Goal: Browse casually: Explore the website without a specific task or goal

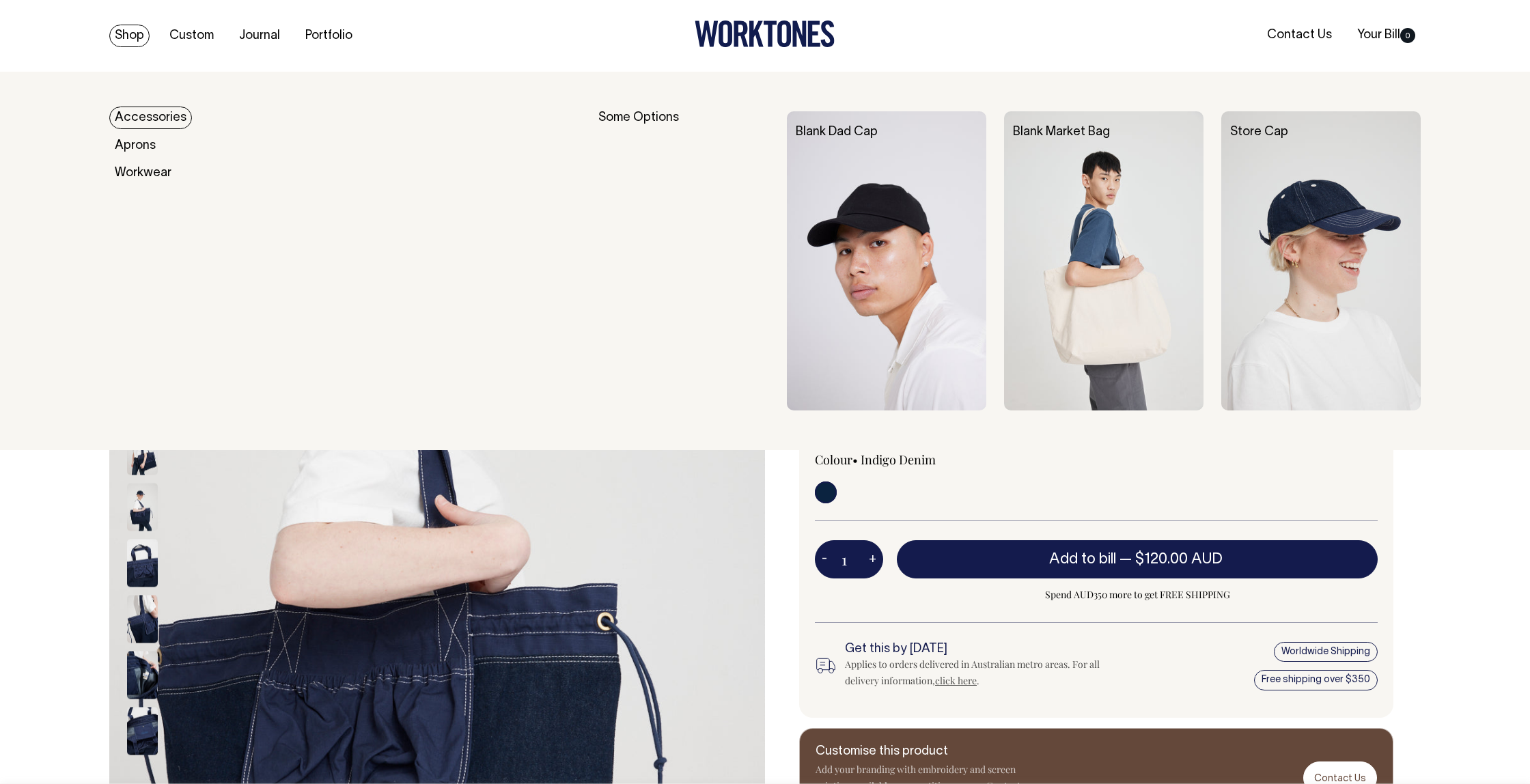
click at [135, 32] on link "Shop" at bounding box center [129, 35] width 41 height 22
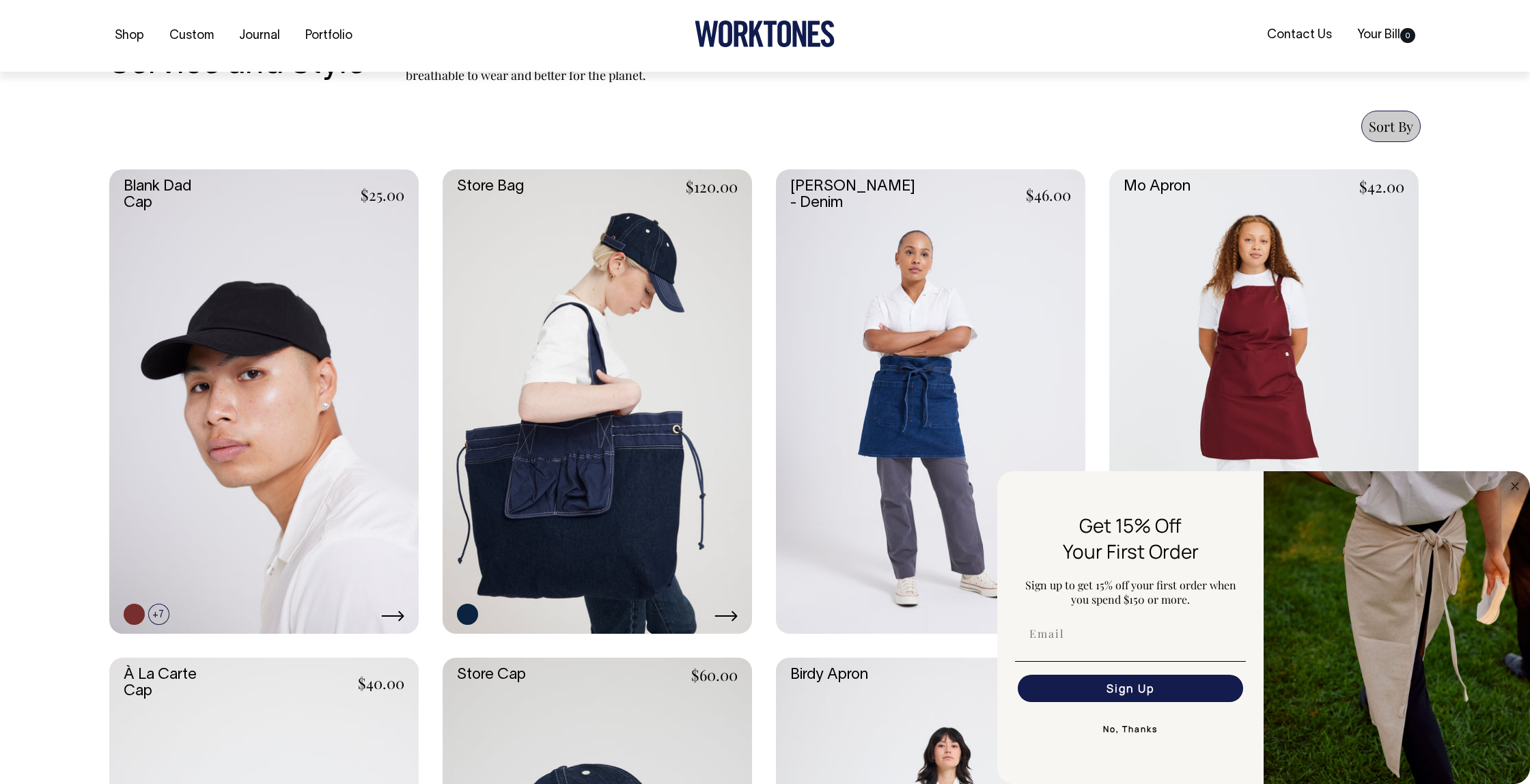
scroll to position [492, 0]
click at [1519, 486] on circle "Close dialog" at bounding box center [1515, 486] width 16 height 16
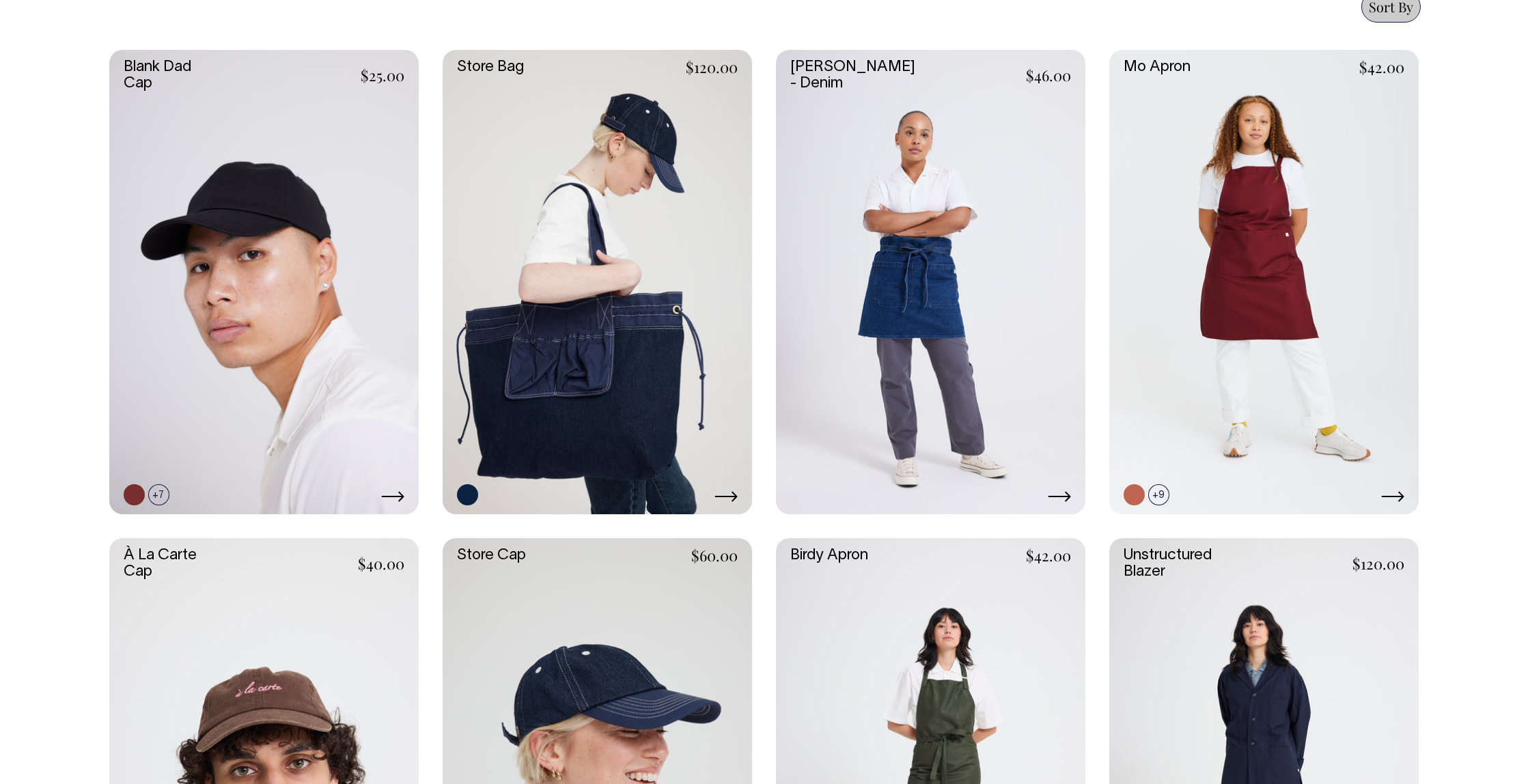
scroll to position [574, 0]
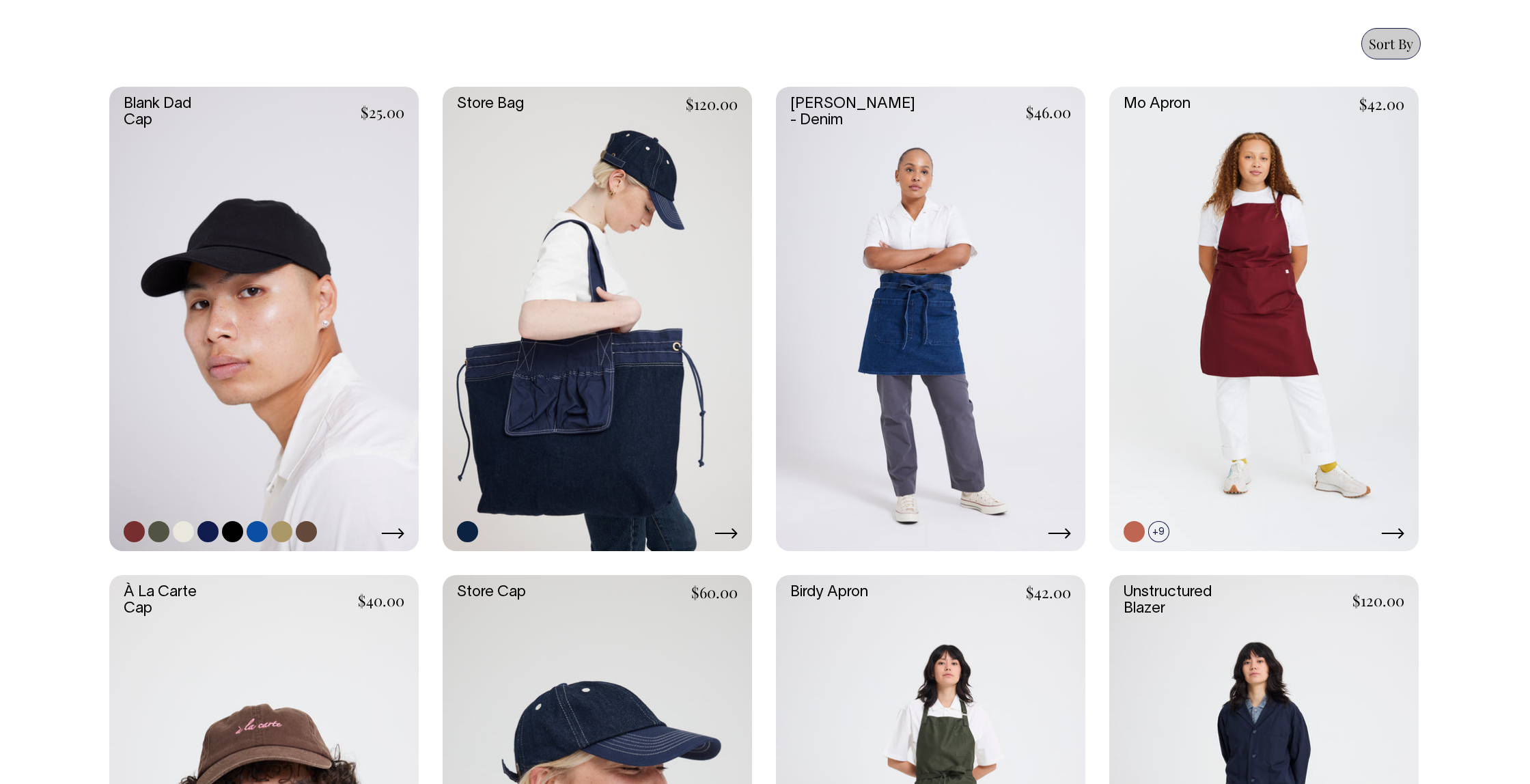
click at [229, 531] on link at bounding box center [232, 532] width 21 height 21
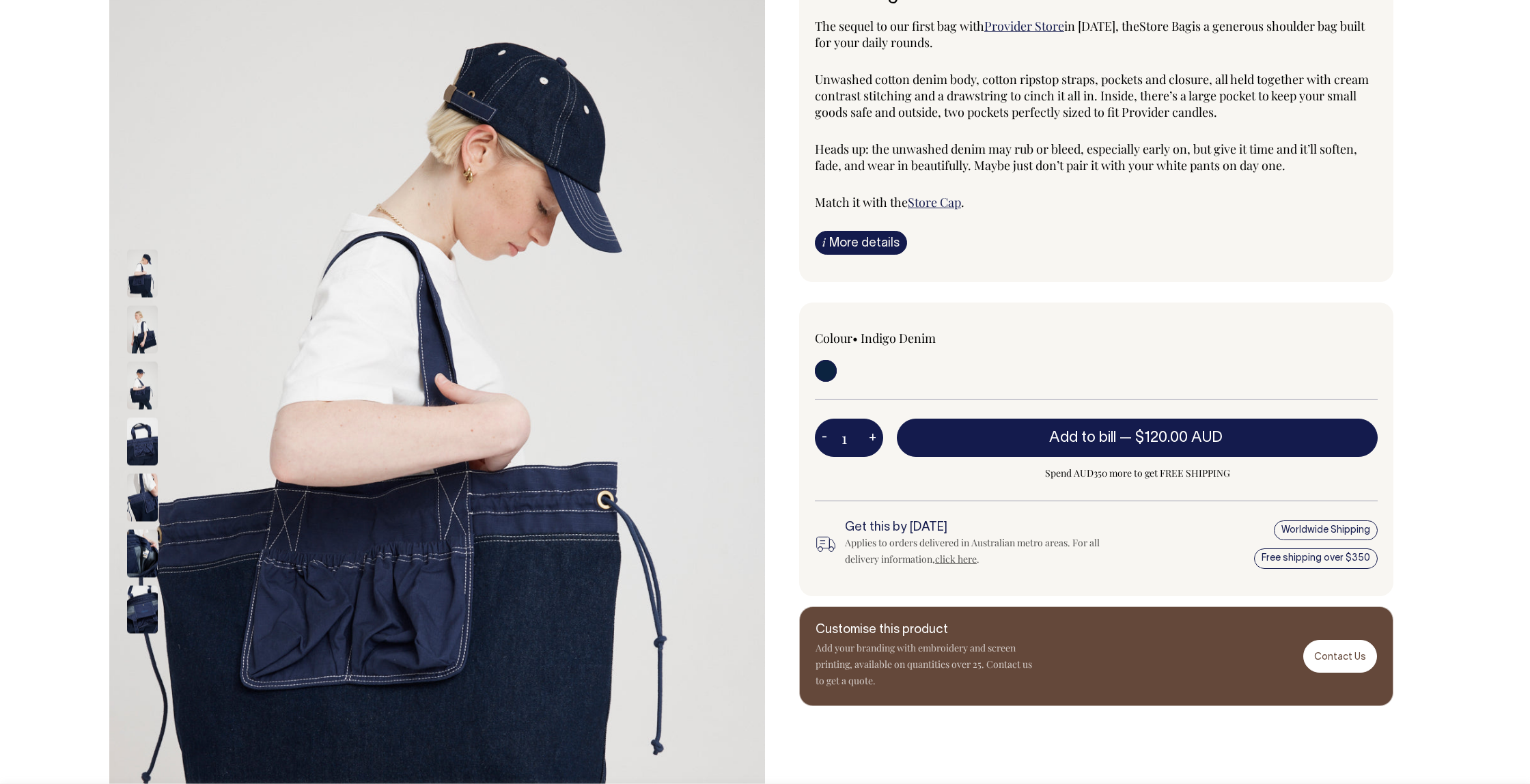
scroll to position [137, 0]
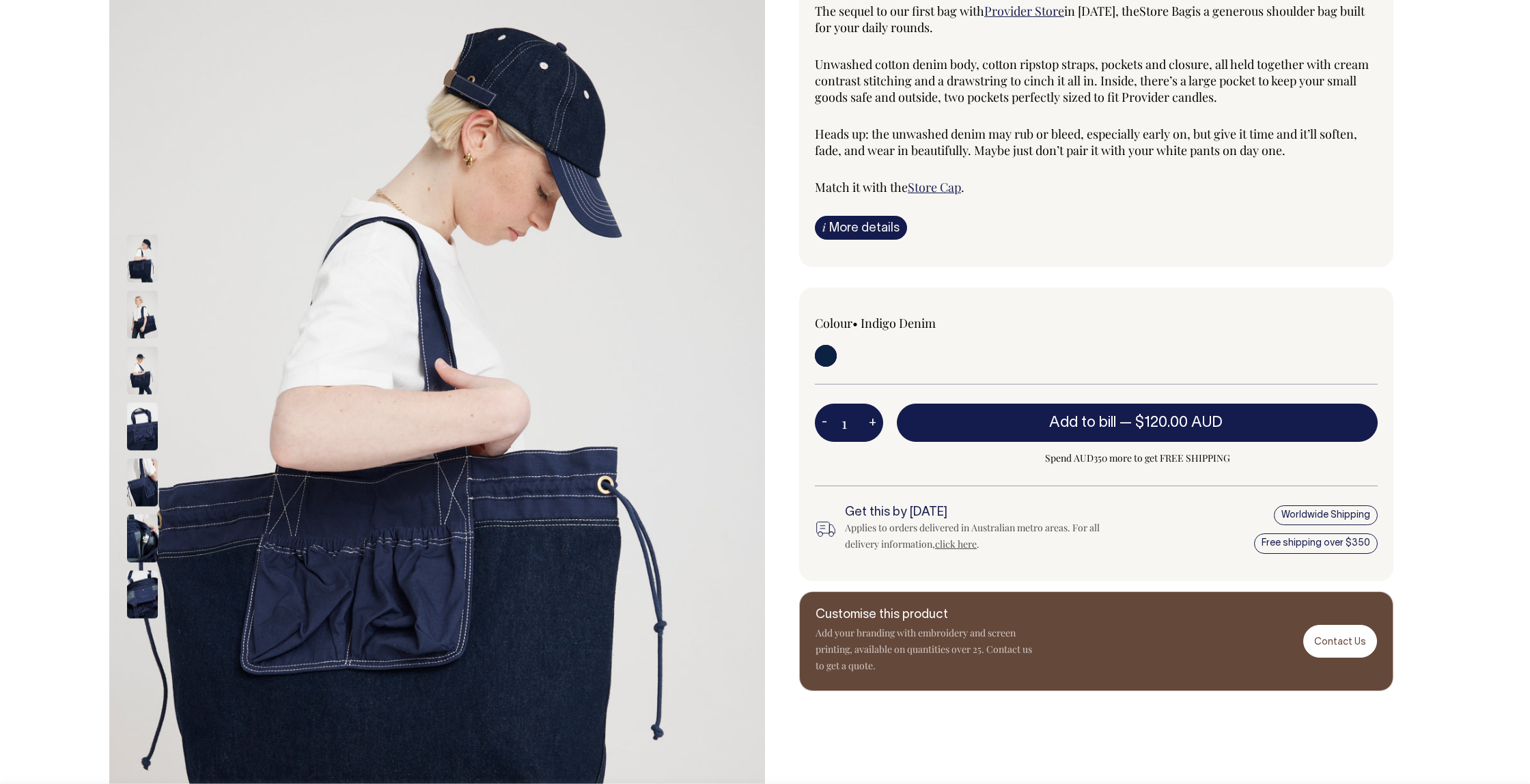
click at [135, 319] on img at bounding box center [142, 314] width 31 height 48
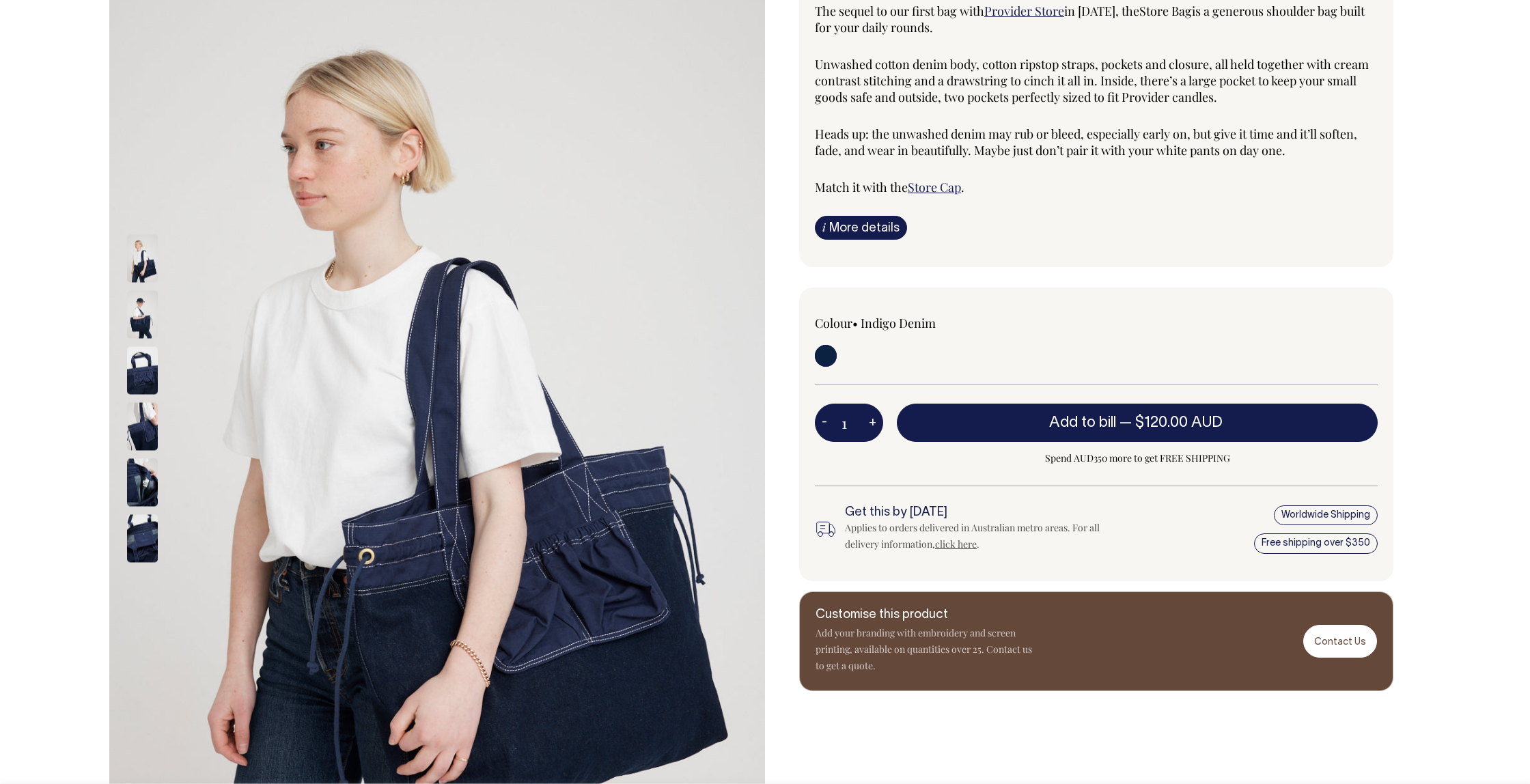
click at [157, 394] on div at bounding box center [160, 370] width 68 height 56
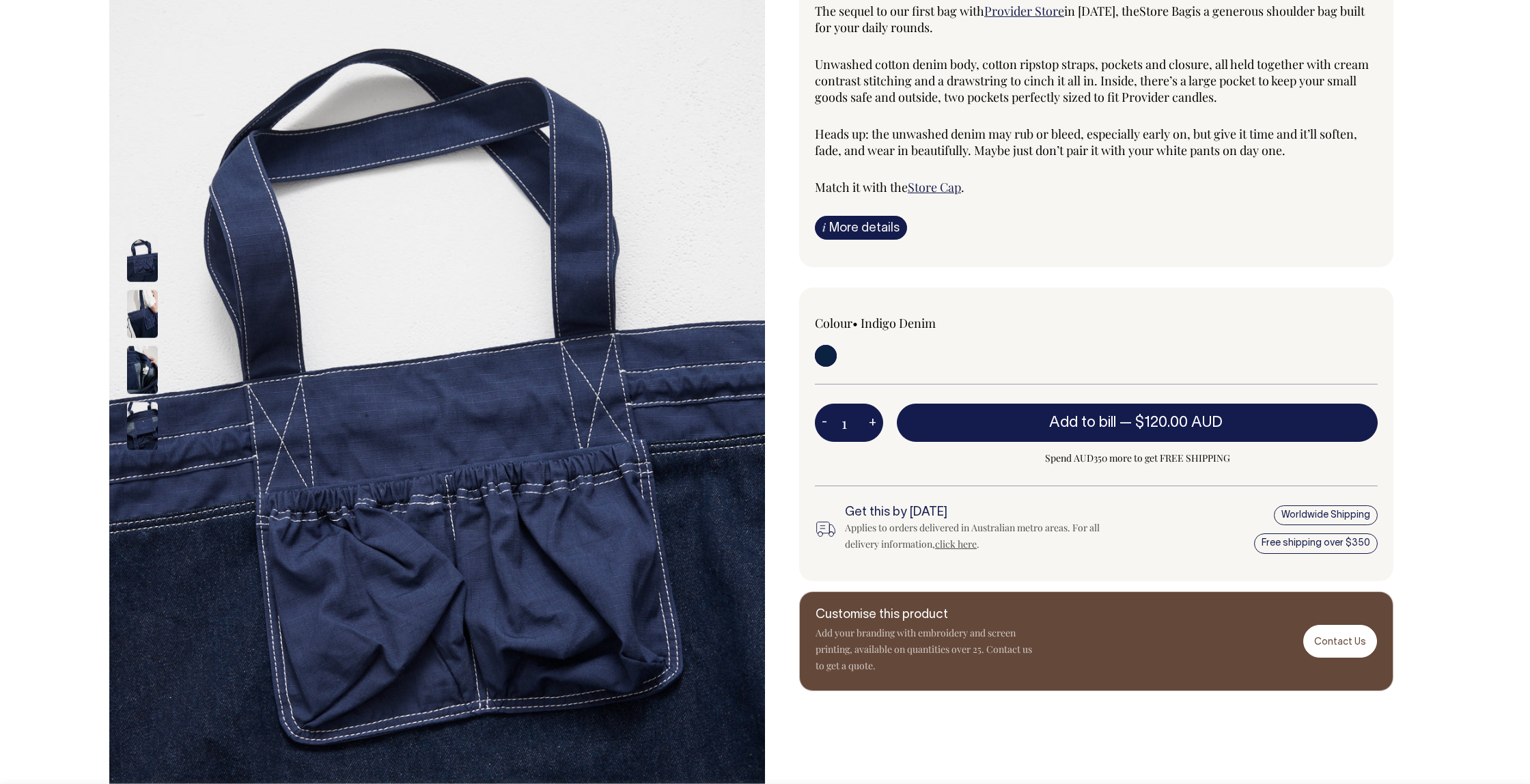
click at [144, 374] on img at bounding box center [142, 370] width 31 height 48
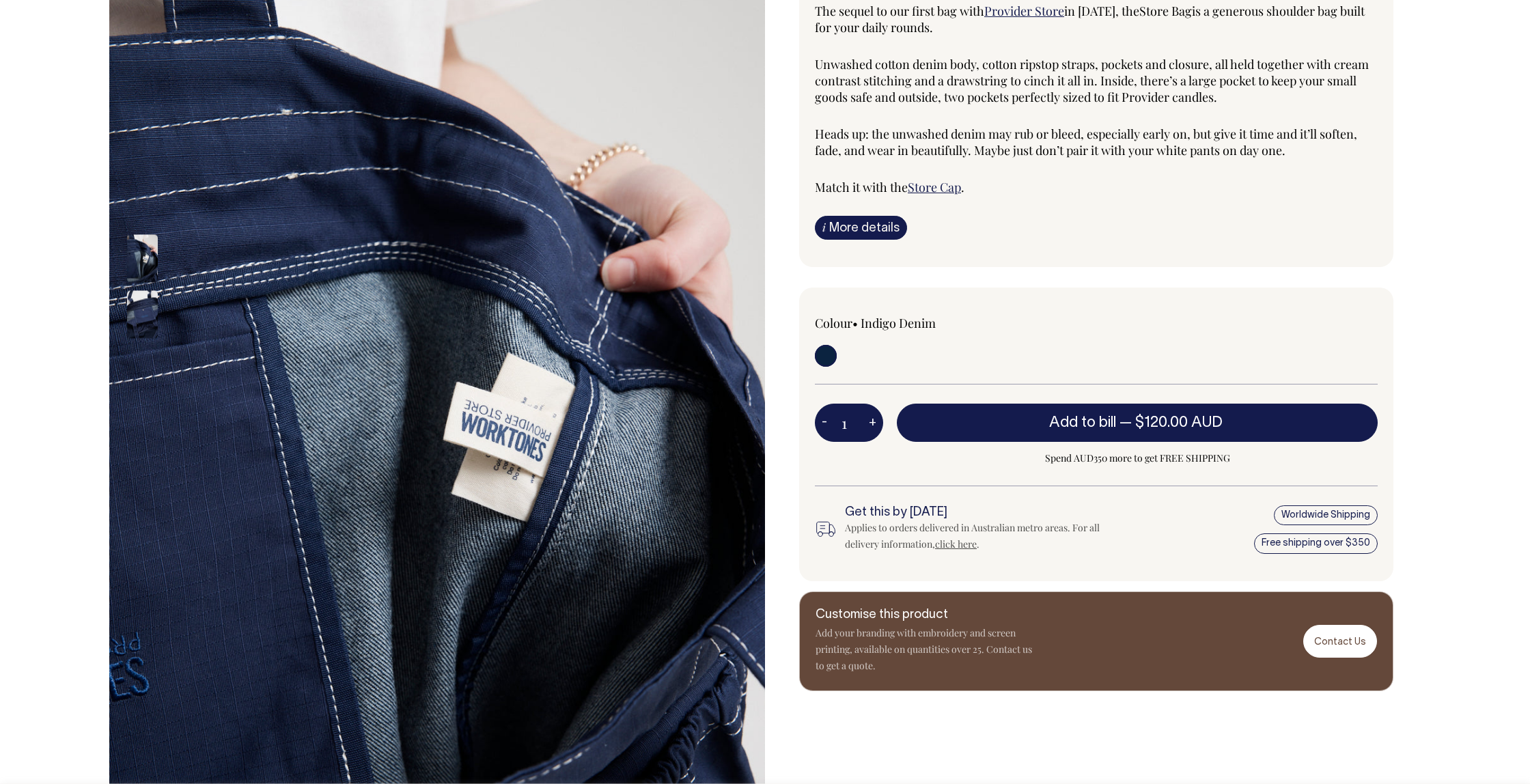
click at [144, 319] on img at bounding box center [142, 314] width 31 height 48
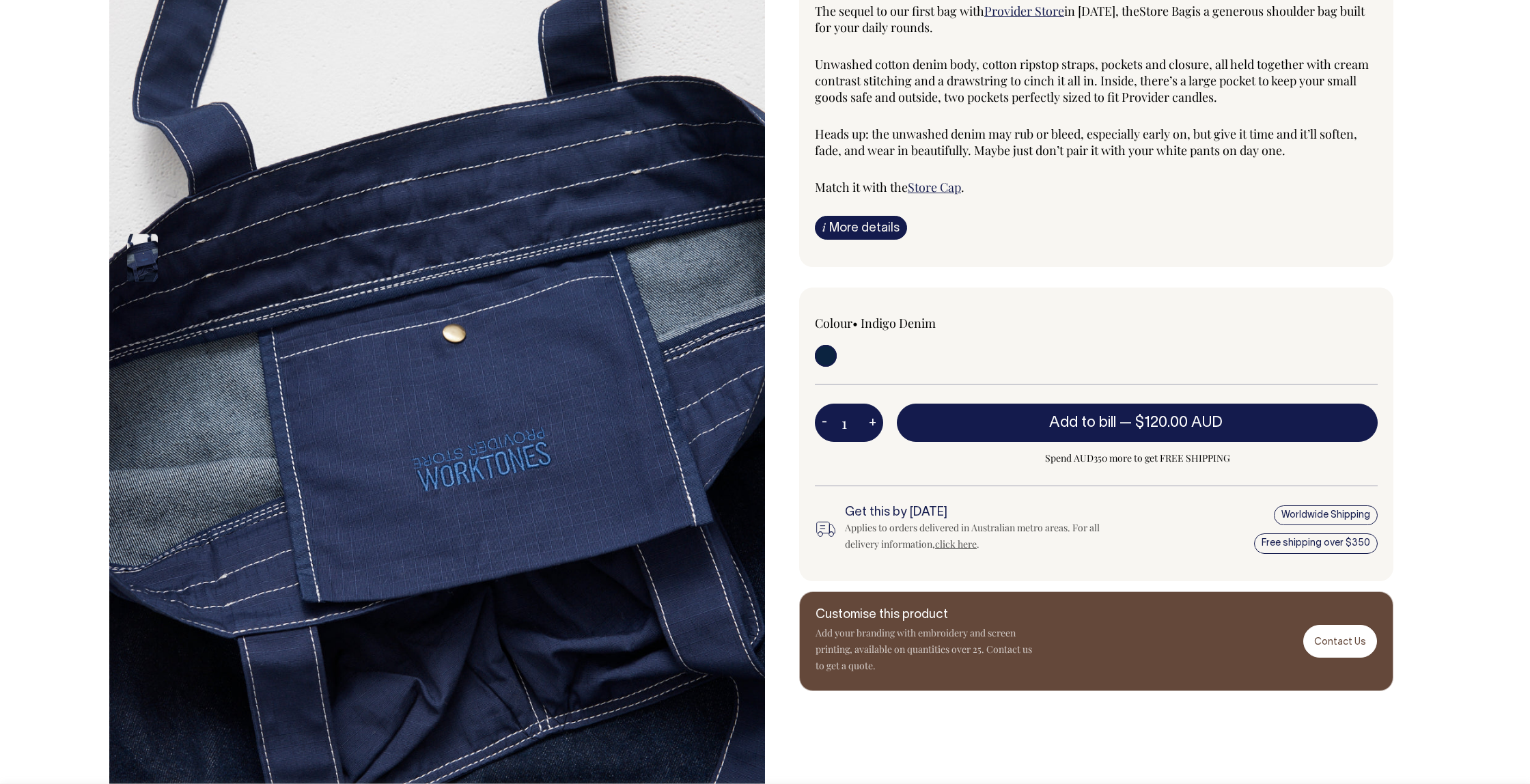
click at [270, 395] on img at bounding box center [437, 426] width 656 height 983
click at [841, 219] on link "i More details" at bounding box center [861, 227] width 92 height 24
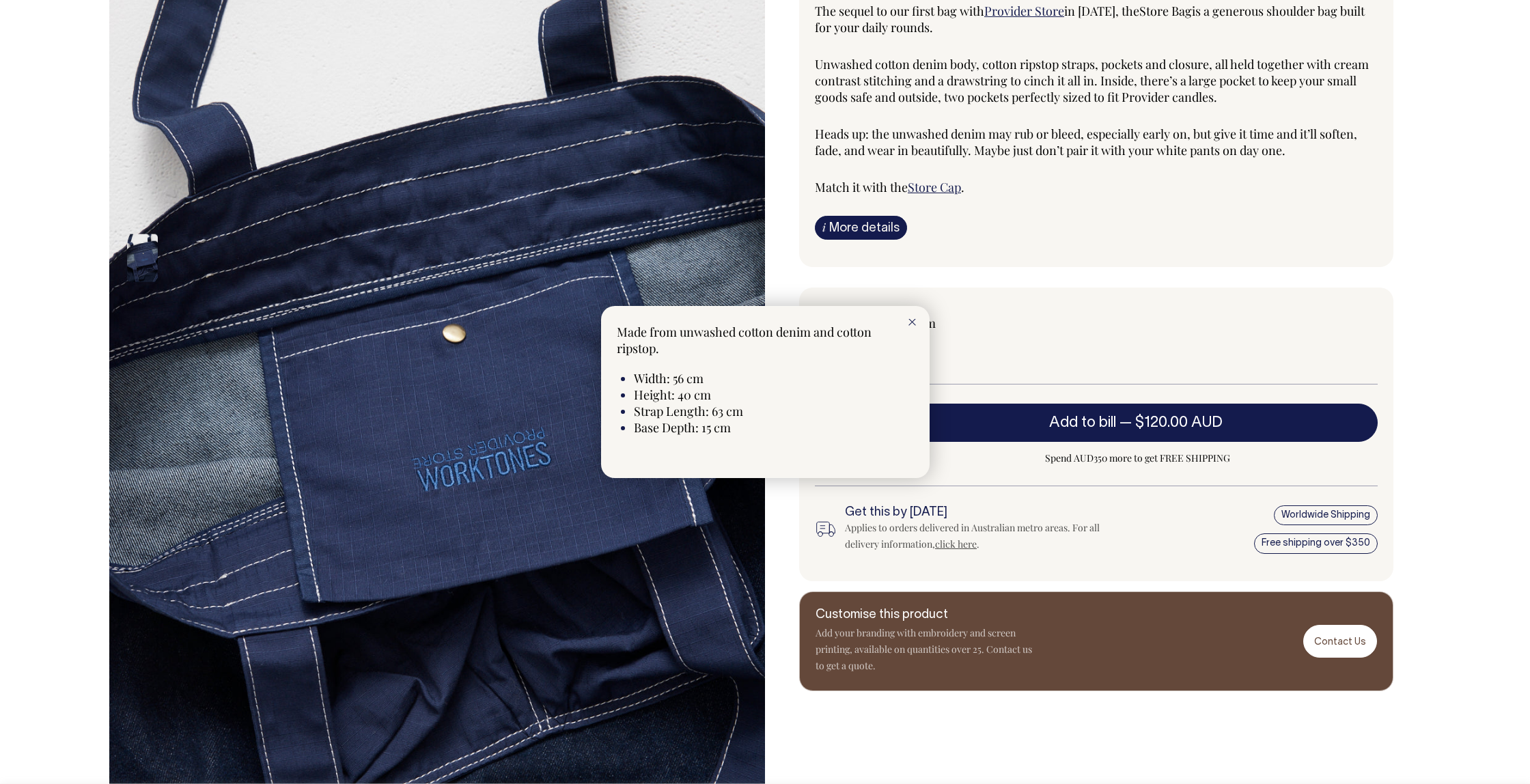
click at [847, 228] on div at bounding box center [765, 392] width 1530 height 784
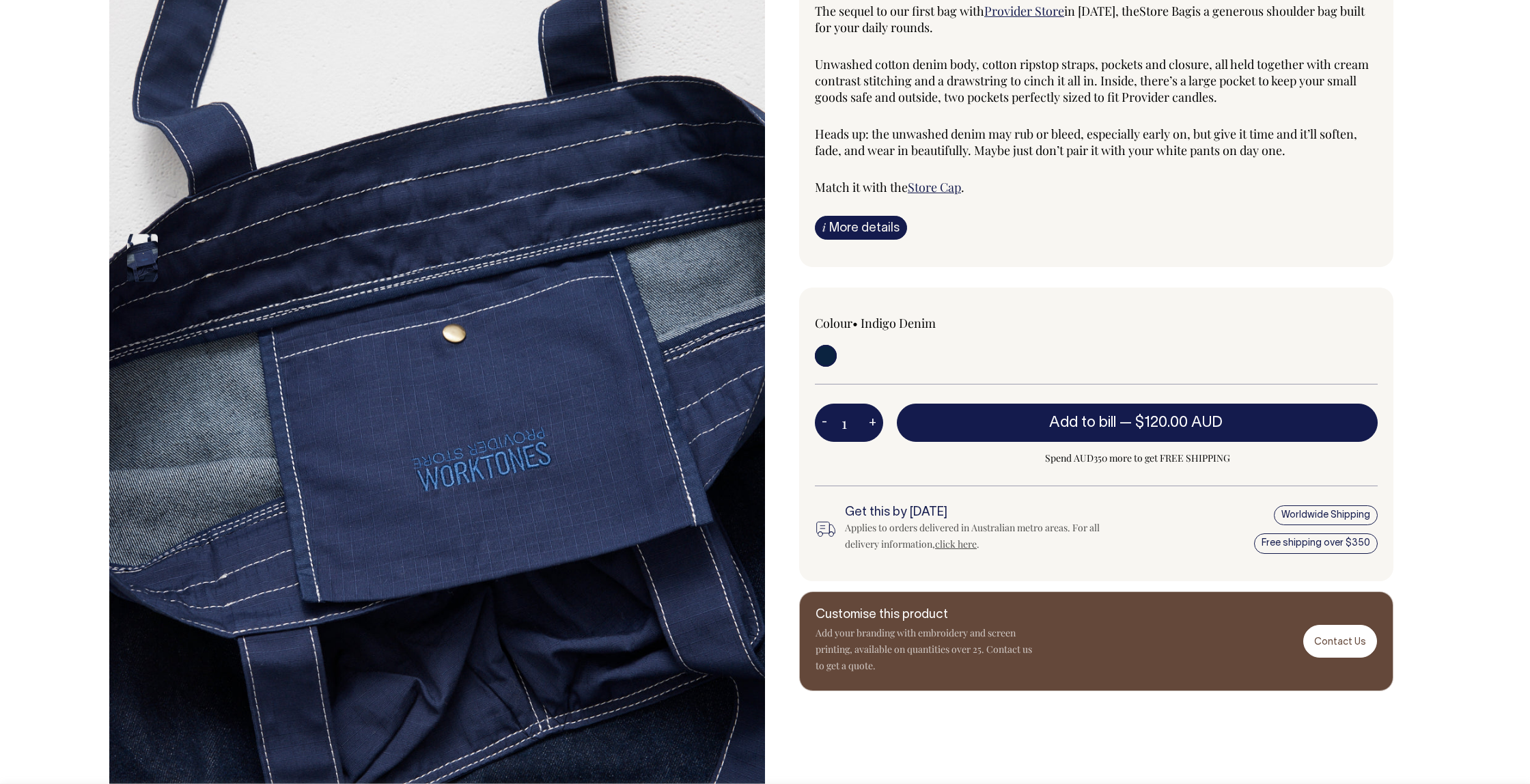
click at [857, 233] on link "i More details" at bounding box center [861, 227] width 92 height 24
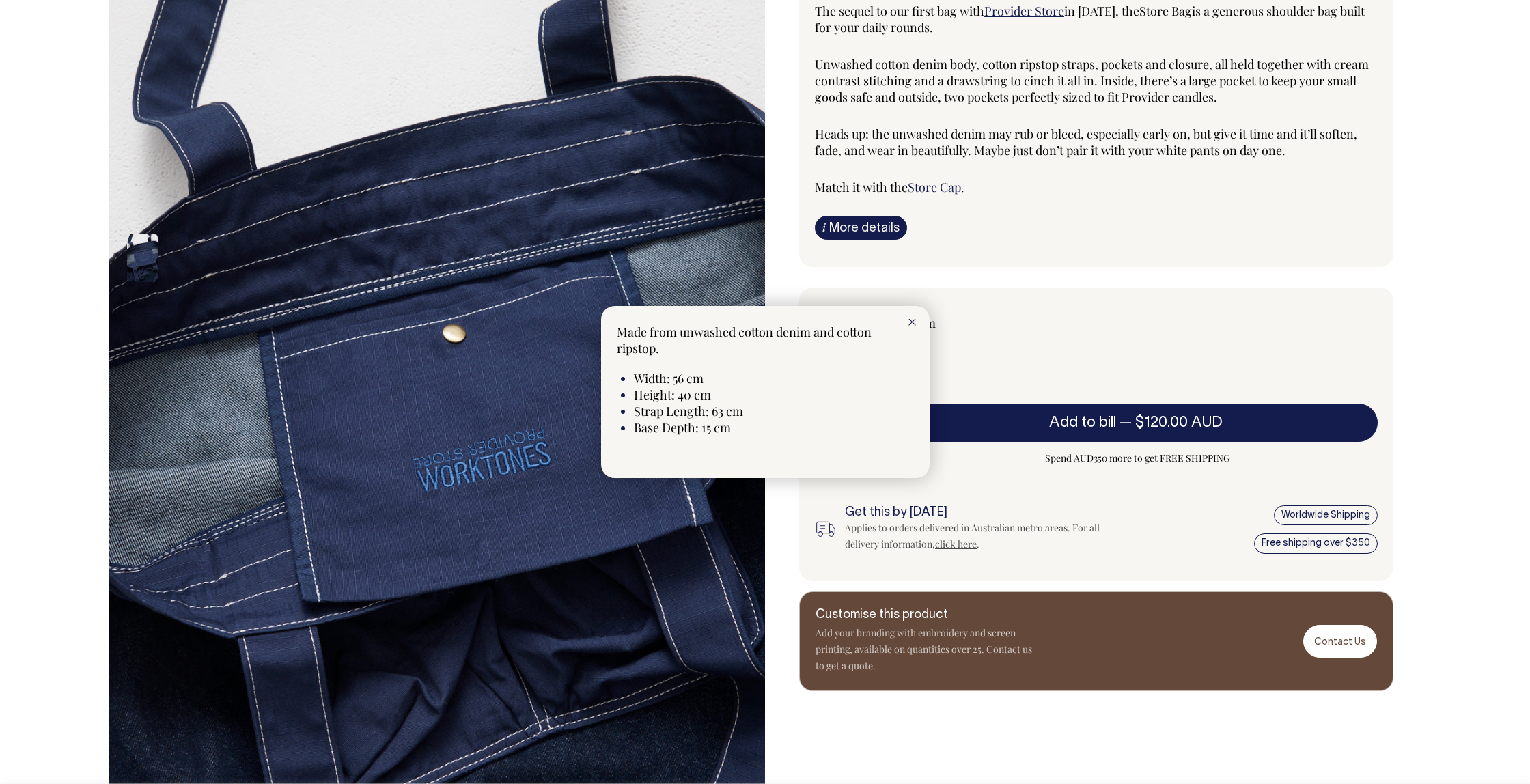
click at [1017, 219] on div at bounding box center [765, 392] width 1530 height 784
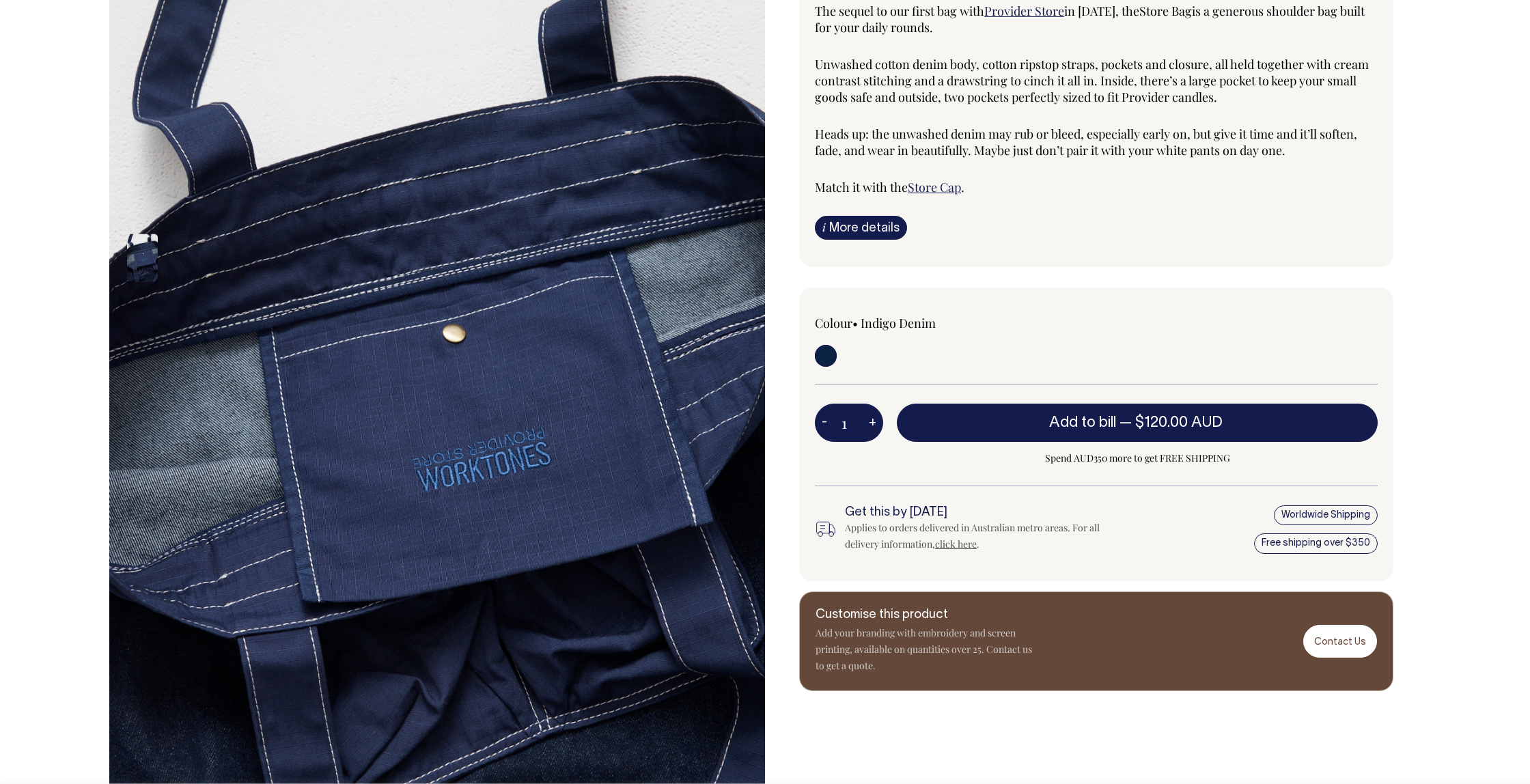
click at [128, 131] on div at bounding box center [160, 426] width 68 height 983
click at [1096, 234] on div "i More details Material Made from unwashed cotton denim and cotton ripstop. Ing…" at bounding box center [1096, 227] width 562 height 24
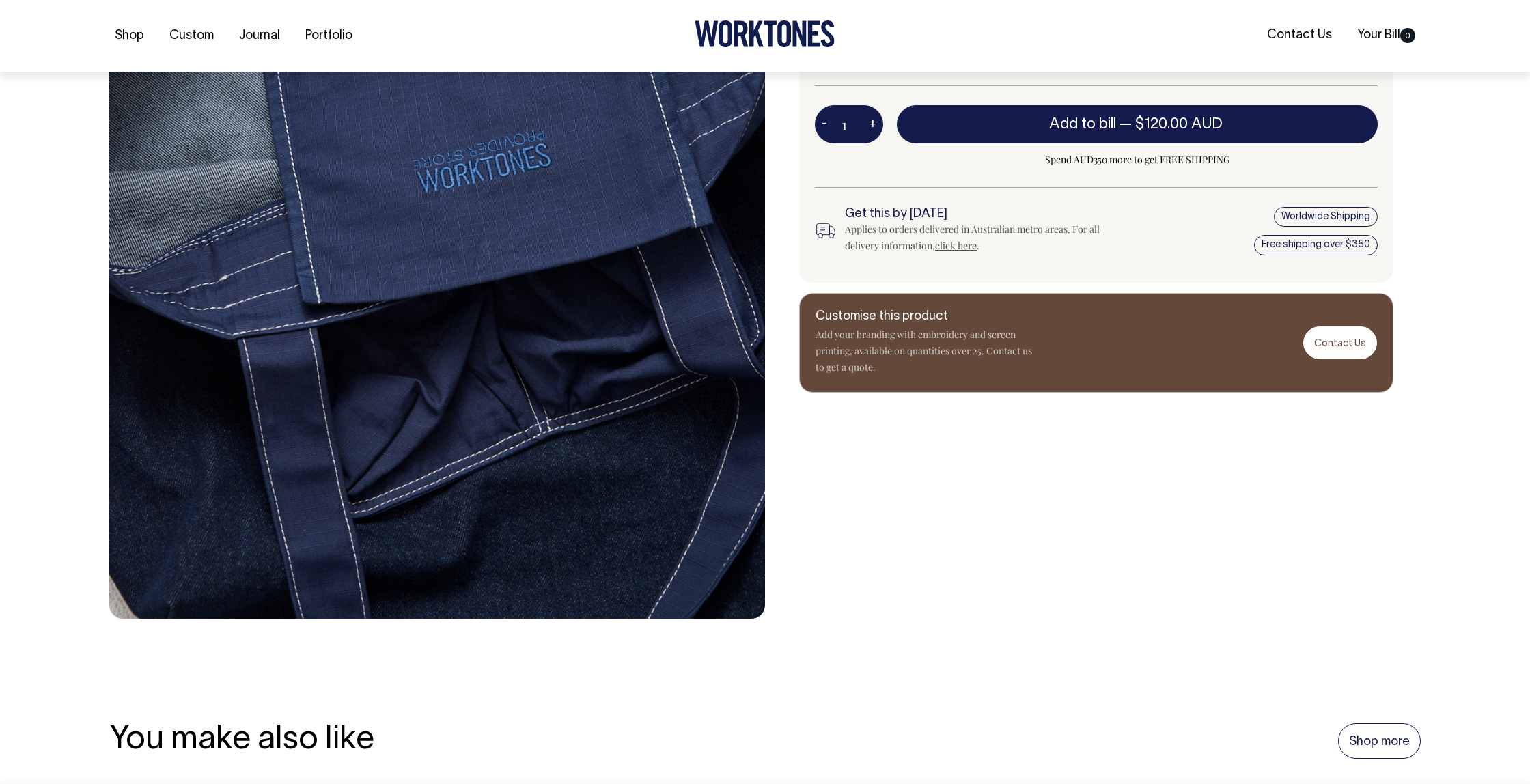
scroll to position [437, 0]
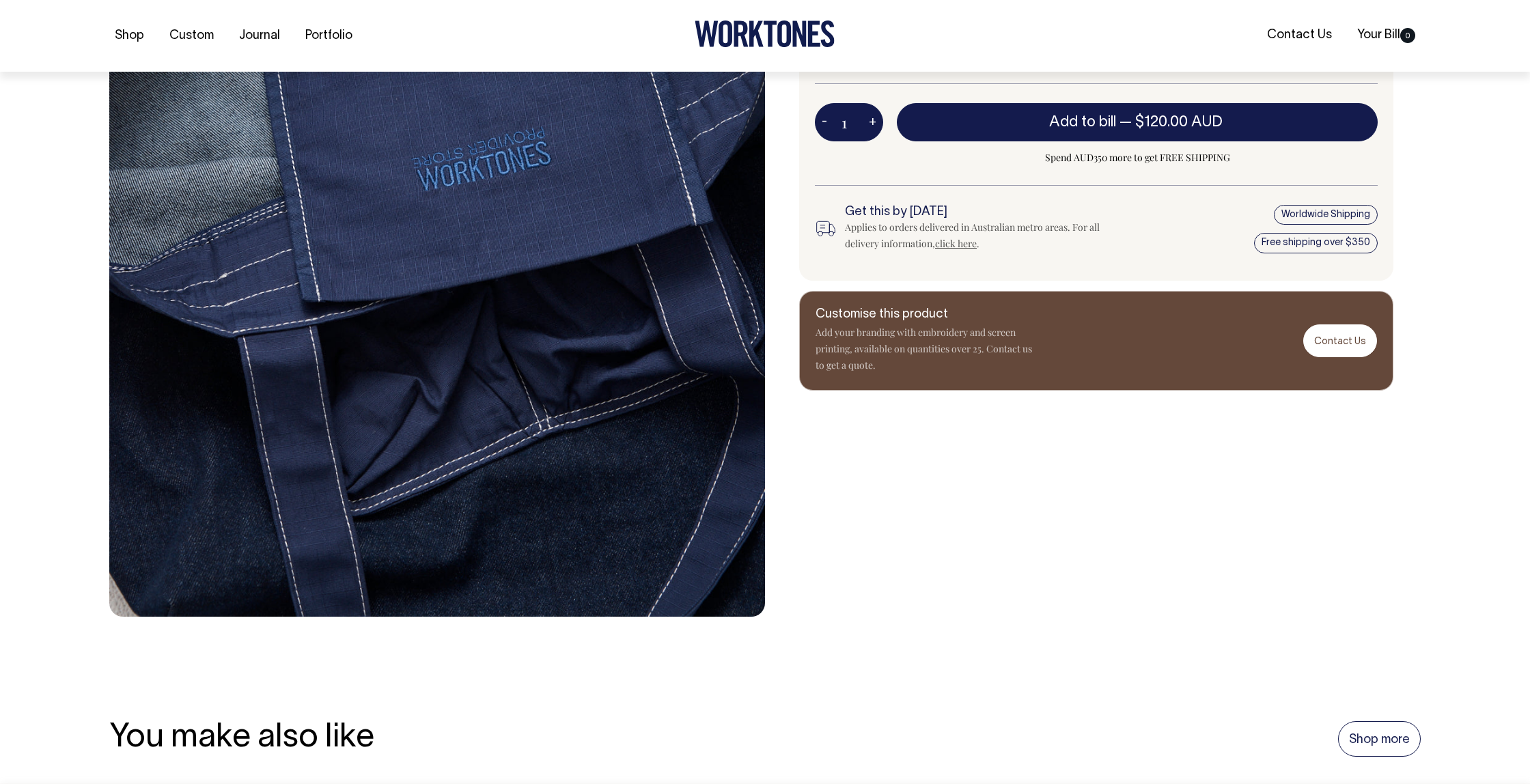
click at [408, 602] on img at bounding box center [437, 126] width 656 height 983
drag, startPoint x: 290, startPoint y: 588, endPoint x: 255, endPoint y: 575, distance: 37.3
click at [284, 588] on img at bounding box center [437, 126] width 656 height 983
drag, startPoint x: 248, startPoint y: 556, endPoint x: 241, endPoint y: 546, distance: 12.2
click at [247, 555] on img at bounding box center [437, 126] width 656 height 983
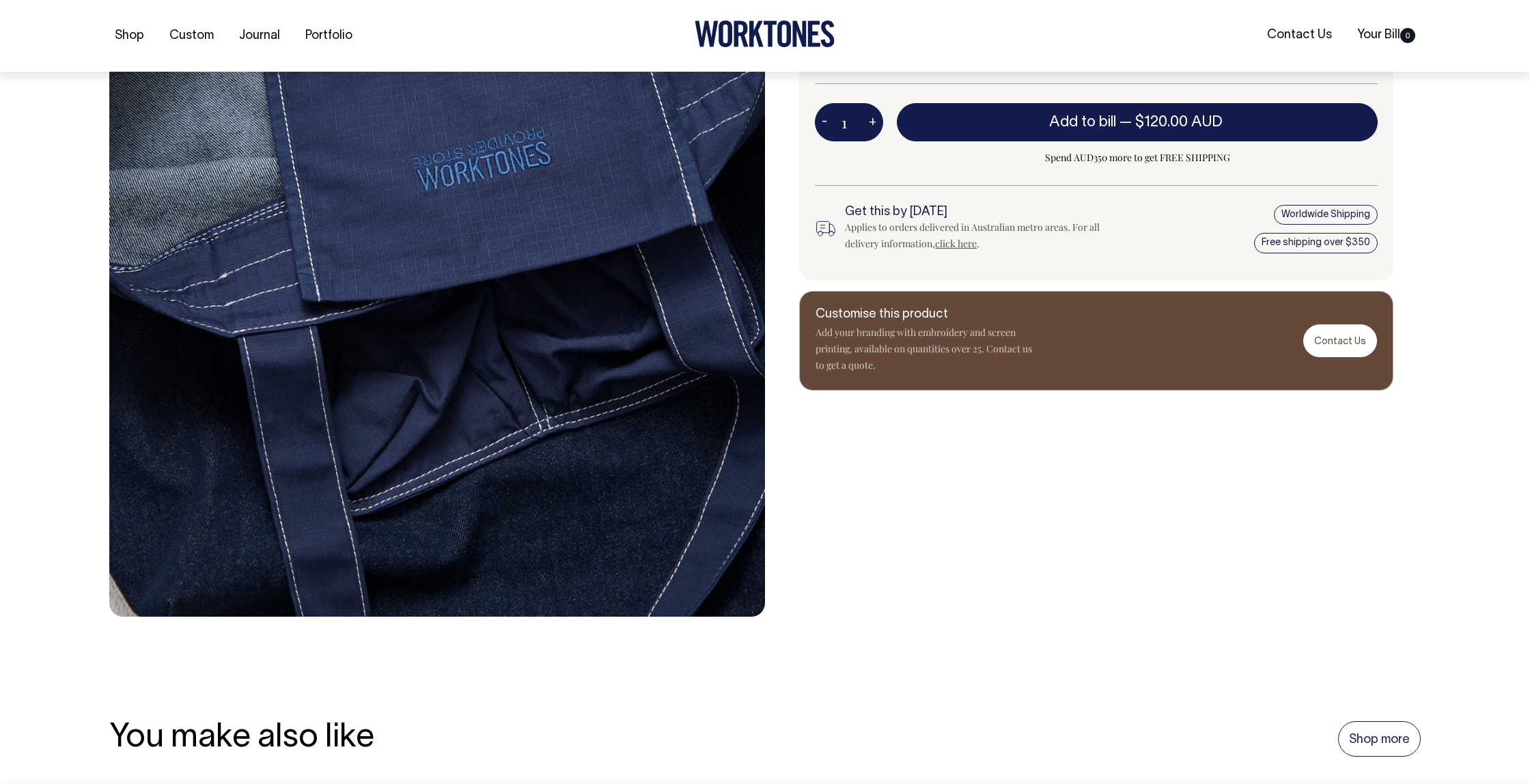
click at [264, 500] on img at bounding box center [437, 126] width 656 height 983
click at [271, 485] on img at bounding box center [437, 126] width 656 height 983
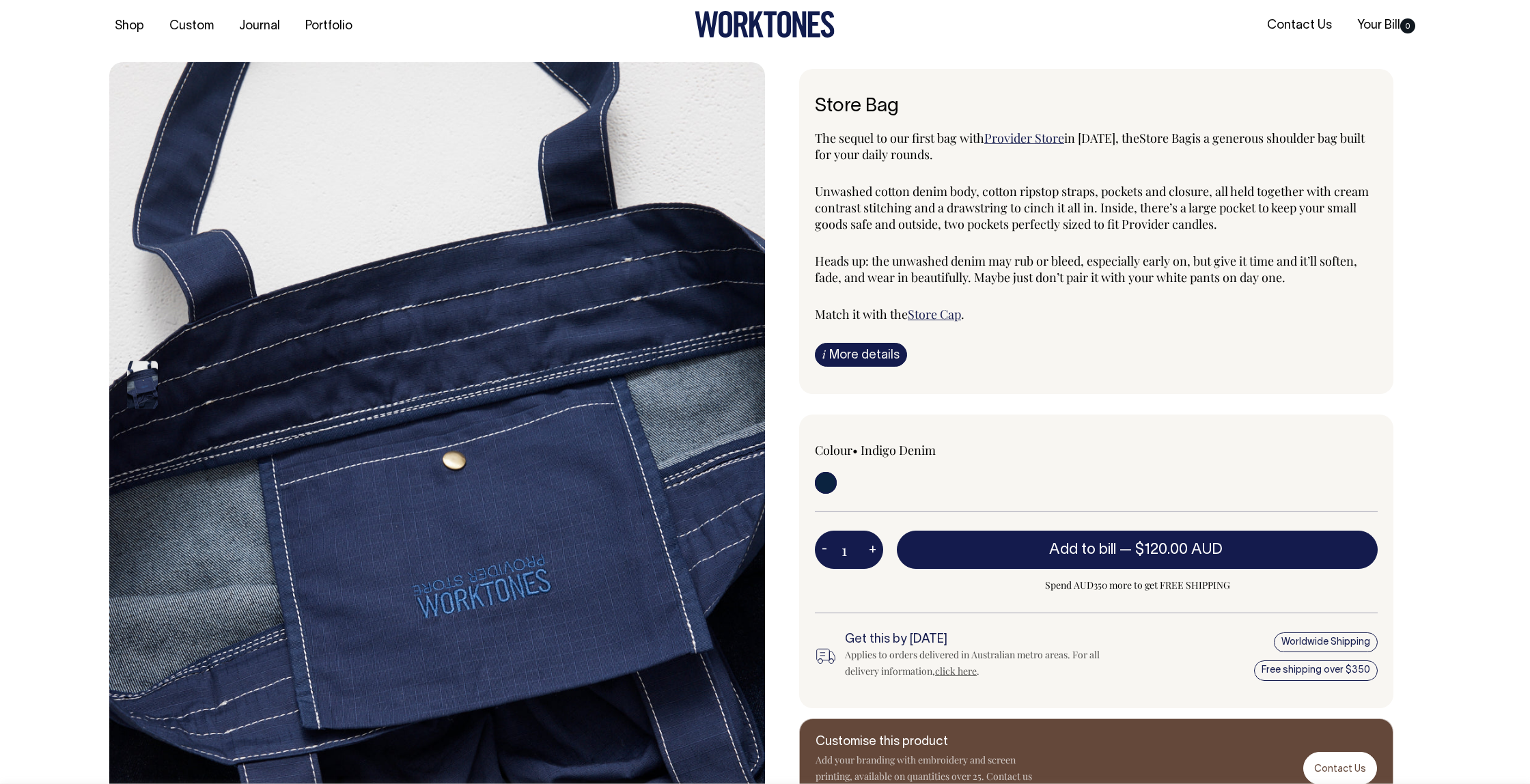
scroll to position [0, 0]
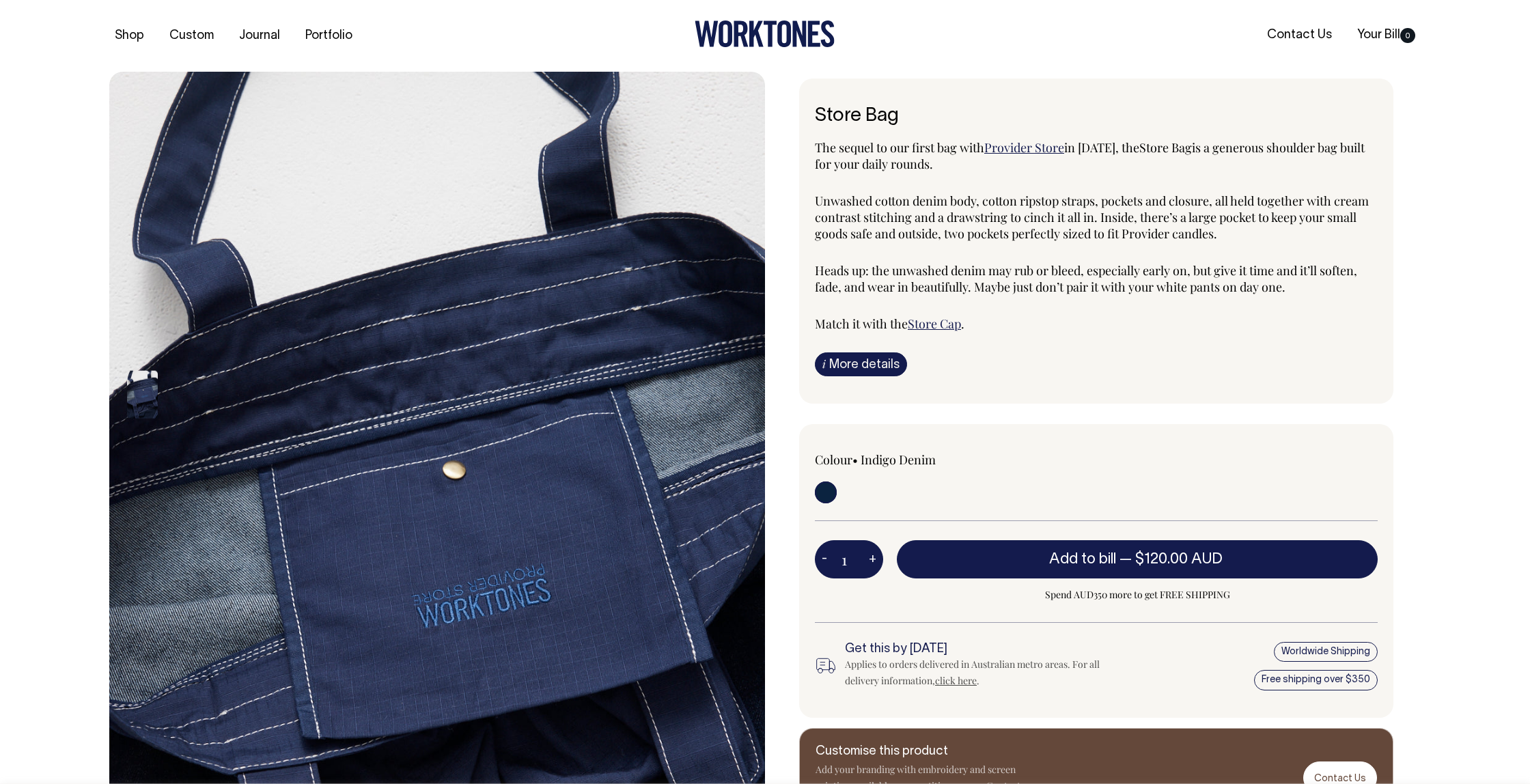
click at [916, 164] on span "is a generous shoulder bag built for your daily rounds." at bounding box center [1089, 155] width 549 height 33
drag, startPoint x: 681, startPoint y: 109, endPoint x: 663, endPoint y: 92, distance: 24.8
click at [671, 107] on img at bounding box center [437, 563] width 656 height 983
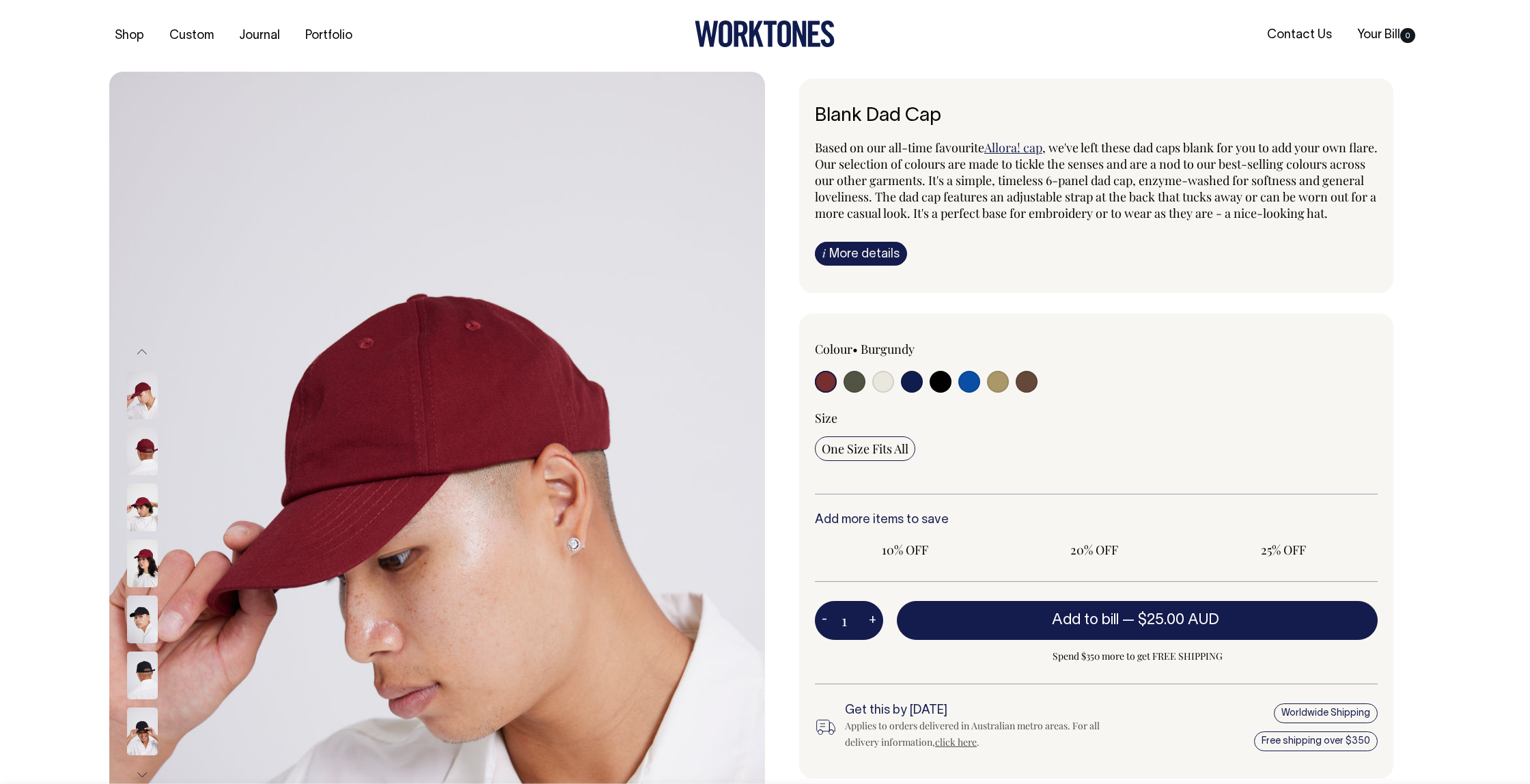
radio input "true"
select select "Black"
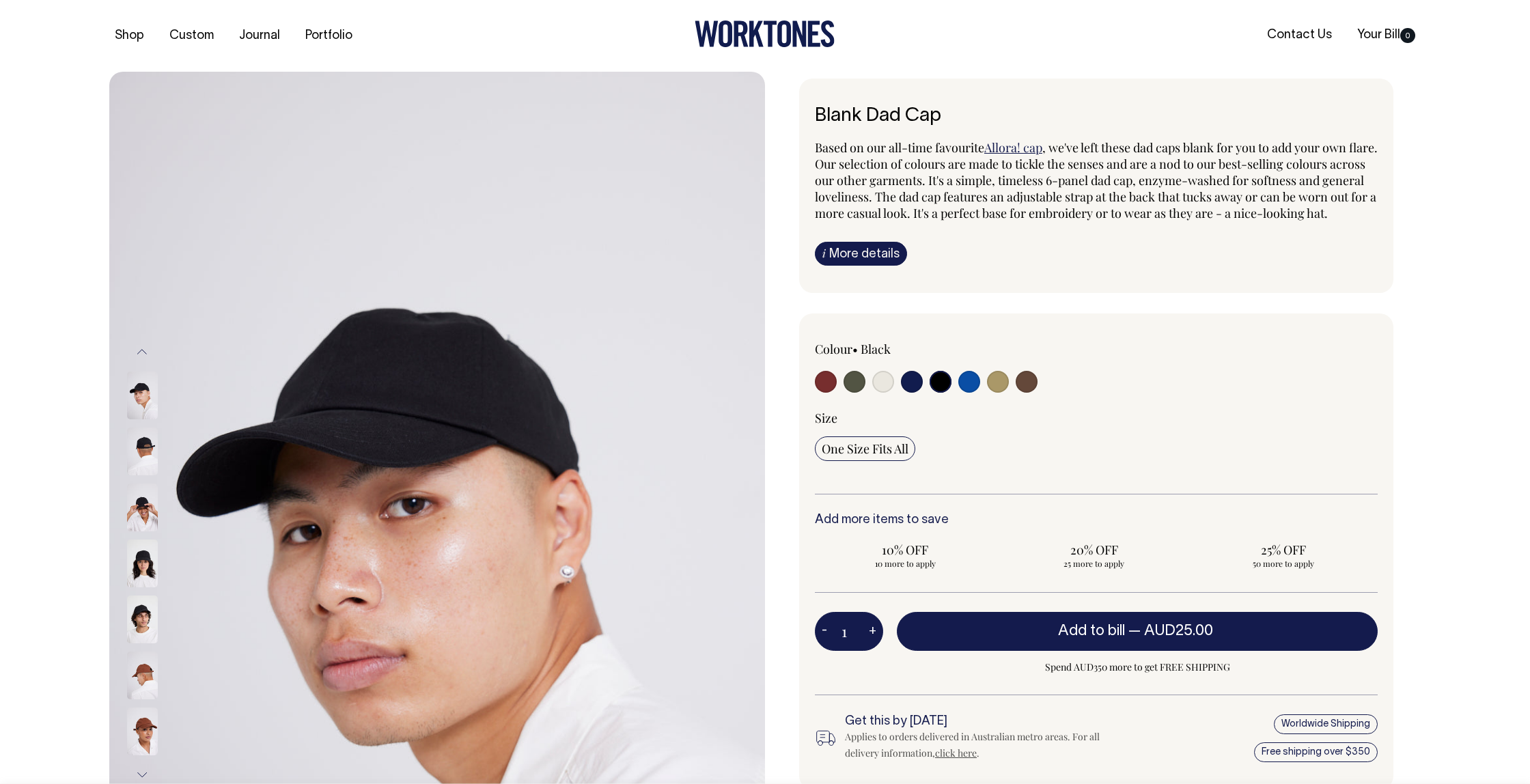
click at [995, 393] on input "radio" at bounding box center [998, 381] width 22 height 22
radio input "true"
select select "Washed Khaki"
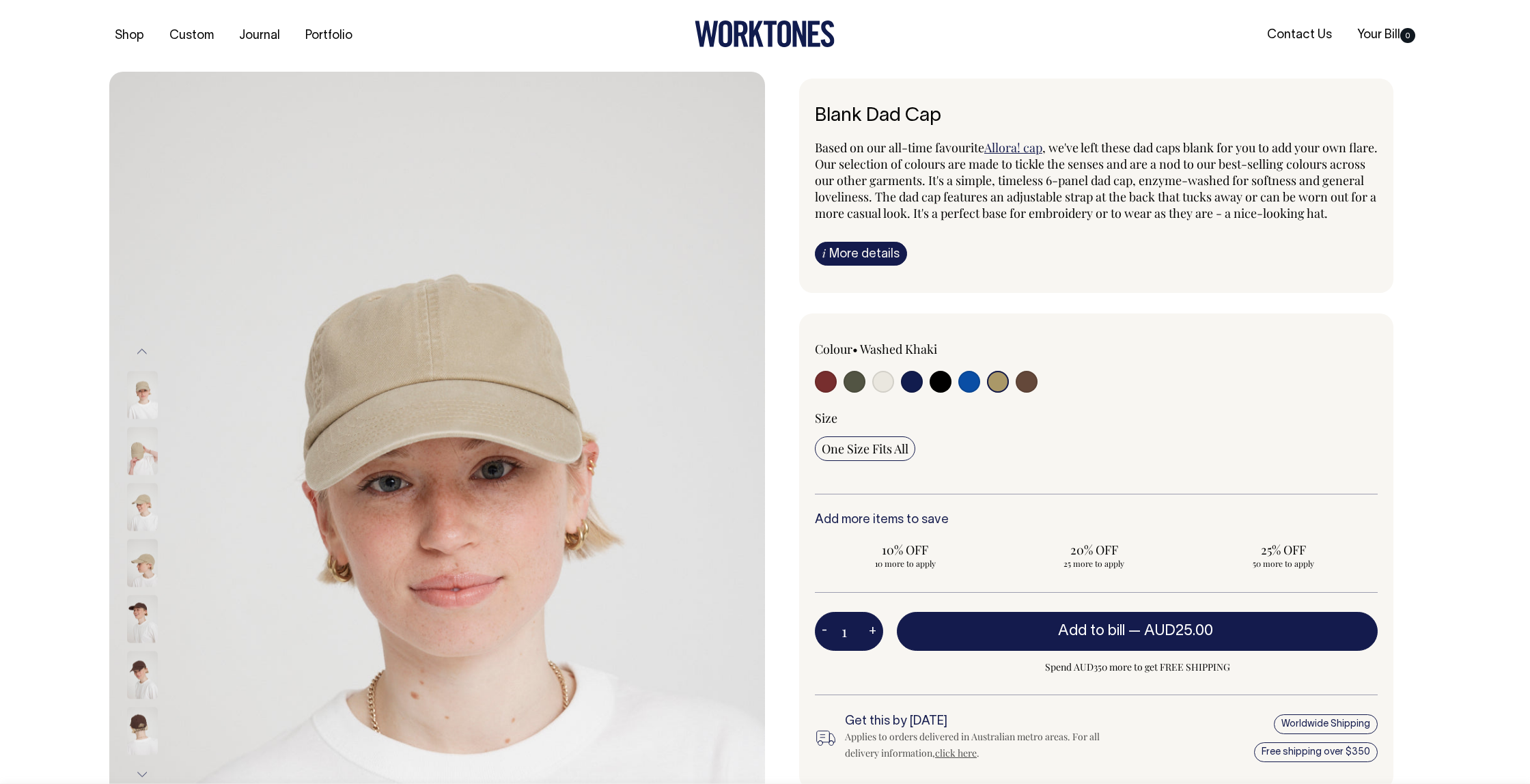
click at [875, 393] on input "radio" at bounding box center [883, 381] width 22 height 22
radio input "true"
select select "Natural"
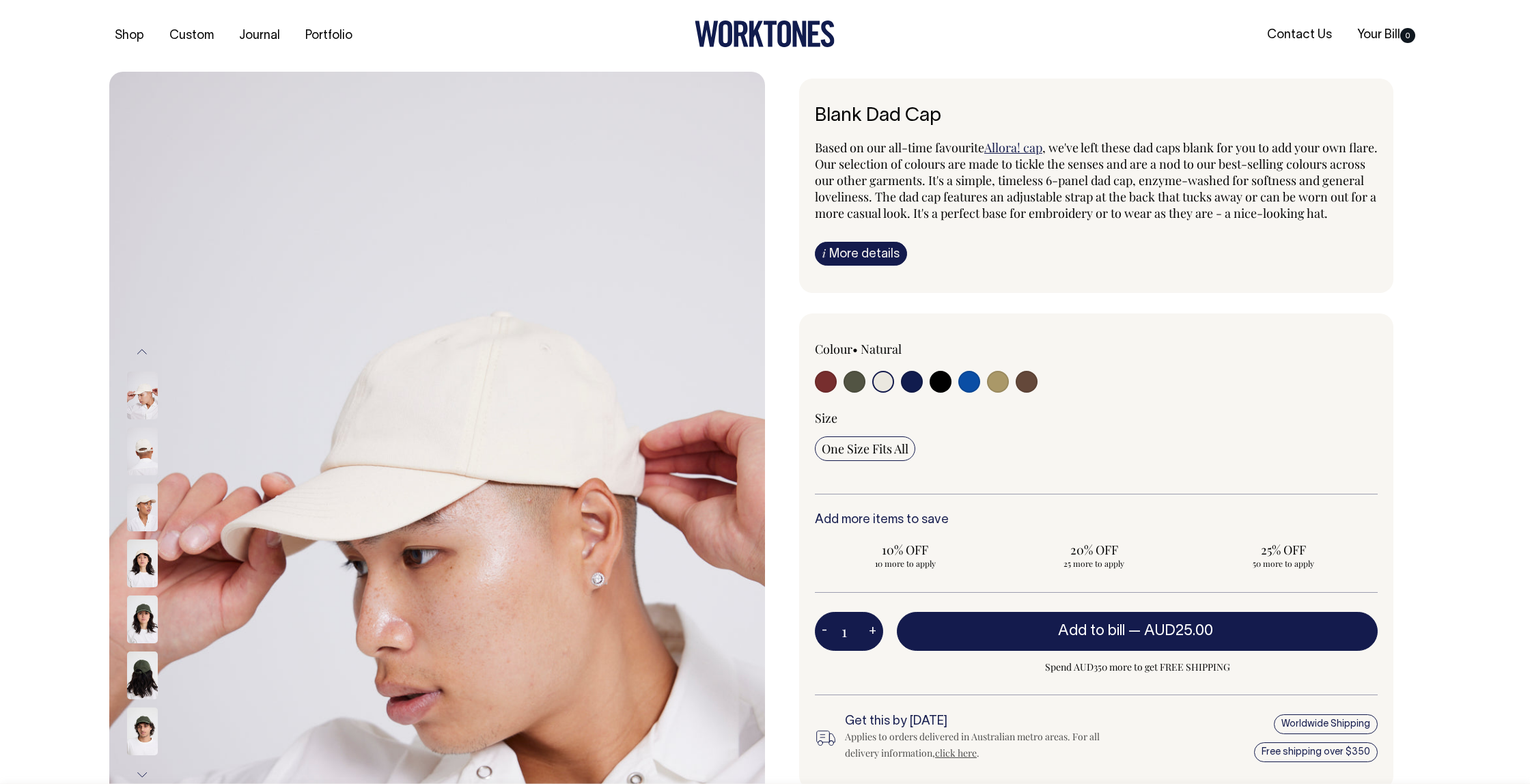
click at [847, 393] on input "radio" at bounding box center [854, 381] width 22 height 22
radio input "true"
select select "Olive"
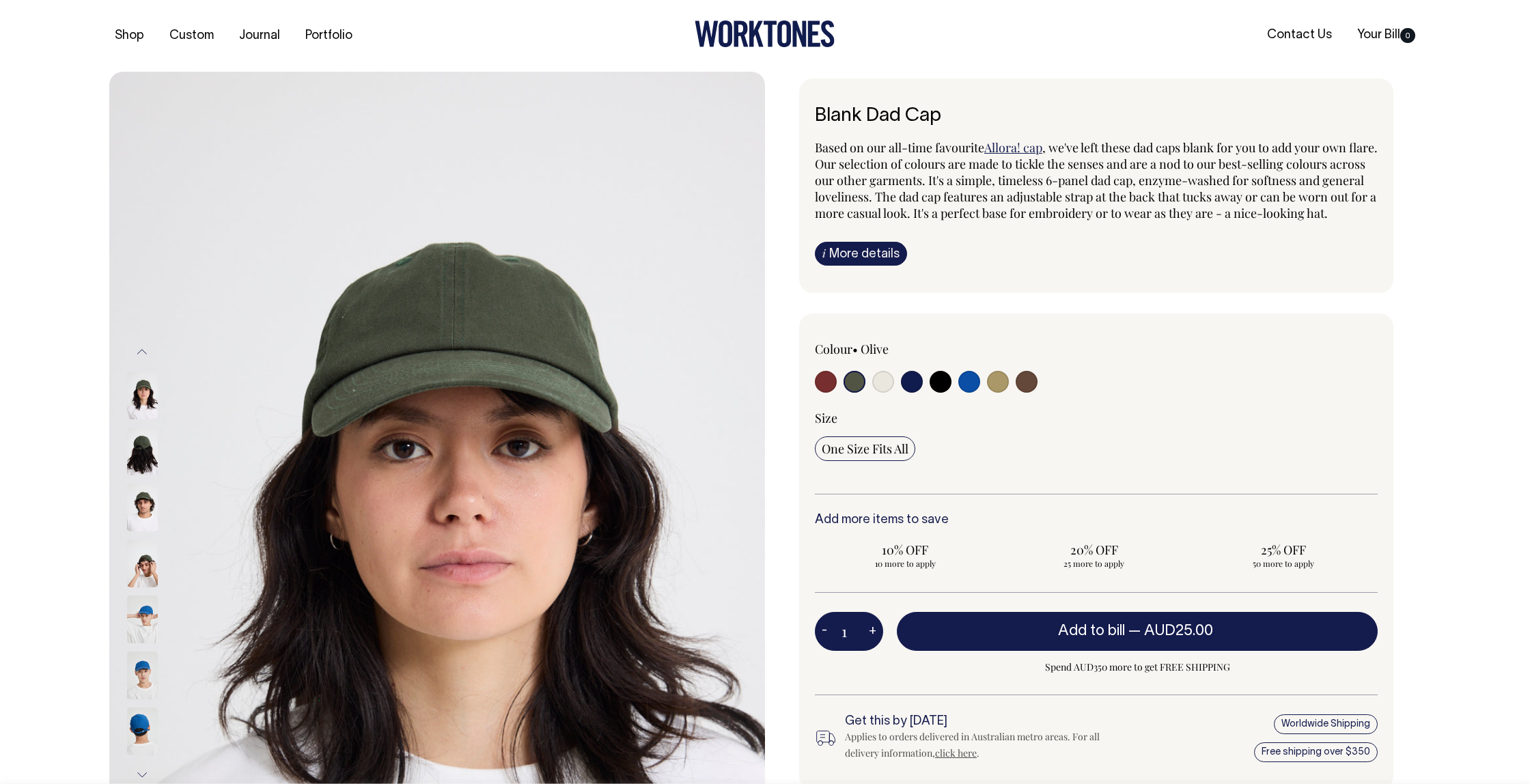
click at [822, 393] on input "radio" at bounding box center [825, 381] width 22 height 22
radio input "true"
select select "Burgundy"
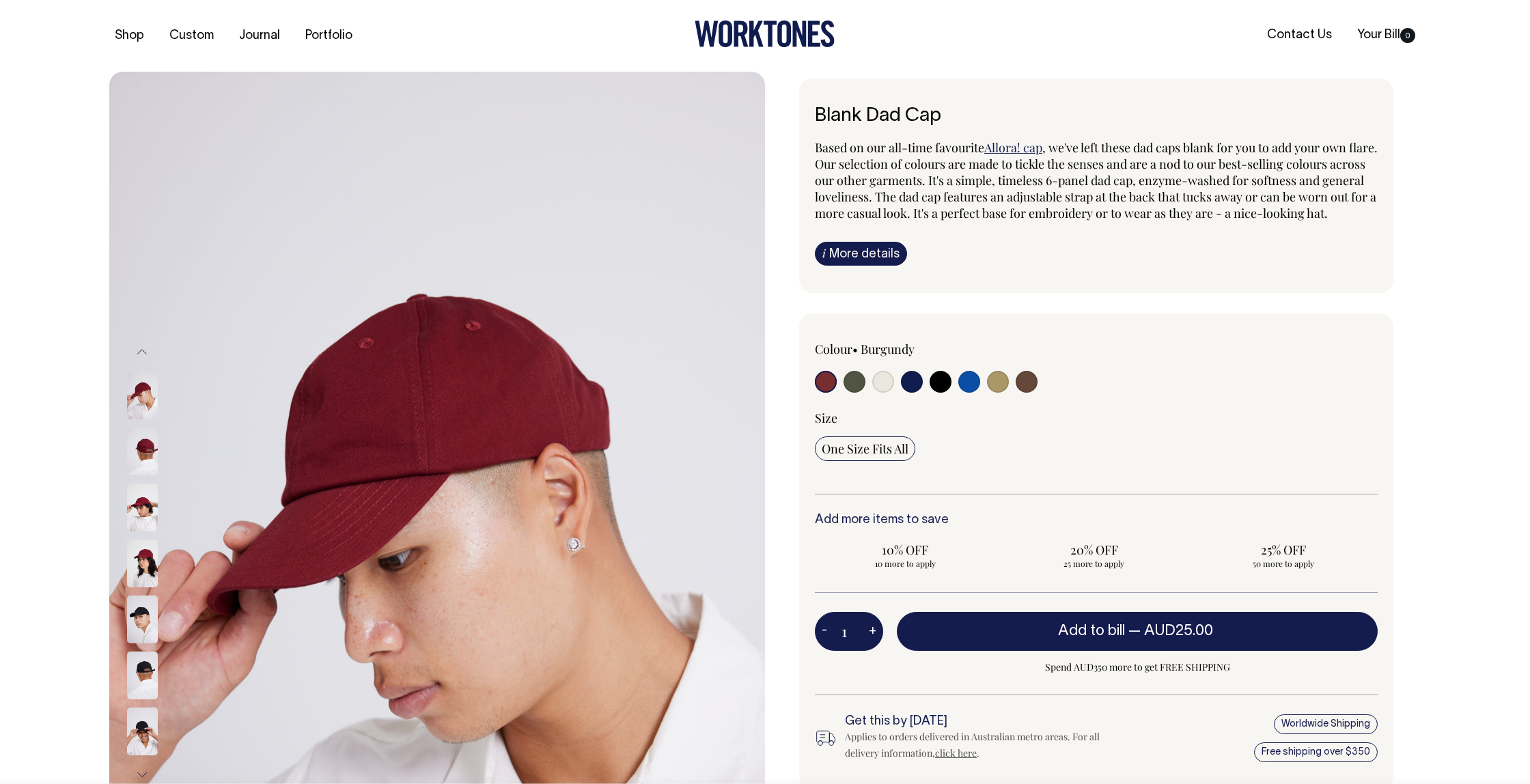
click at [878, 393] on input "radio" at bounding box center [883, 381] width 22 height 22
radio input "true"
select select "Natural"
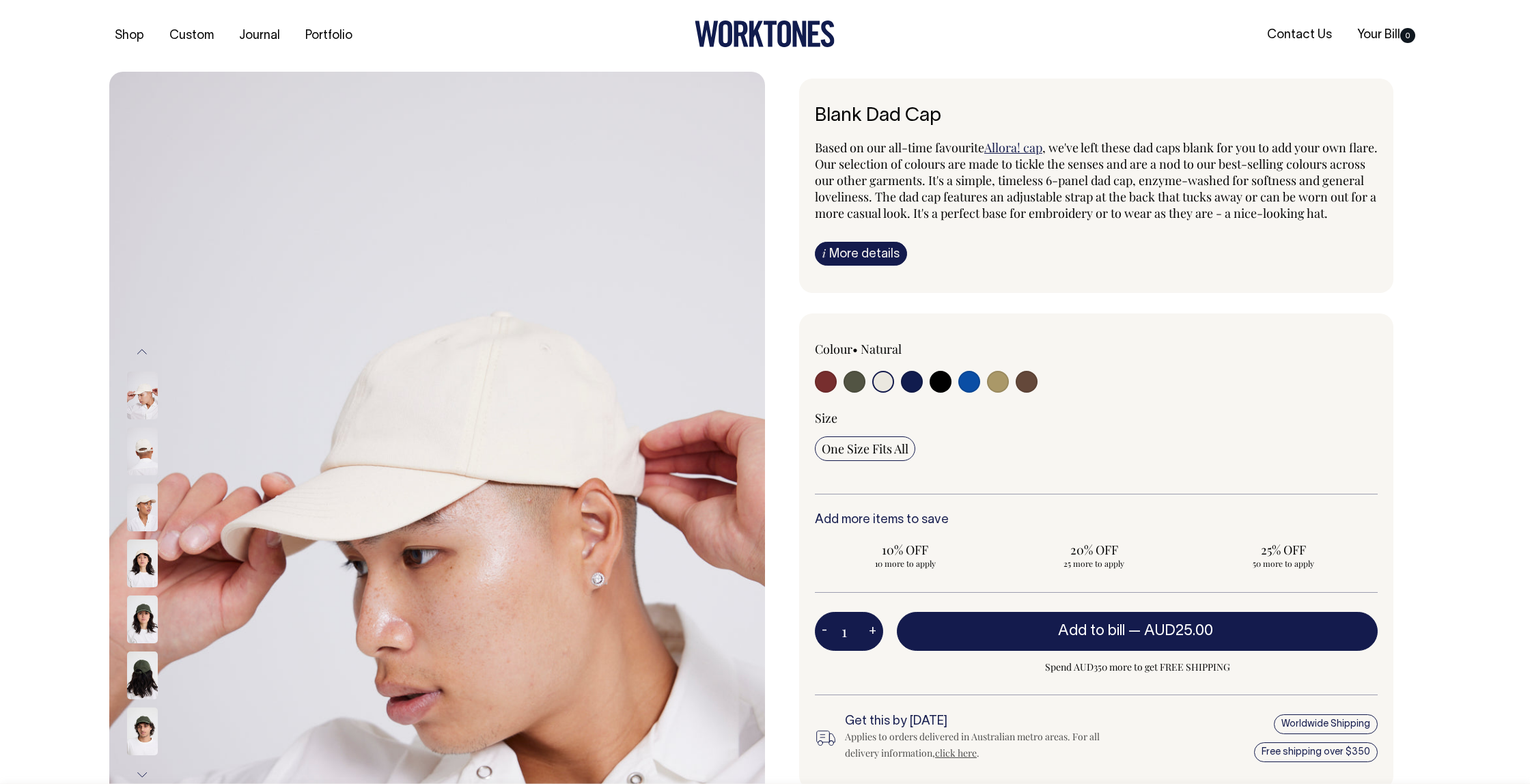
click at [971, 393] on input "radio" at bounding box center [969, 381] width 22 height 22
radio input "true"
select select "Worker Blue"
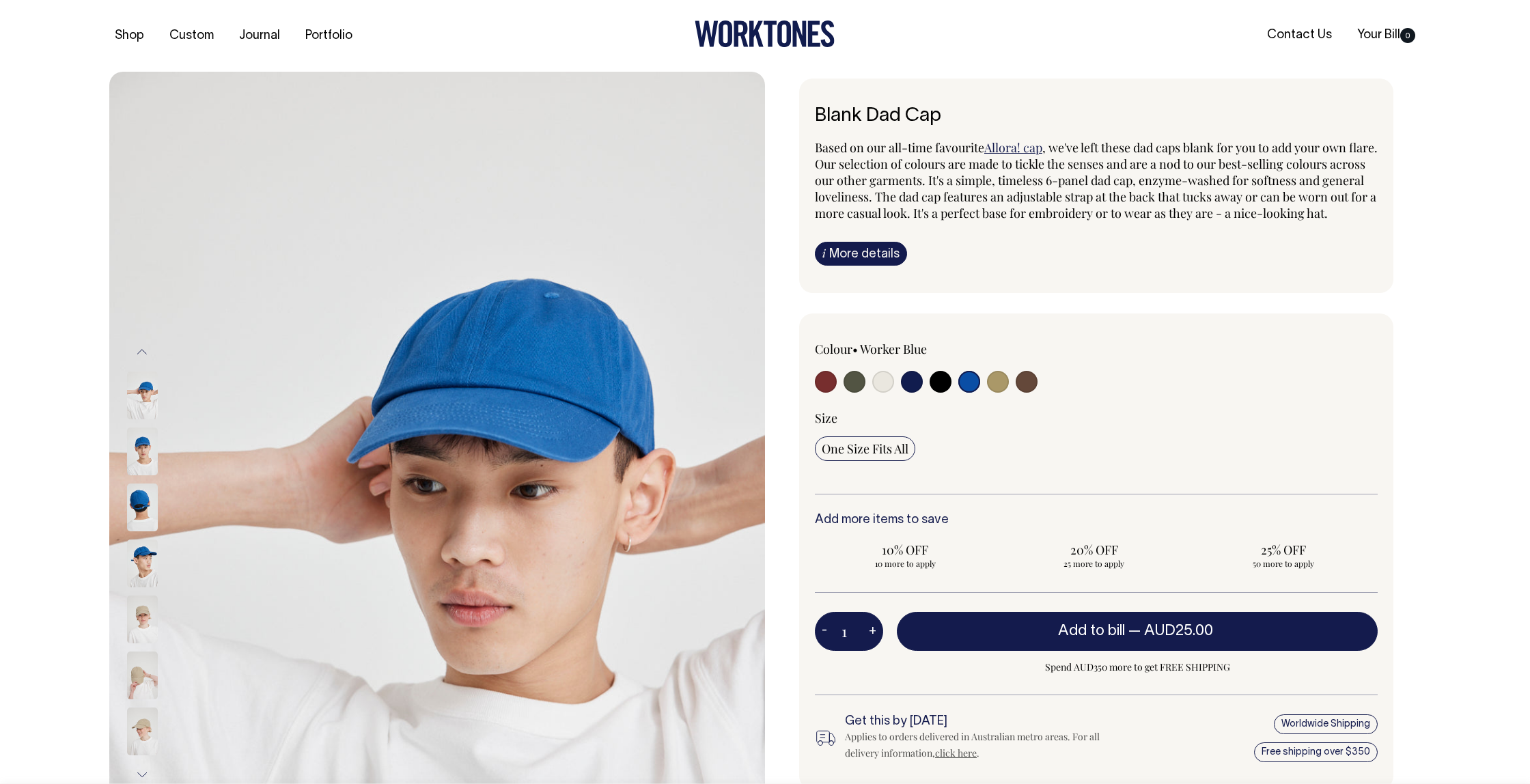
click at [990, 393] on input "radio" at bounding box center [998, 381] width 22 height 22
radio input "true"
select select "Washed Khaki"
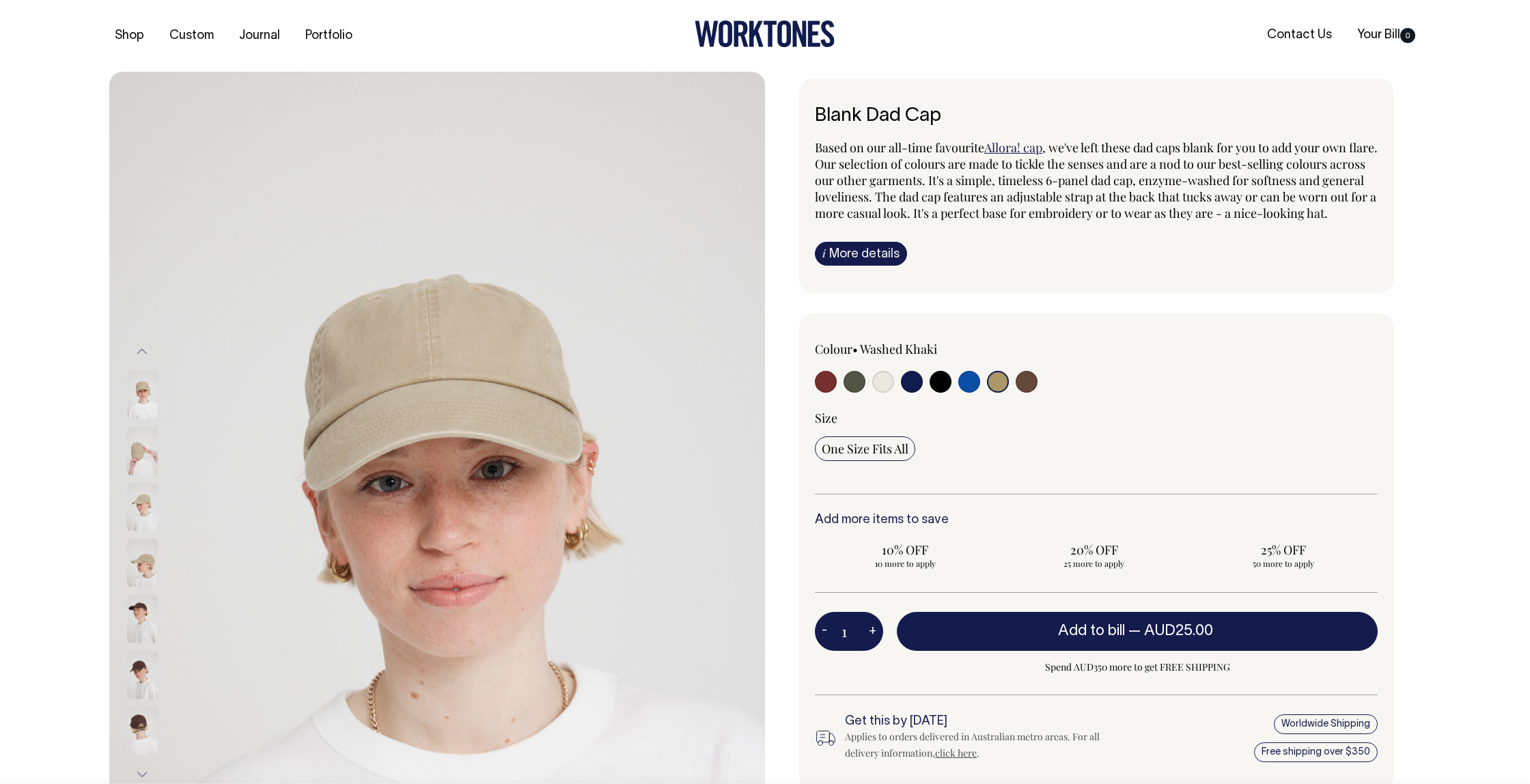
click at [1025, 393] on input "radio" at bounding box center [1026, 381] width 22 height 22
radio input "true"
select select "Espresso"
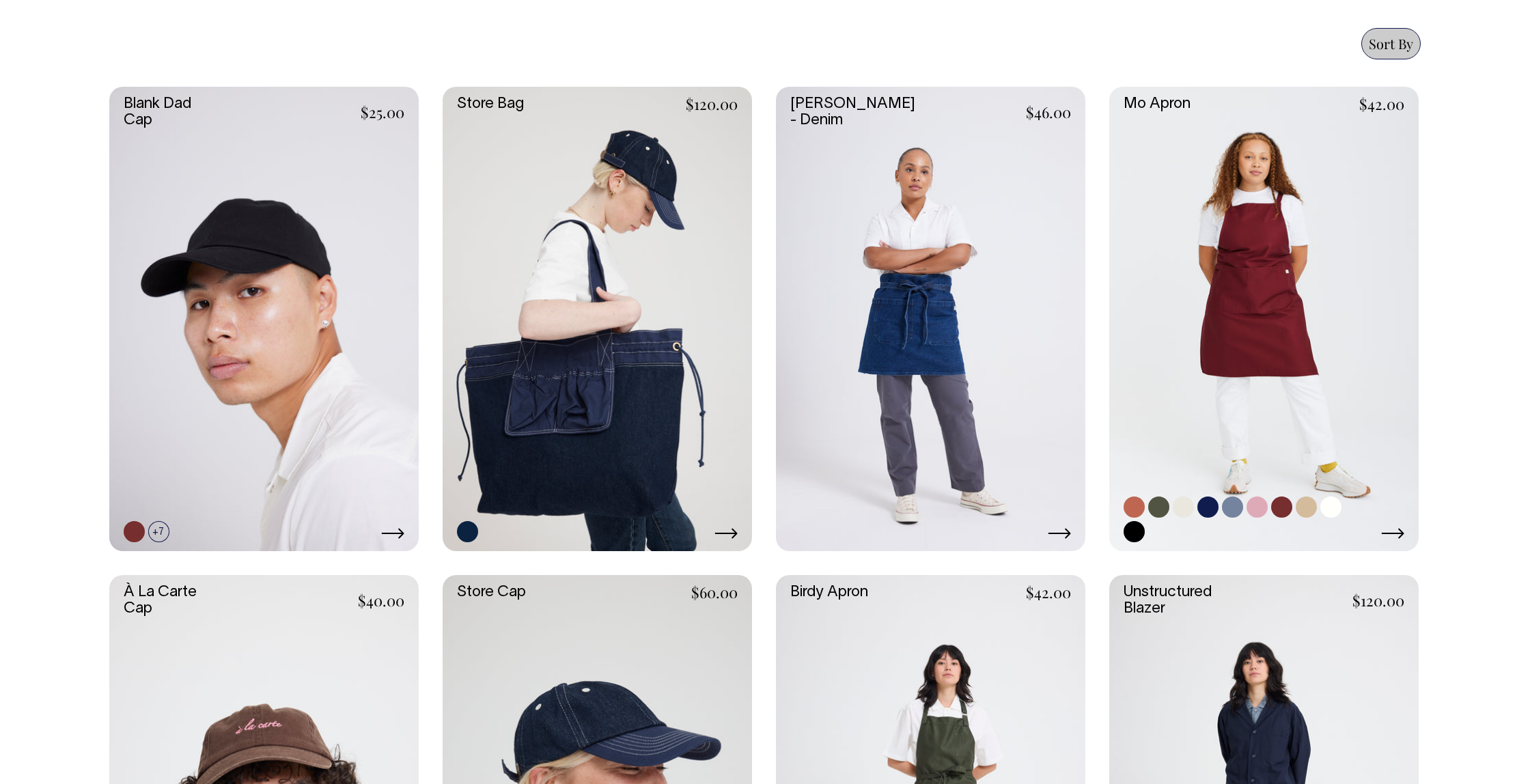
click at [1161, 507] on link at bounding box center [1159, 507] width 21 height 21
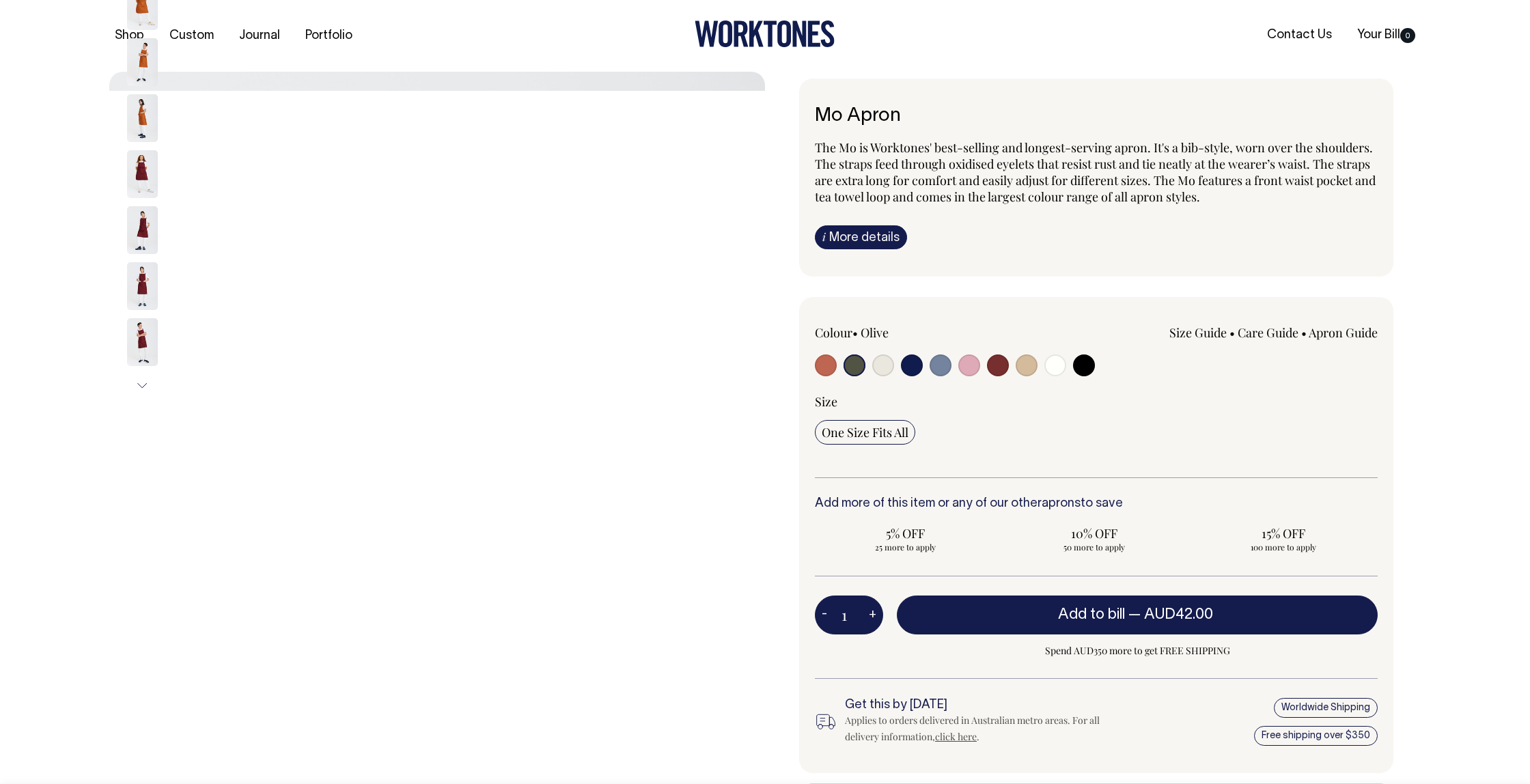
select select "Olive"
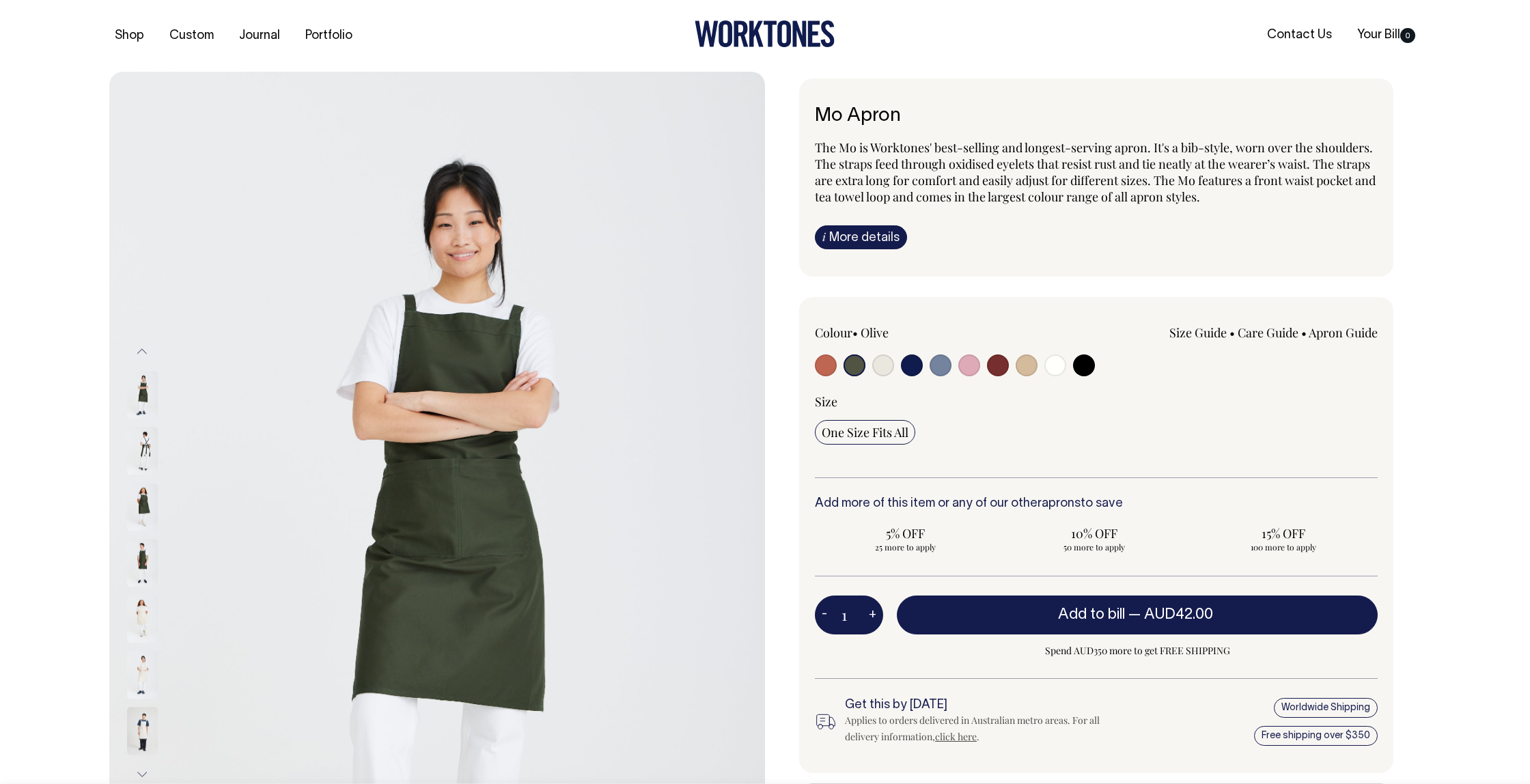
click at [886, 368] on input "radio" at bounding box center [883, 365] width 22 height 22
radio input "true"
radio input "false"
select select "Natural"
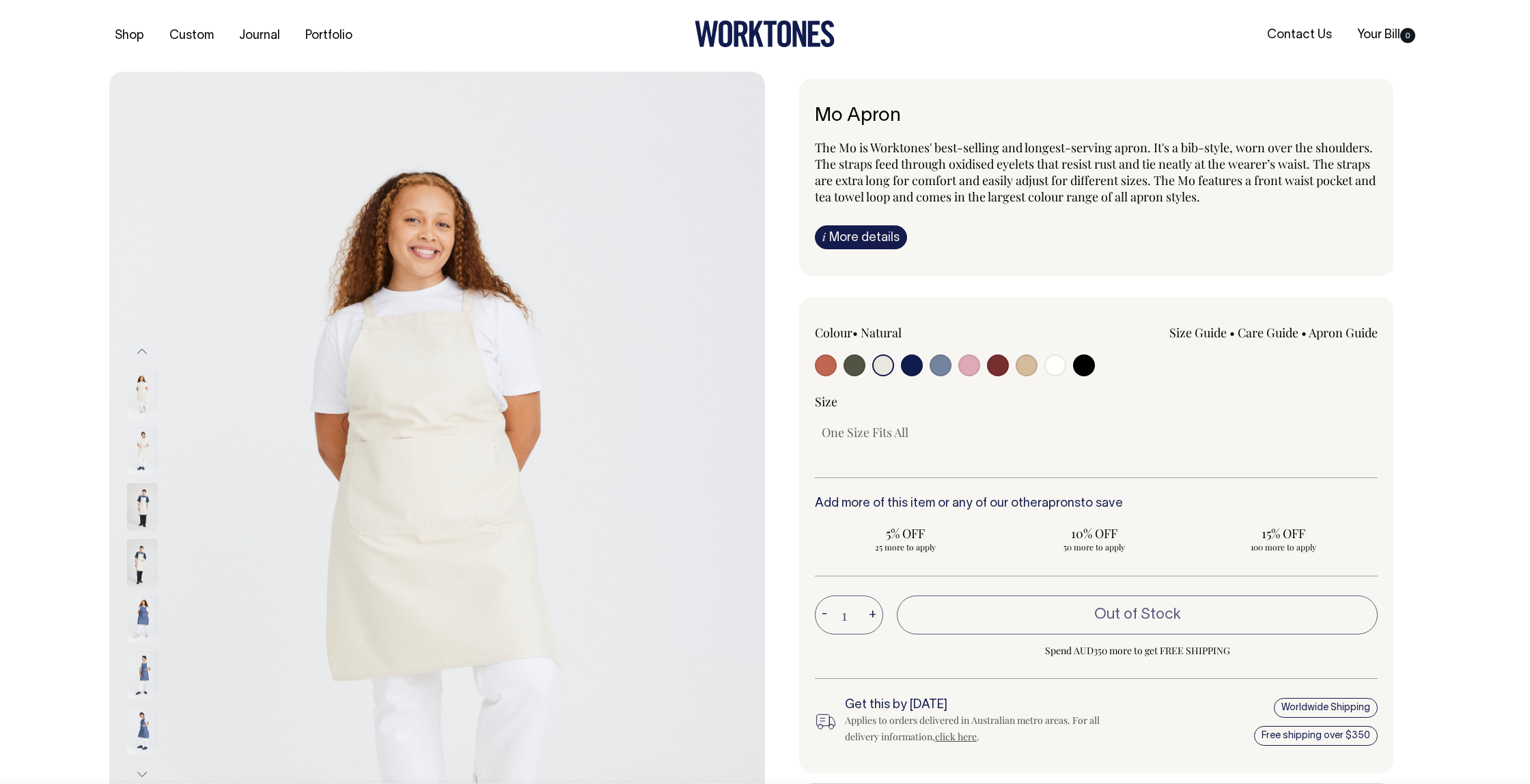
click at [854, 367] on input "radio" at bounding box center [854, 365] width 22 height 22
radio input "true"
select select "Olive"
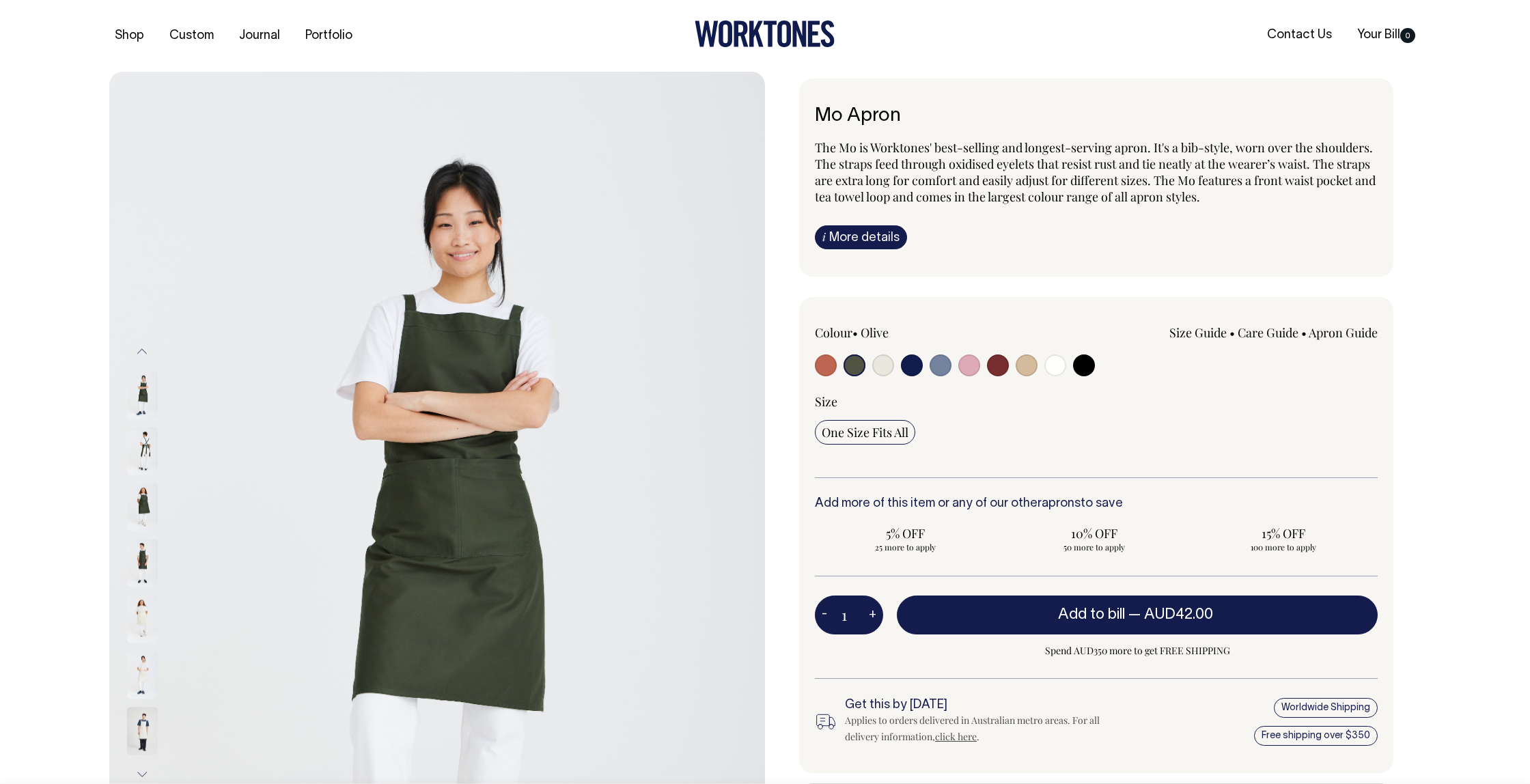
click at [905, 371] on input "radio" at bounding box center [912, 365] width 22 height 22
radio input "true"
select select "Dark Navy"
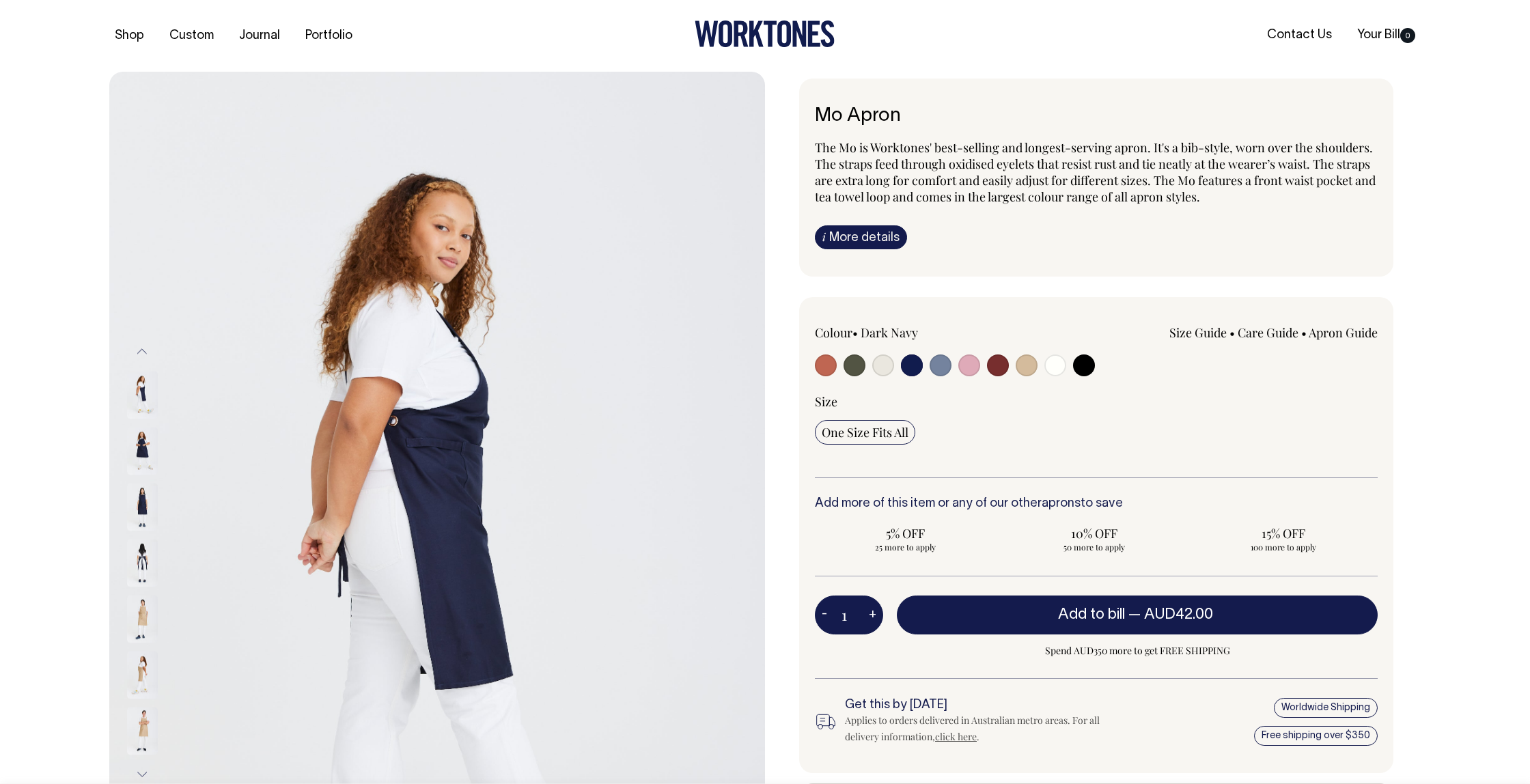
click at [941, 369] on input "radio" at bounding box center [940, 365] width 22 height 22
radio input "true"
select select "Blue/Grey"
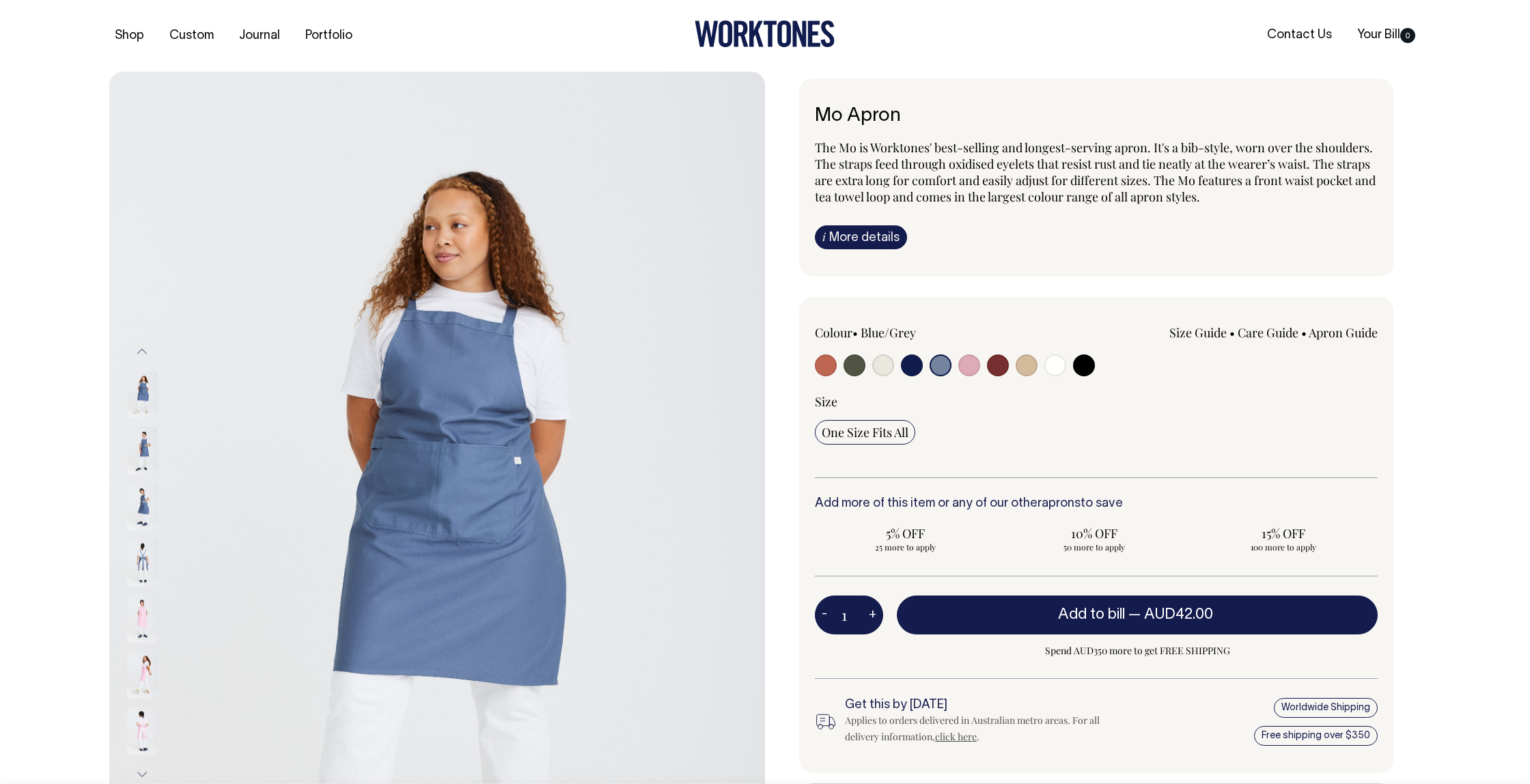
click at [1086, 364] on input "radio" at bounding box center [1084, 365] width 22 height 22
radio input "true"
select select "Black"
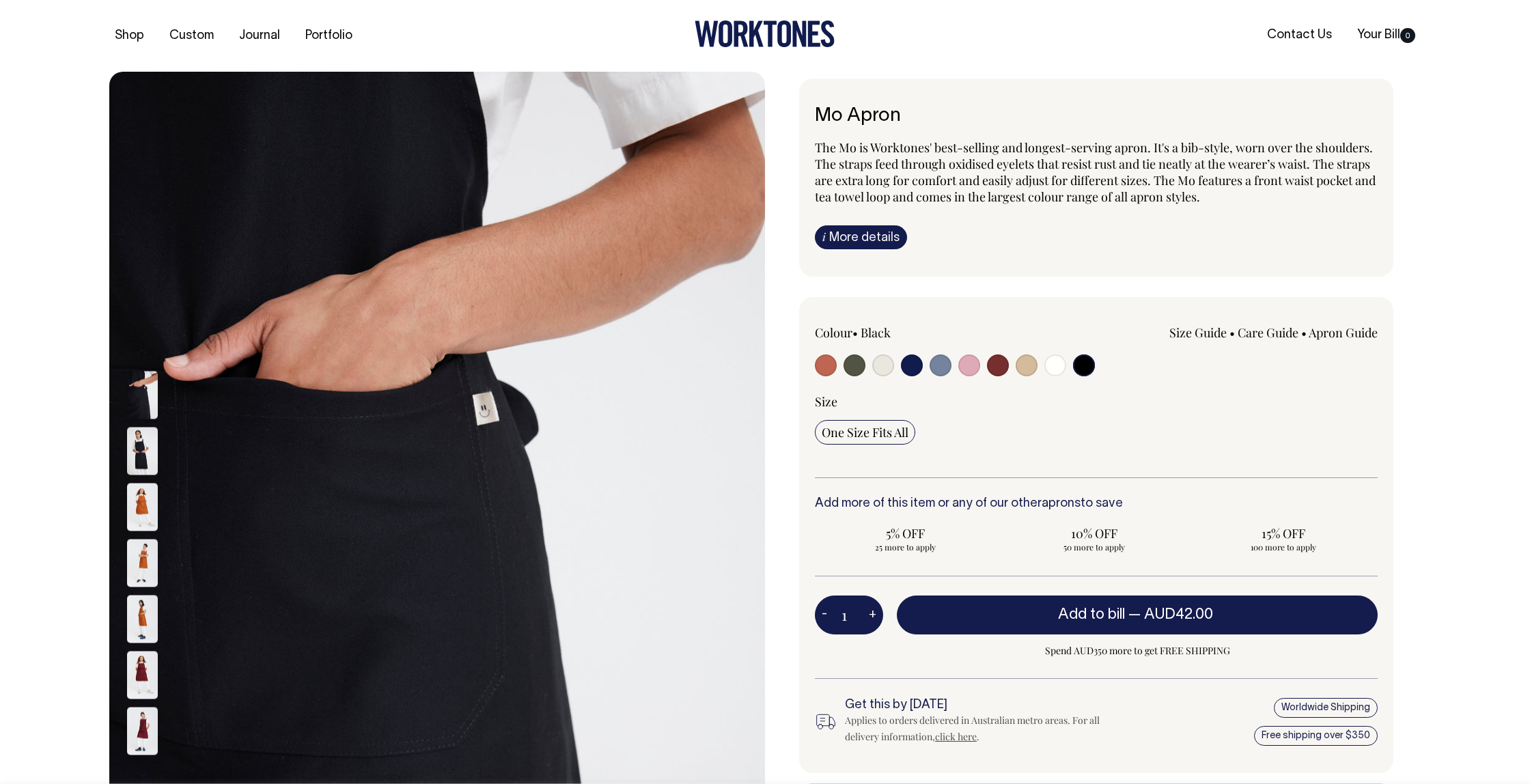
click at [851, 364] on input "radio" at bounding box center [854, 365] width 22 height 22
radio input "true"
select select "Olive"
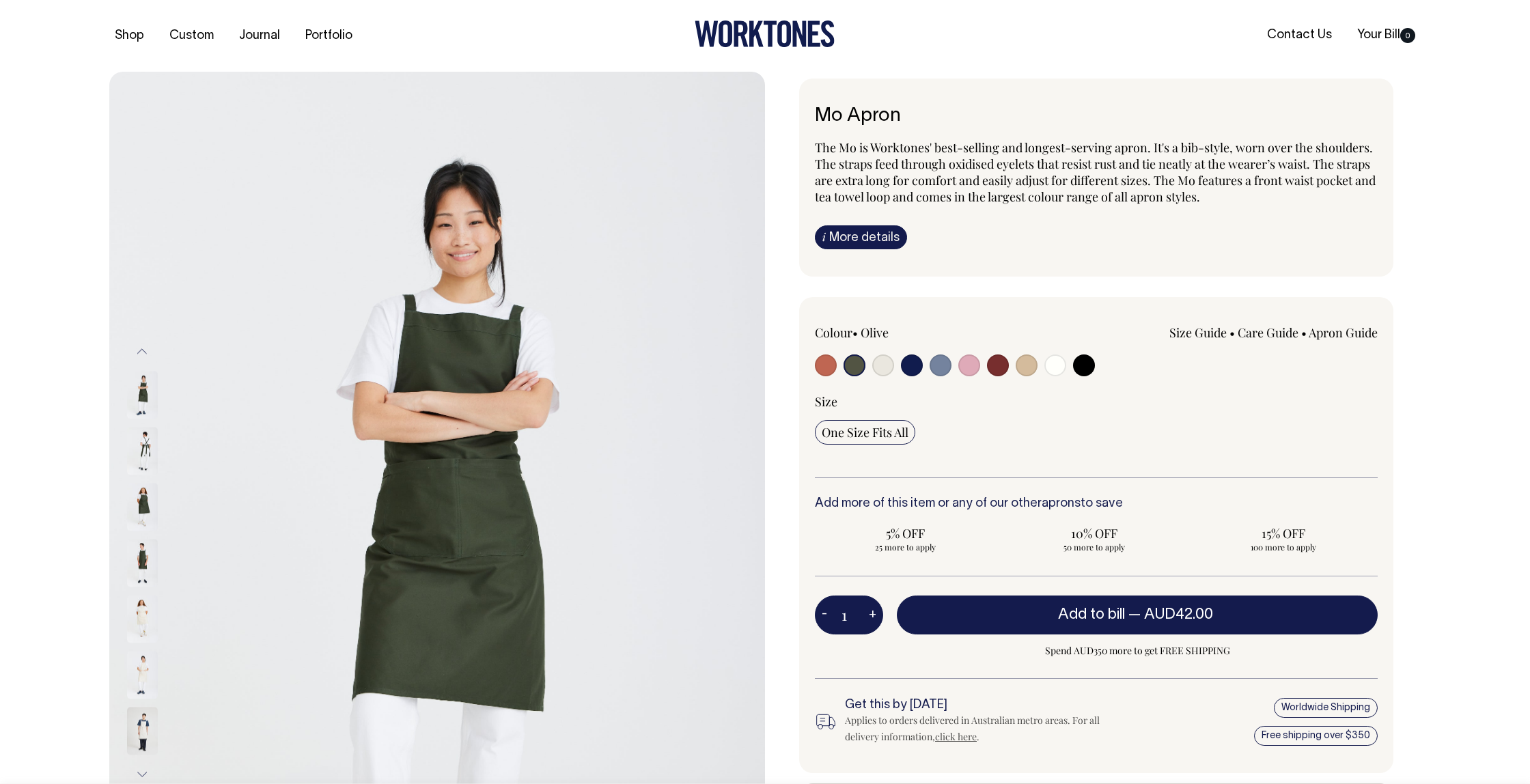
click at [825, 362] on input "radio" at bounding box center [825, 365] width 22 height 22
radio input "true"
select select "Rust"
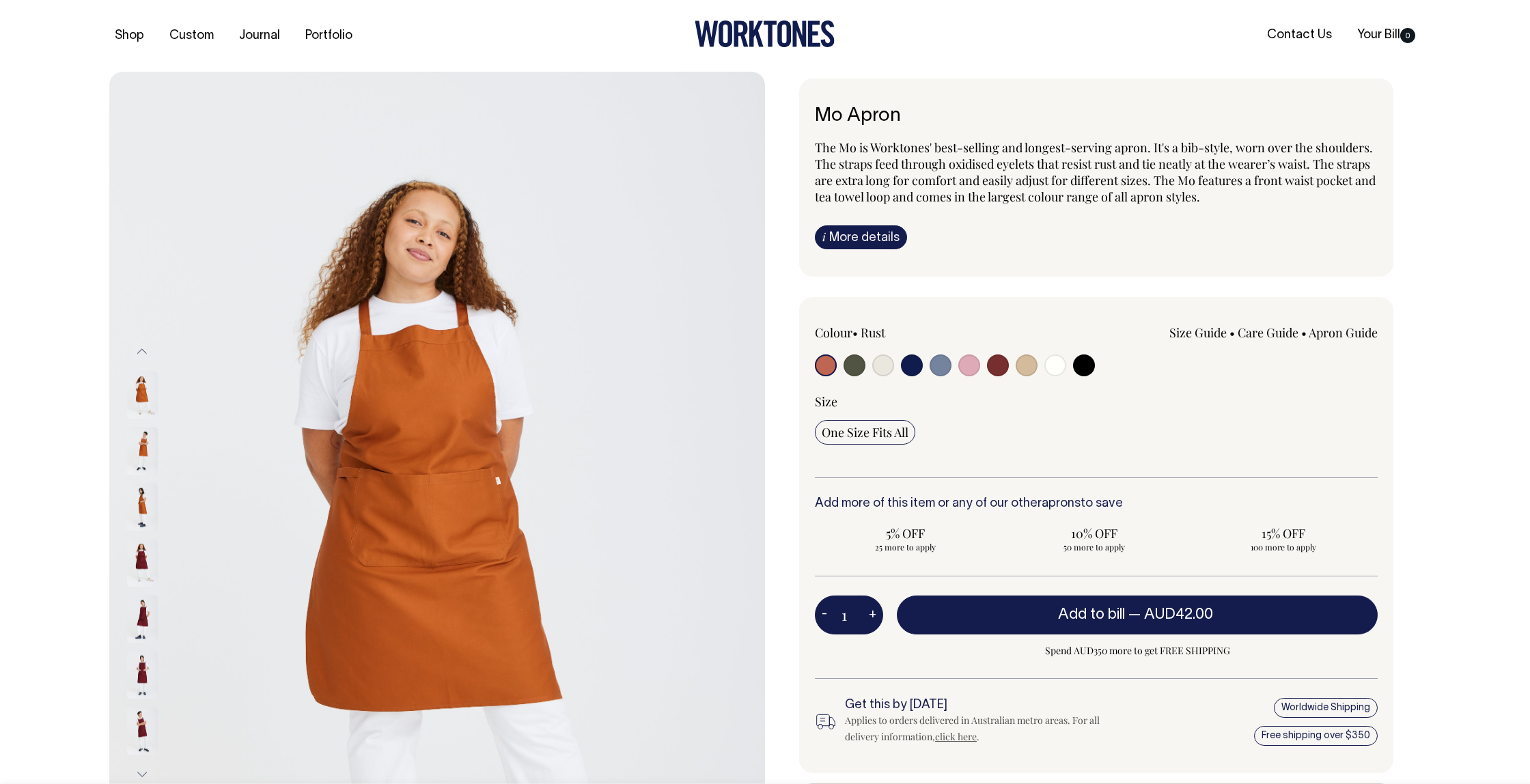
click at [854, 364] on input "radio" at bounding box center [854, 365] width 22 height 22
radio input "true"
select select "Olive"
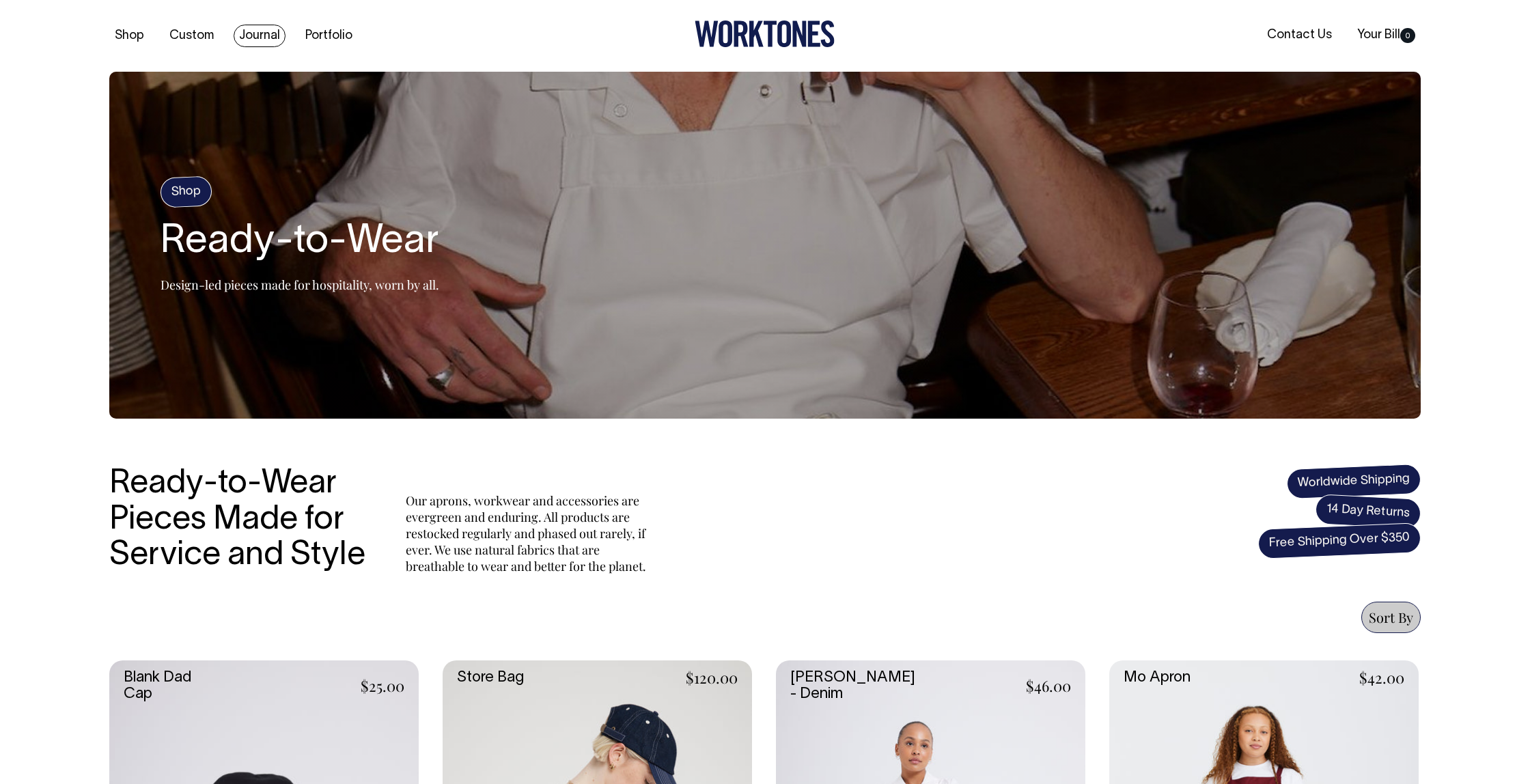
click at [258, 34] on link "Journal" at bounding box center [260, 35] width 52 height 22
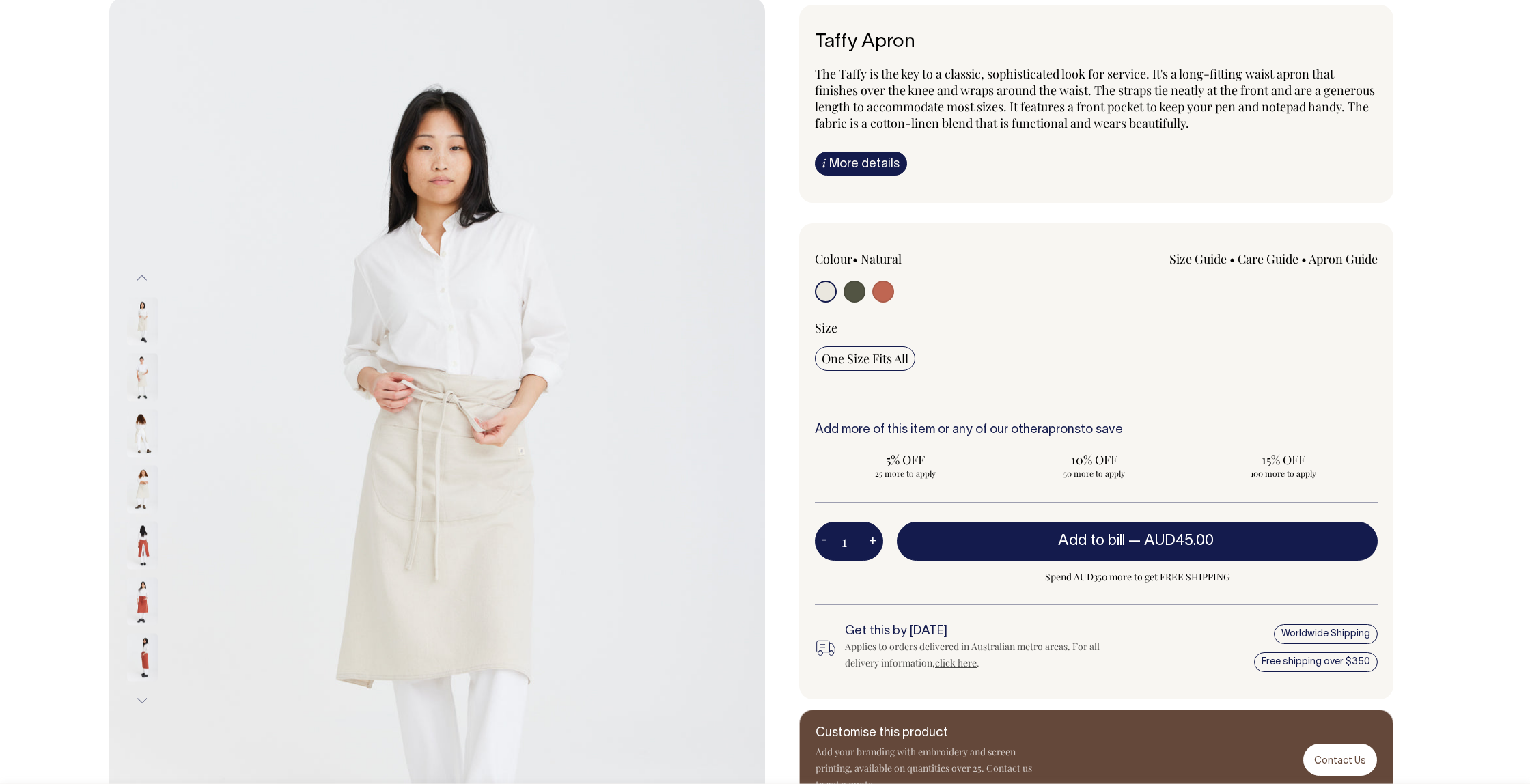
scroll to position [82, 0]
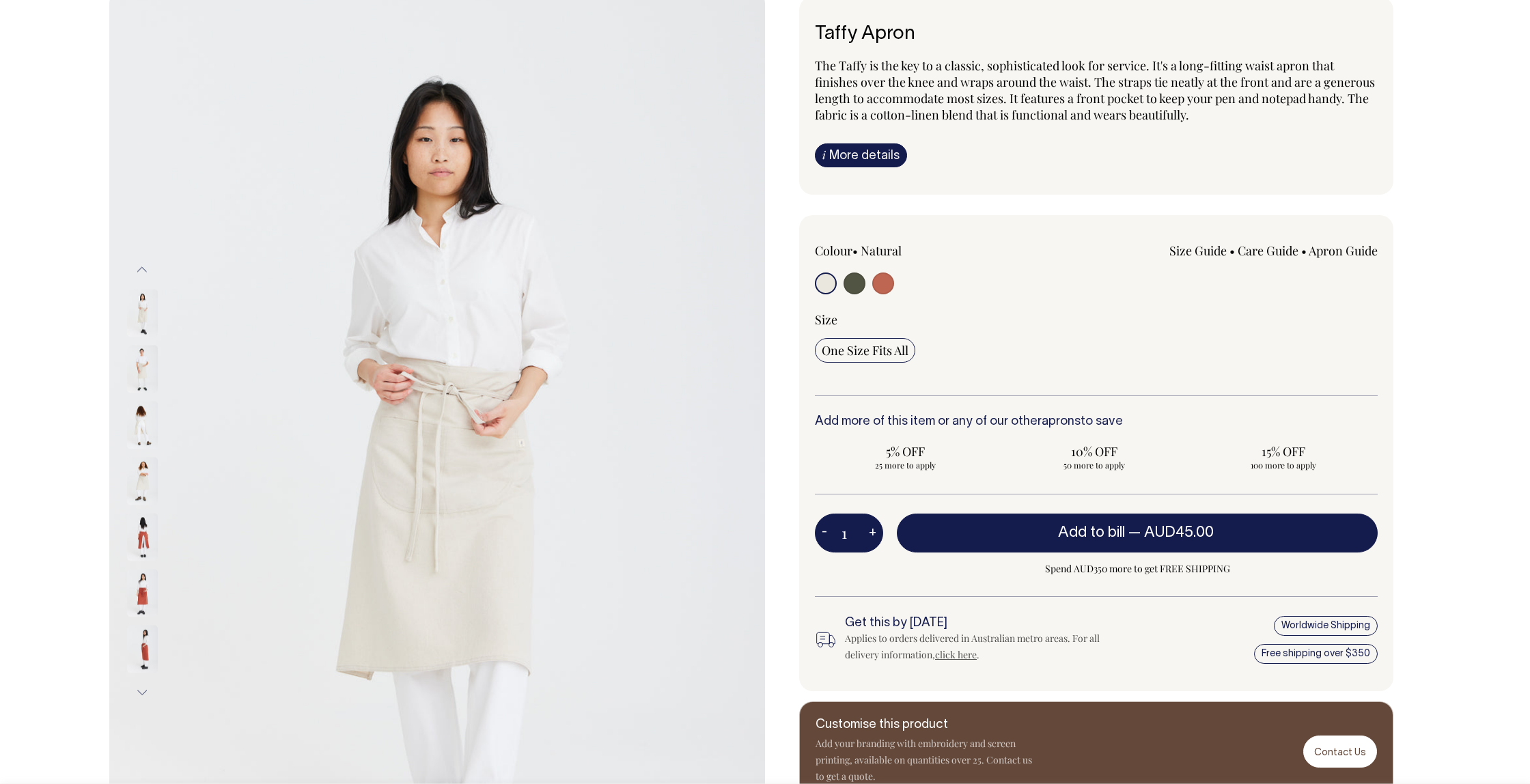
click at [141, 364] on img at bounding box center [142, 368] width 31 height 48
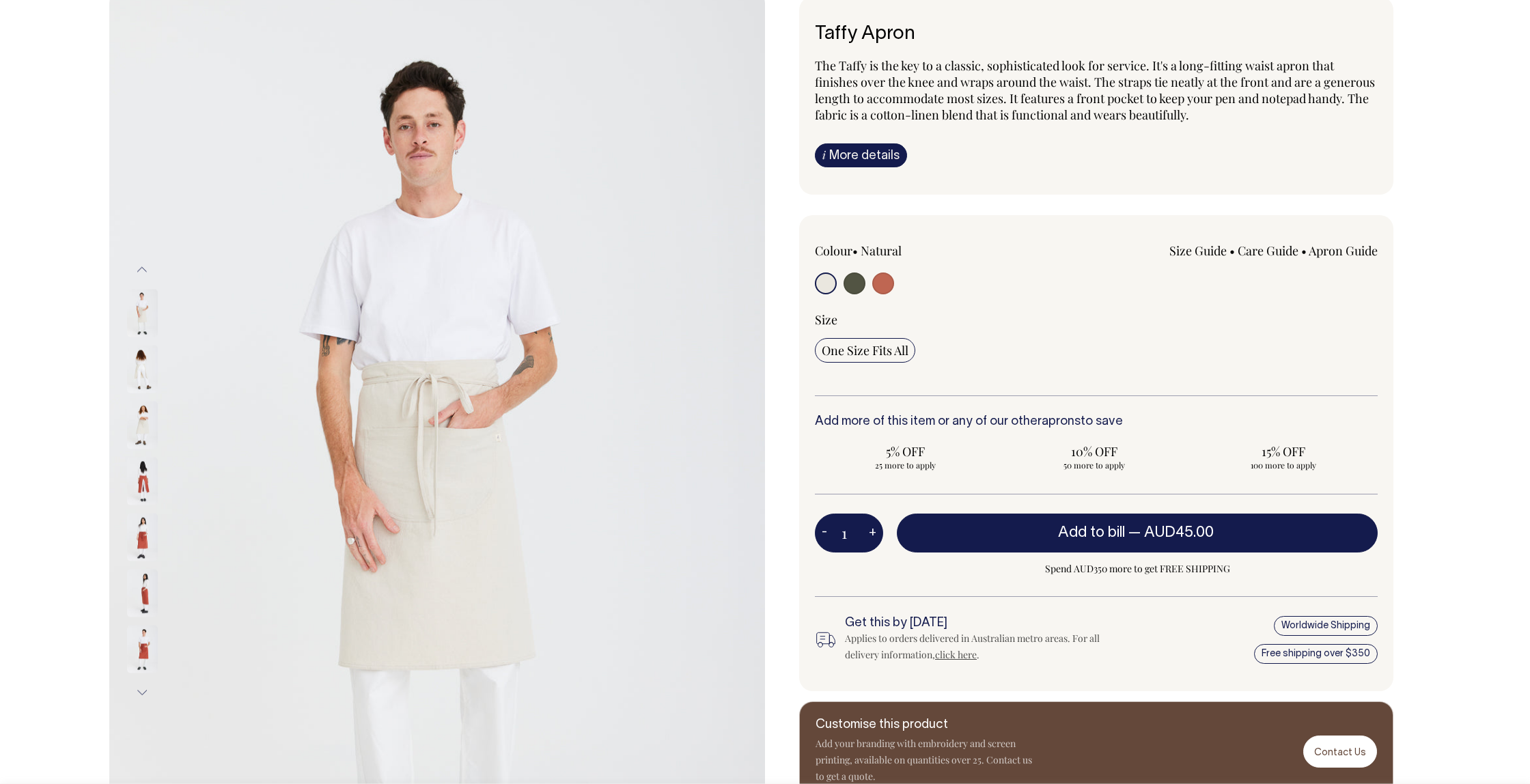
drag, startPoint x: 148, startPoint y: 415, endPoint x: 144, endPoint y: 403, distance: 12.6
click at [148, 414] on img at bounding box center [142, 425] width 31 height 48
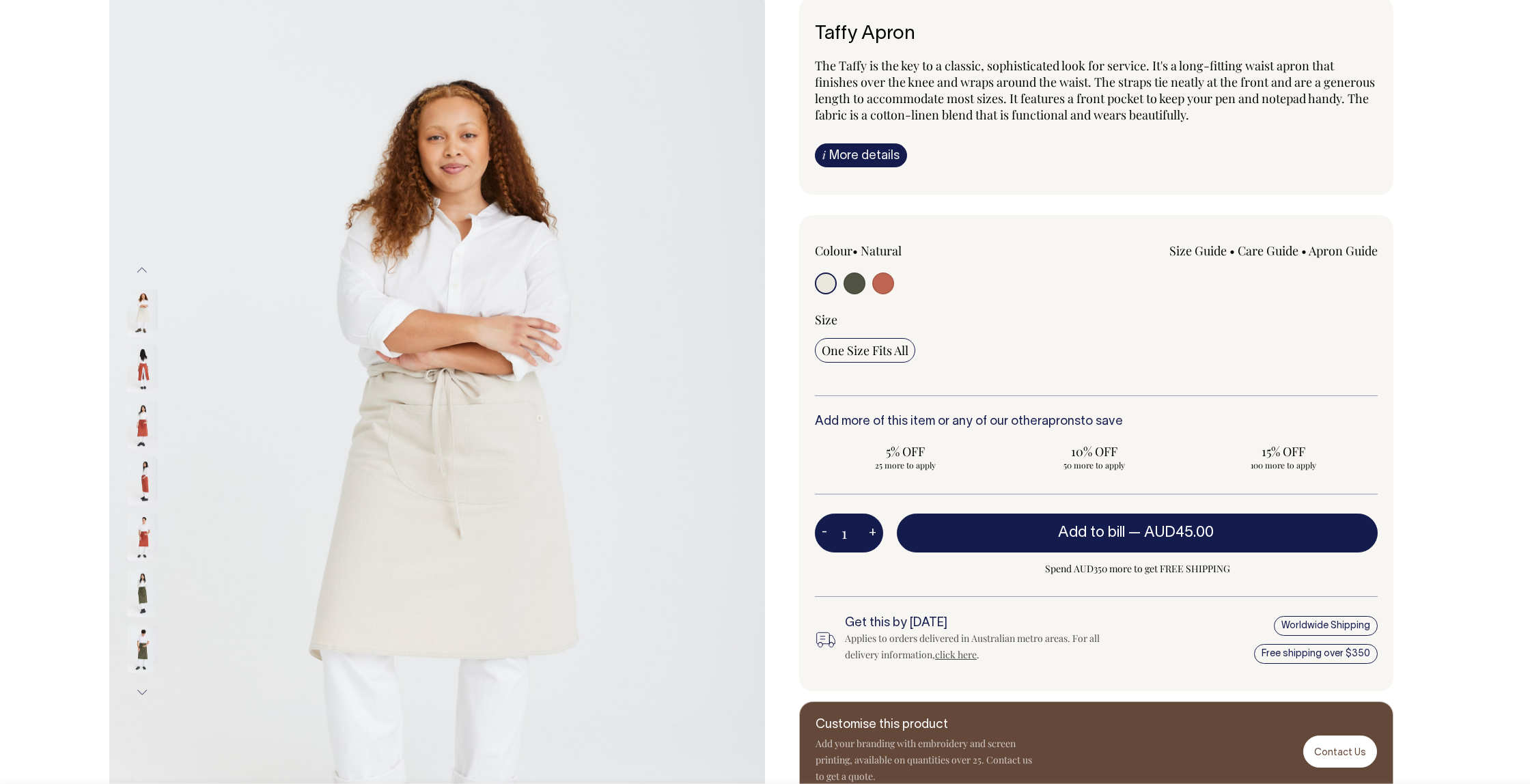
click at [140, 415] on img at bounding box center [142, 426] width 31 height 48
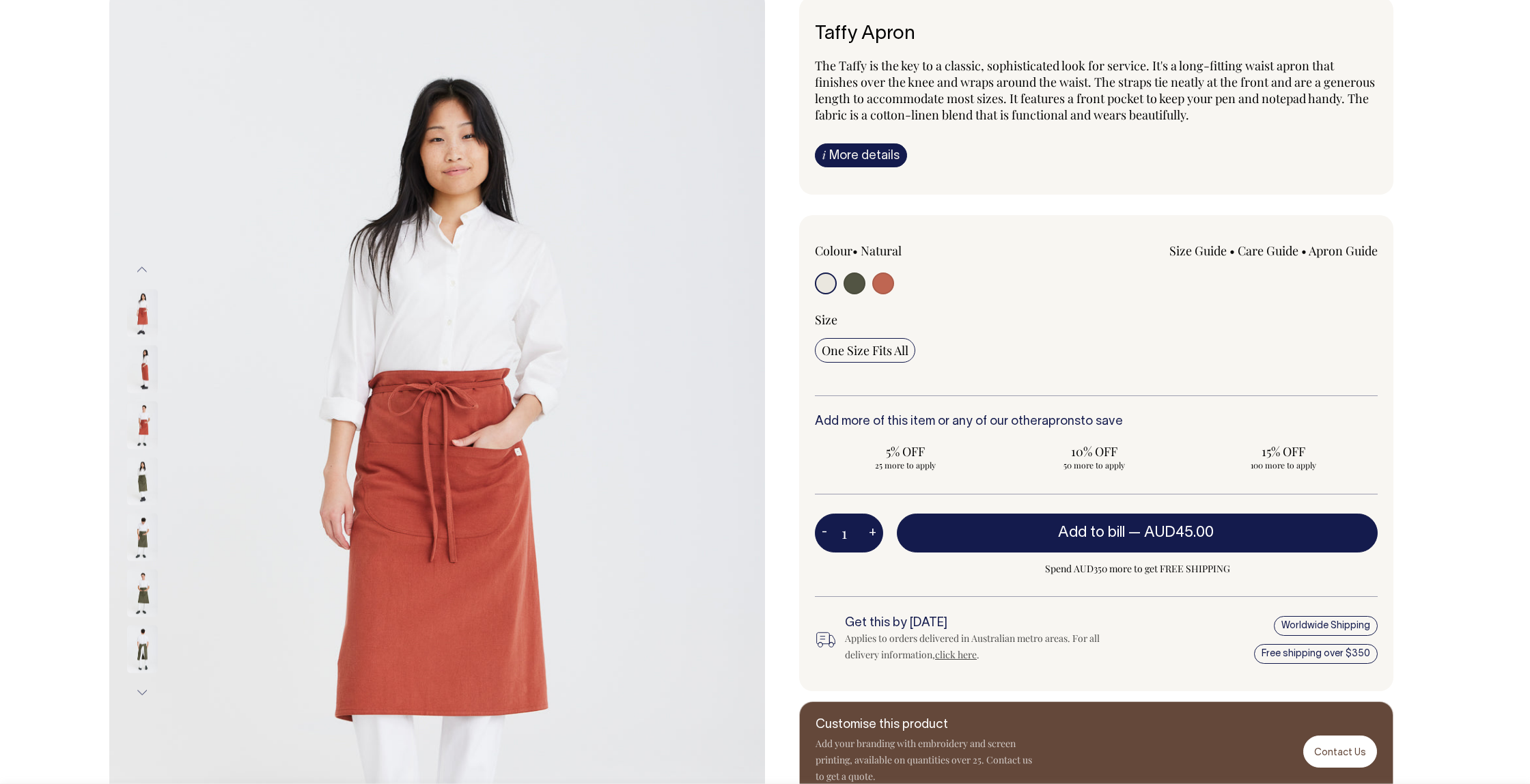
click at [145, 424] on img at bounding box center [142, 425] width 31 height 48
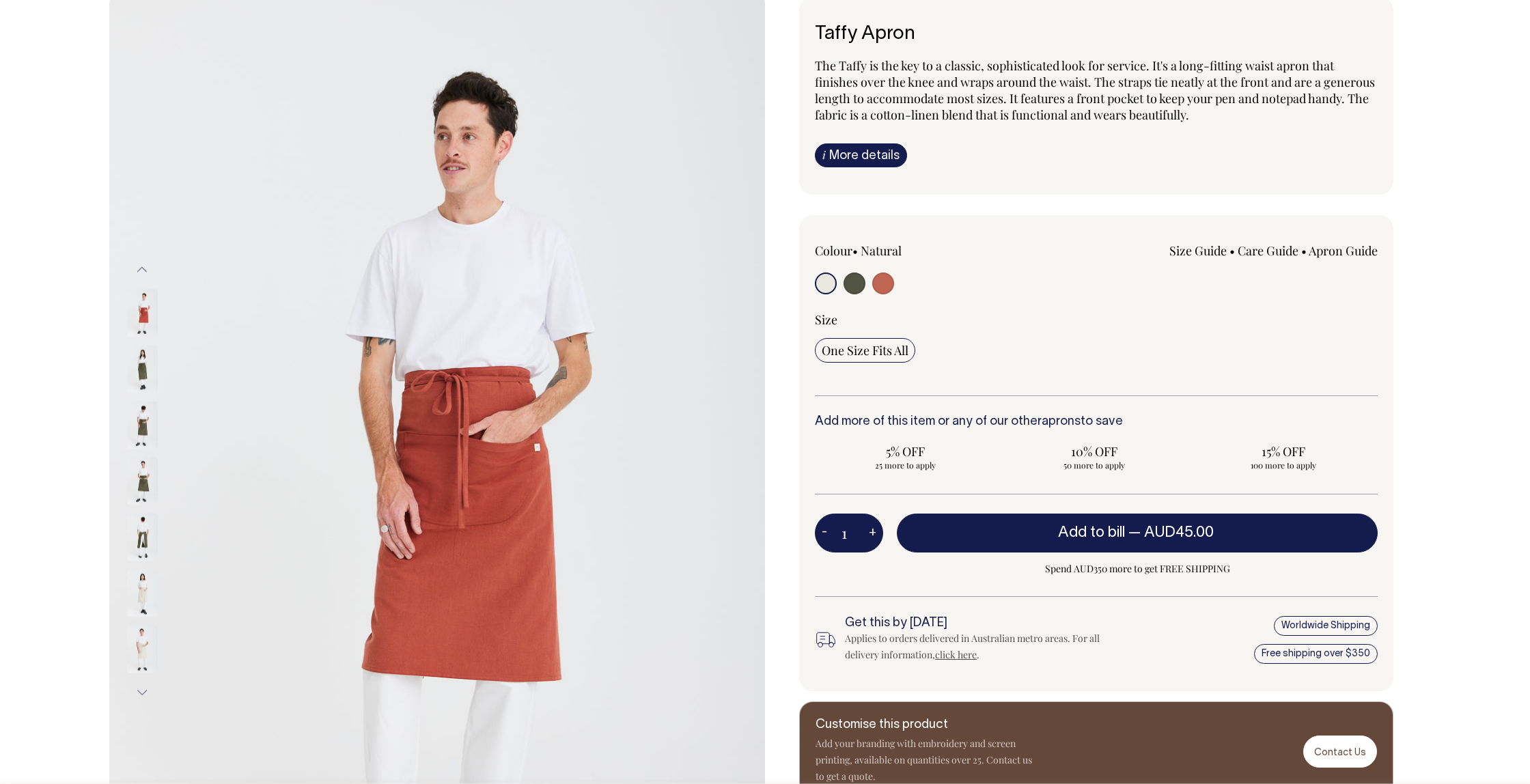
click at [147, 428] on img at bounding box center [142, 425] width 31 height 48
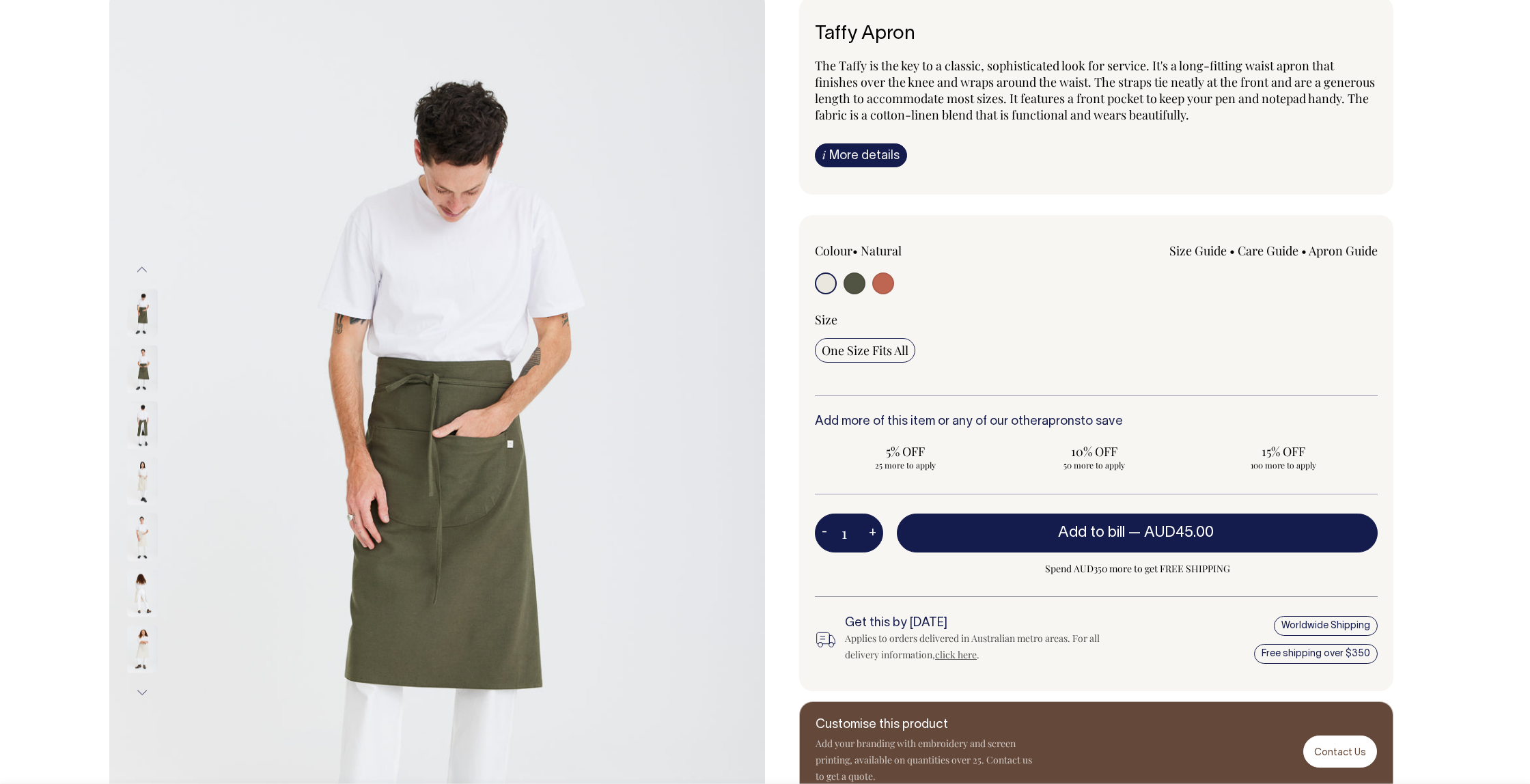
click at [142, 420] on img at bounding box center [142, 425] width 31 height 48
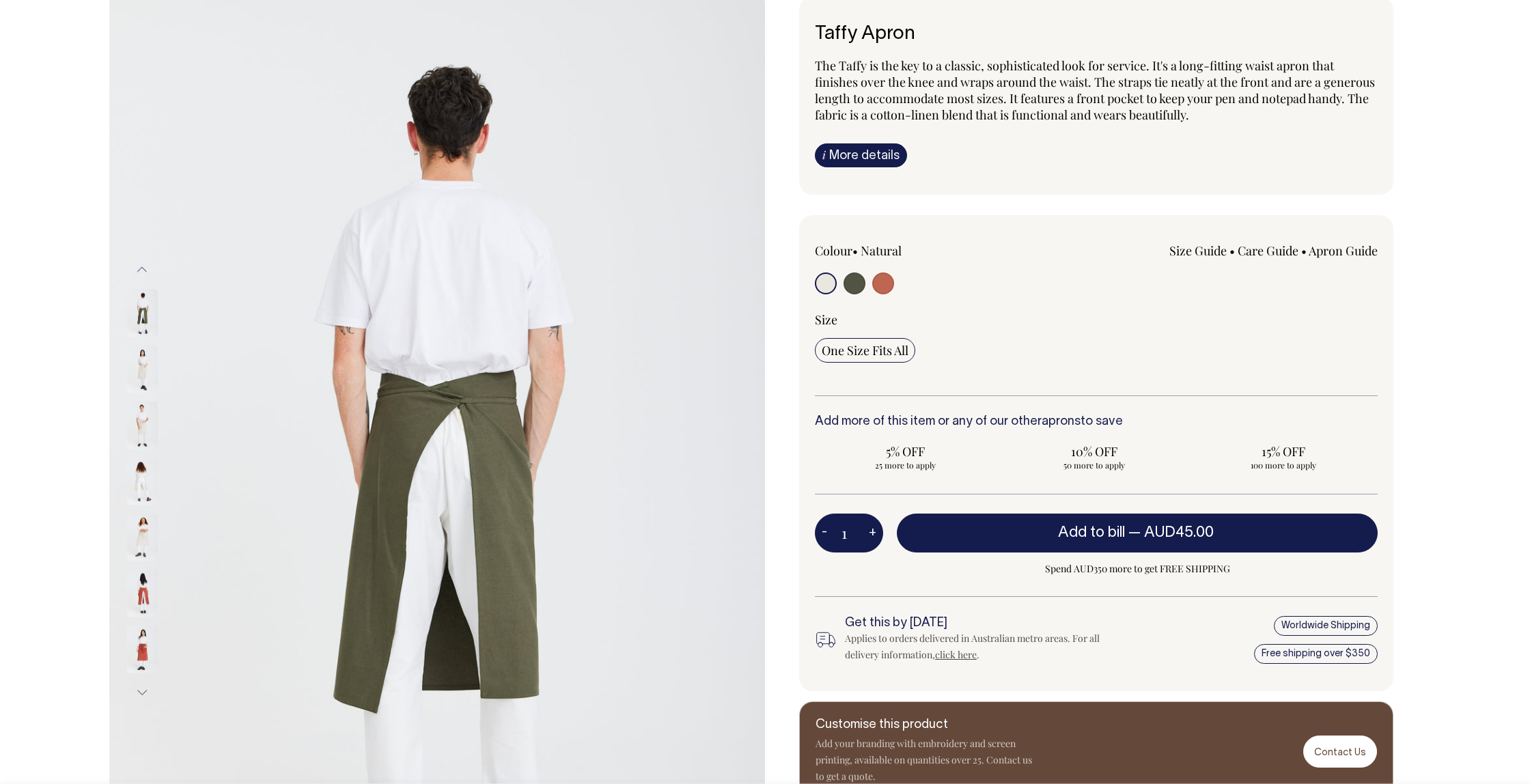
click at [146, 469] on img at bounding box center [142, 481] width 31 height 48
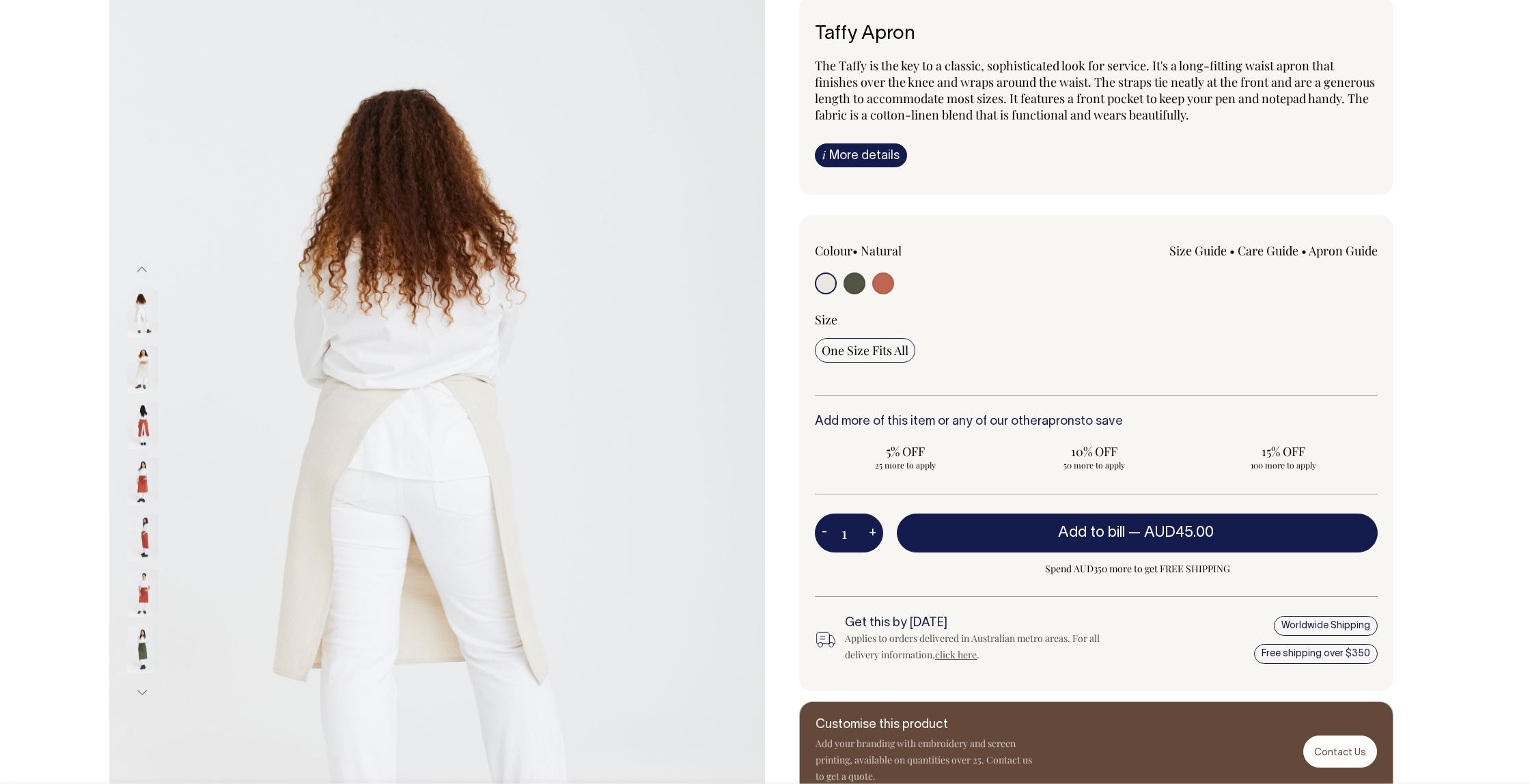
click at [146, 528] on img at bounding box center [142, 536] width 31 height 48
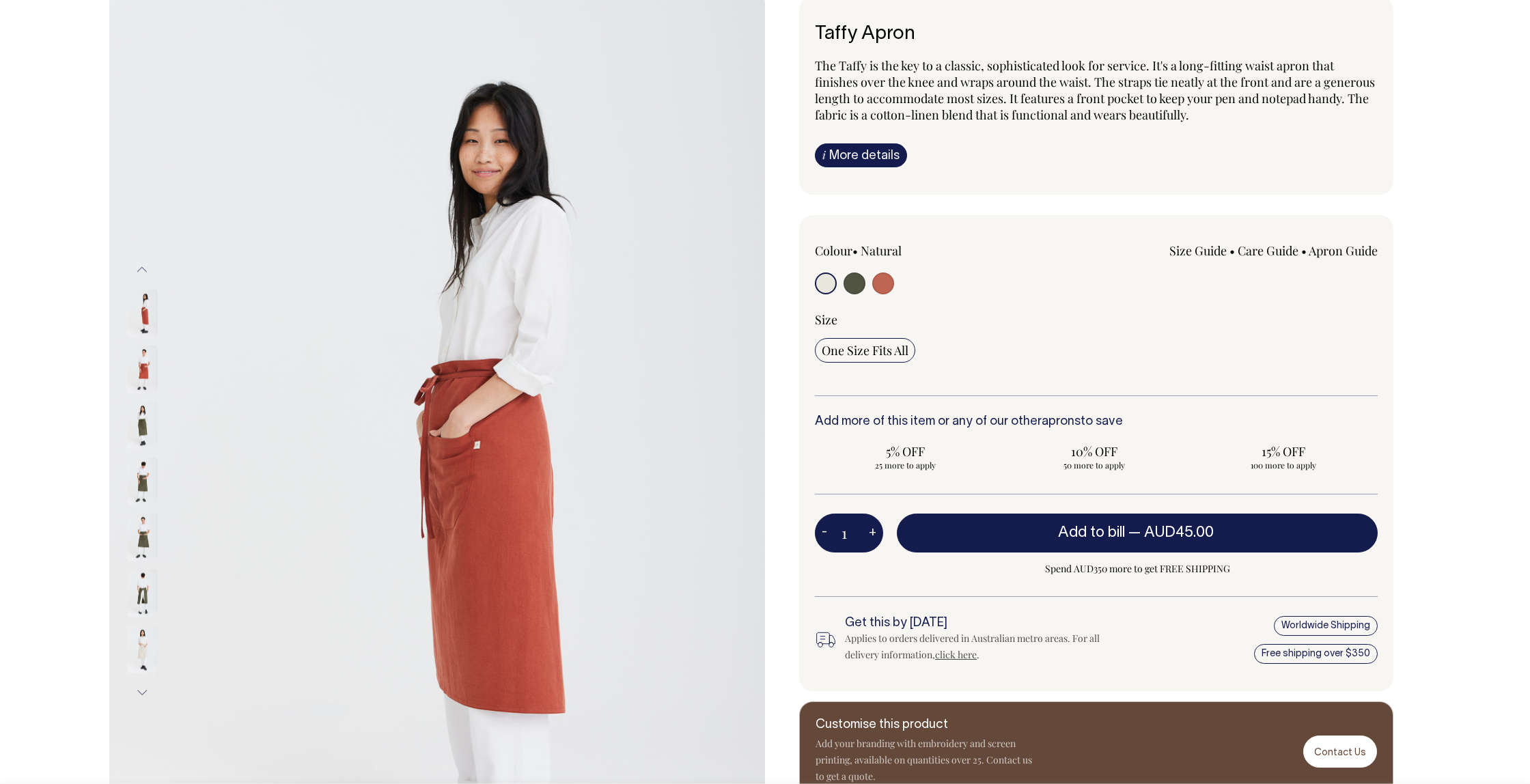
click at [144, 372] on img at bounding box center [142, 368] width 31 height 48
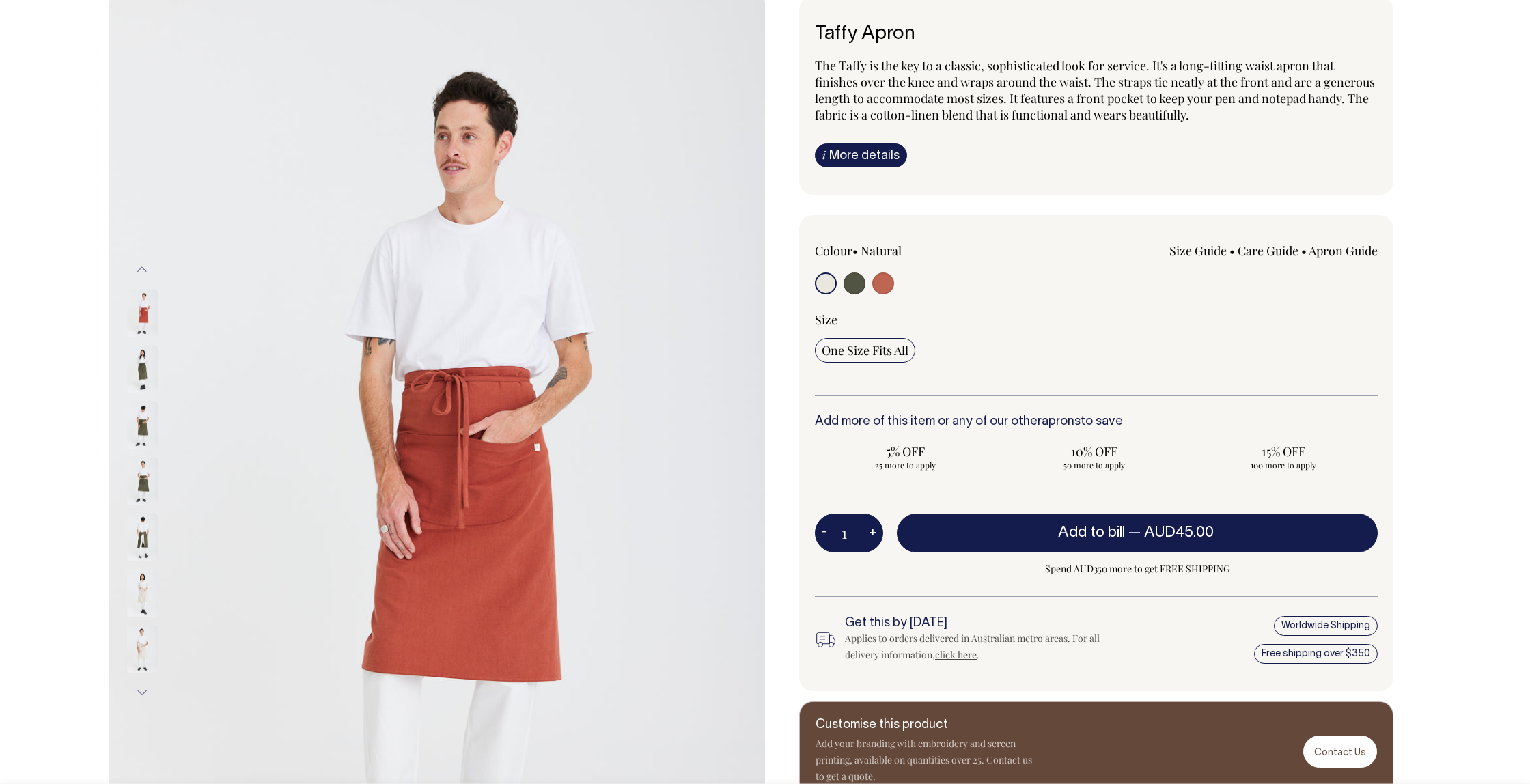
click at [149, 421] on img at bounding box center [142, 425] width 31 height 48
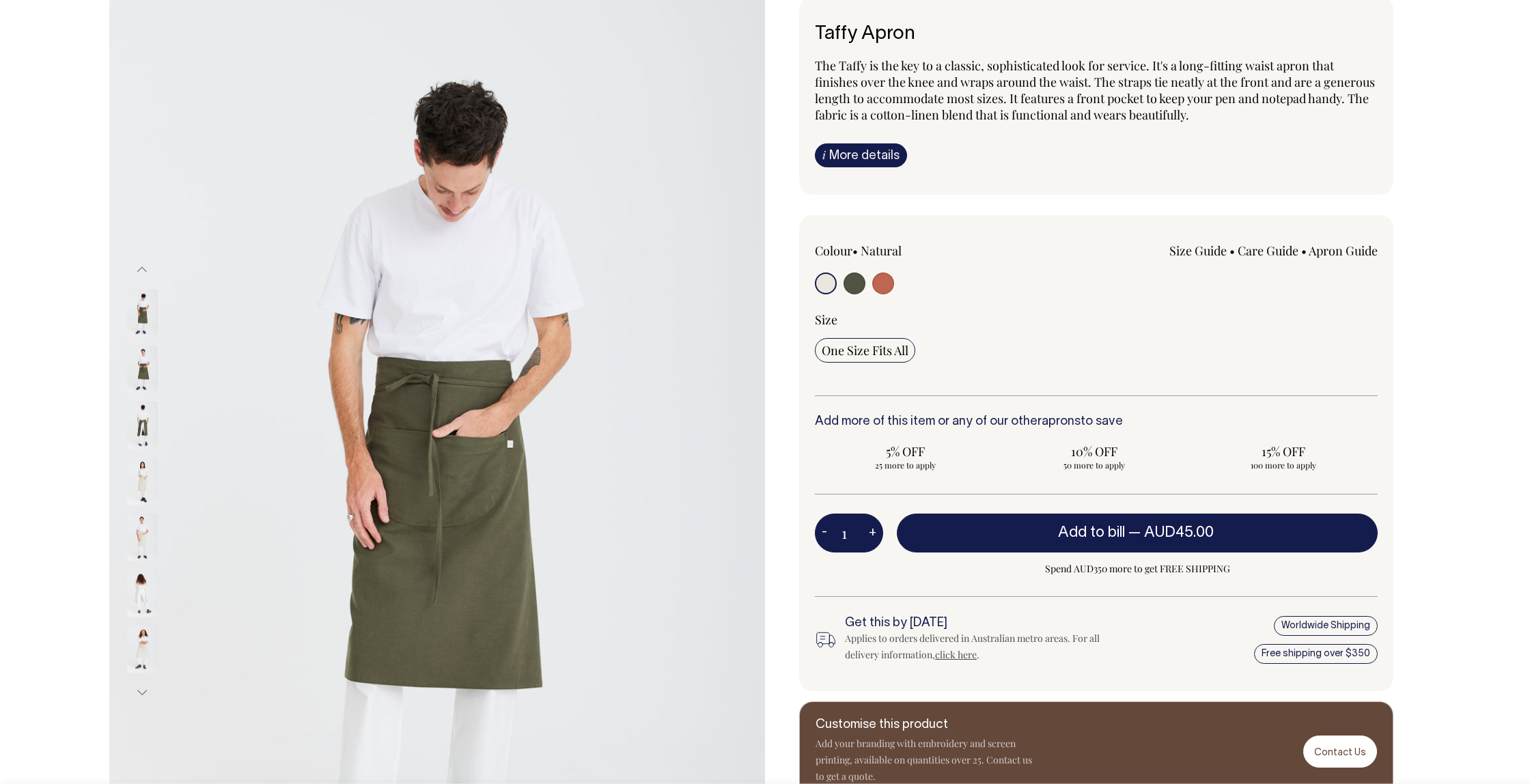
click at [138, 451] on div at bounding box center [160, 424] width 68 height 56
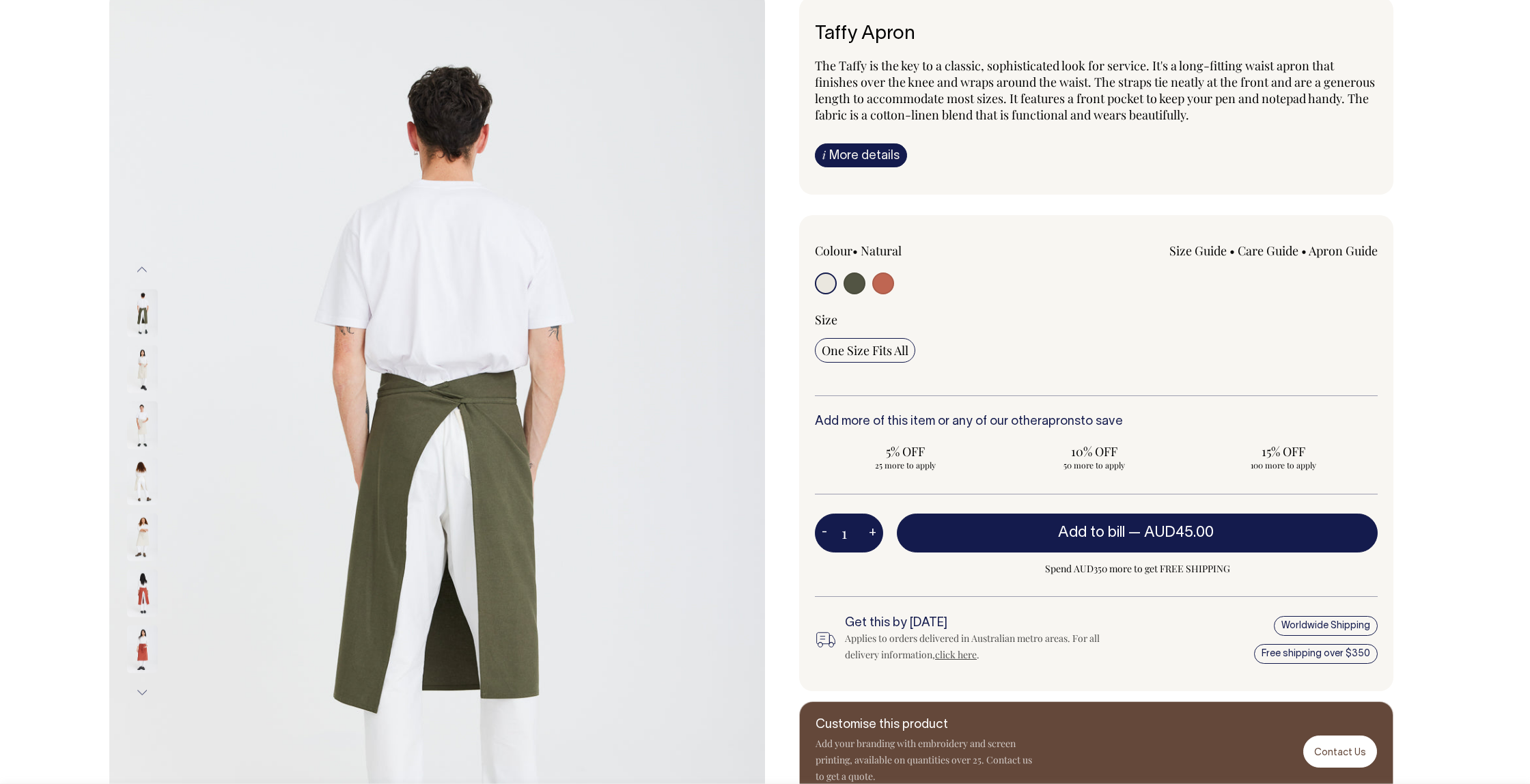
click at [143, 535] on img at bounding box center [142, 536] width 31 height 48
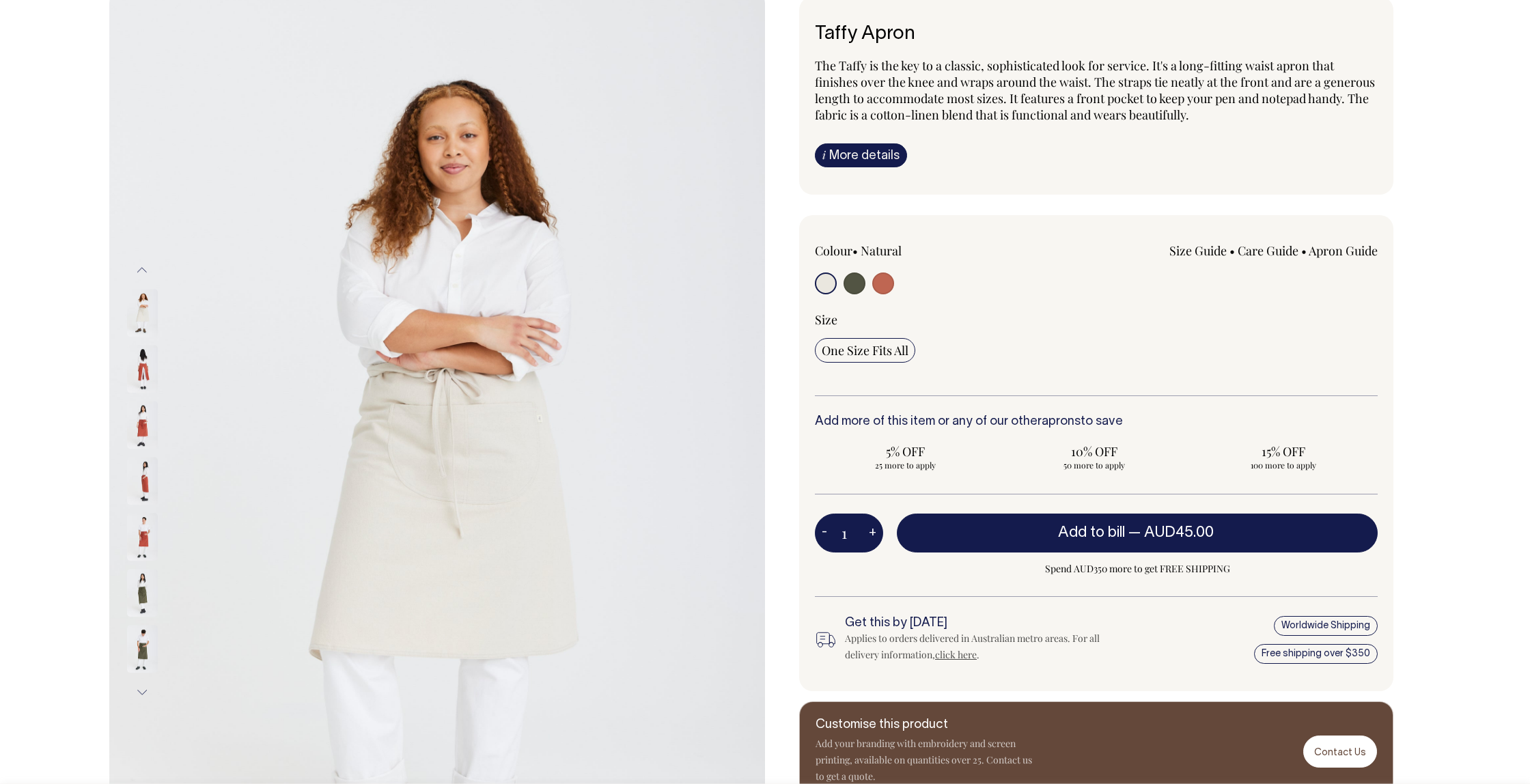
click at [144, 594] on img at bounding box center [142, 593] width 31 height 48
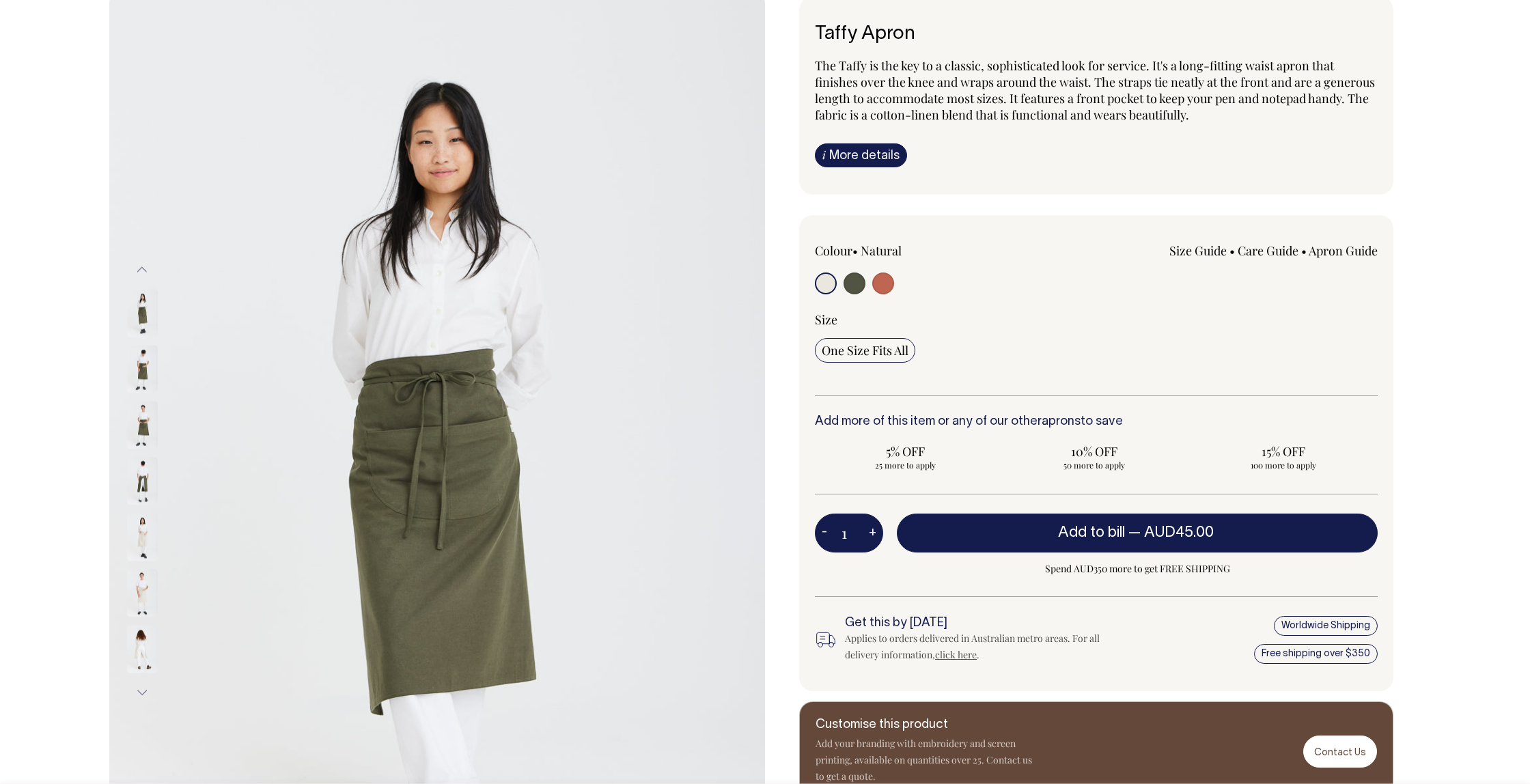
click at [132, 624] on div at bounding box center [160, 648] width 68 height 56
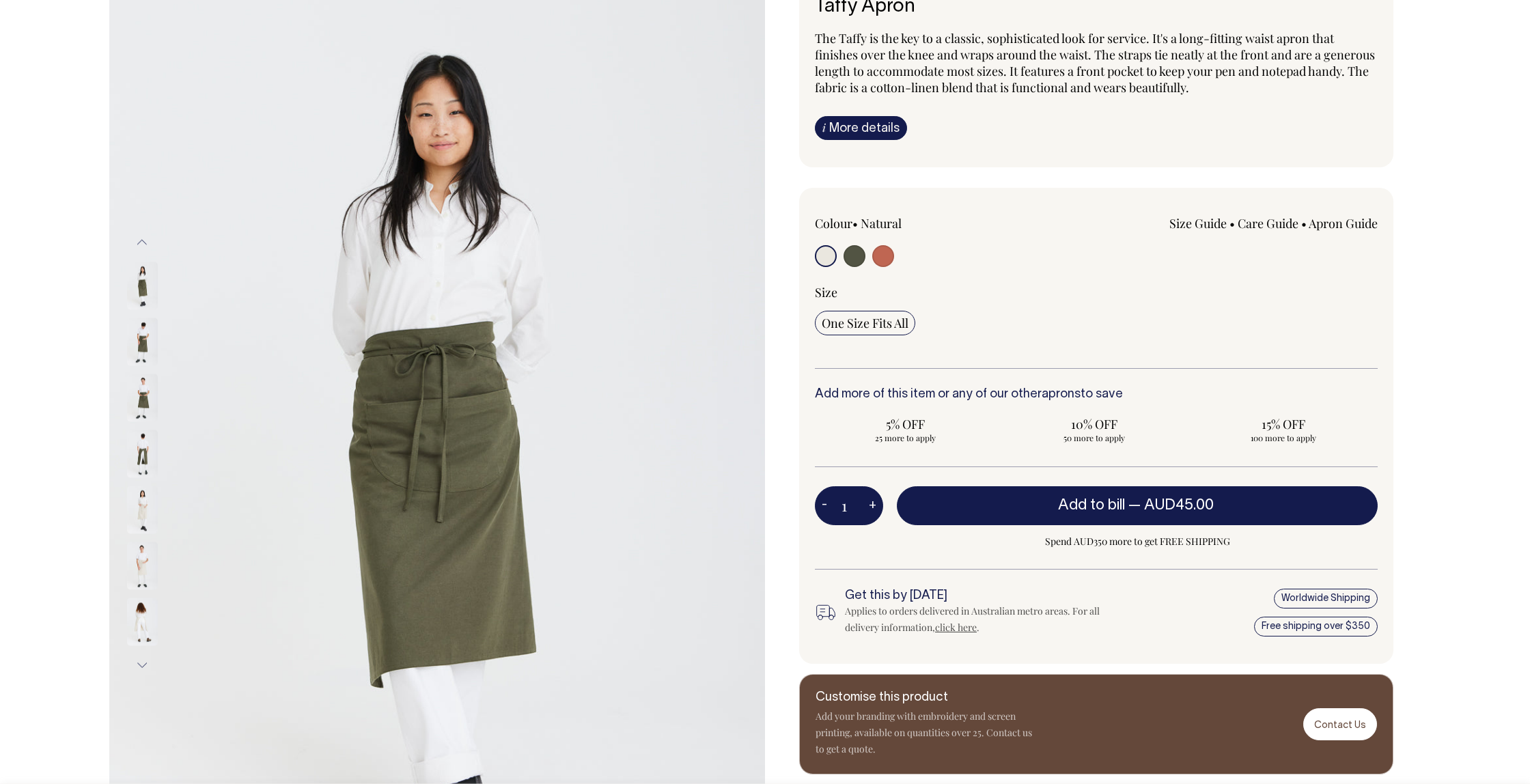
scroll to position [137, 0]
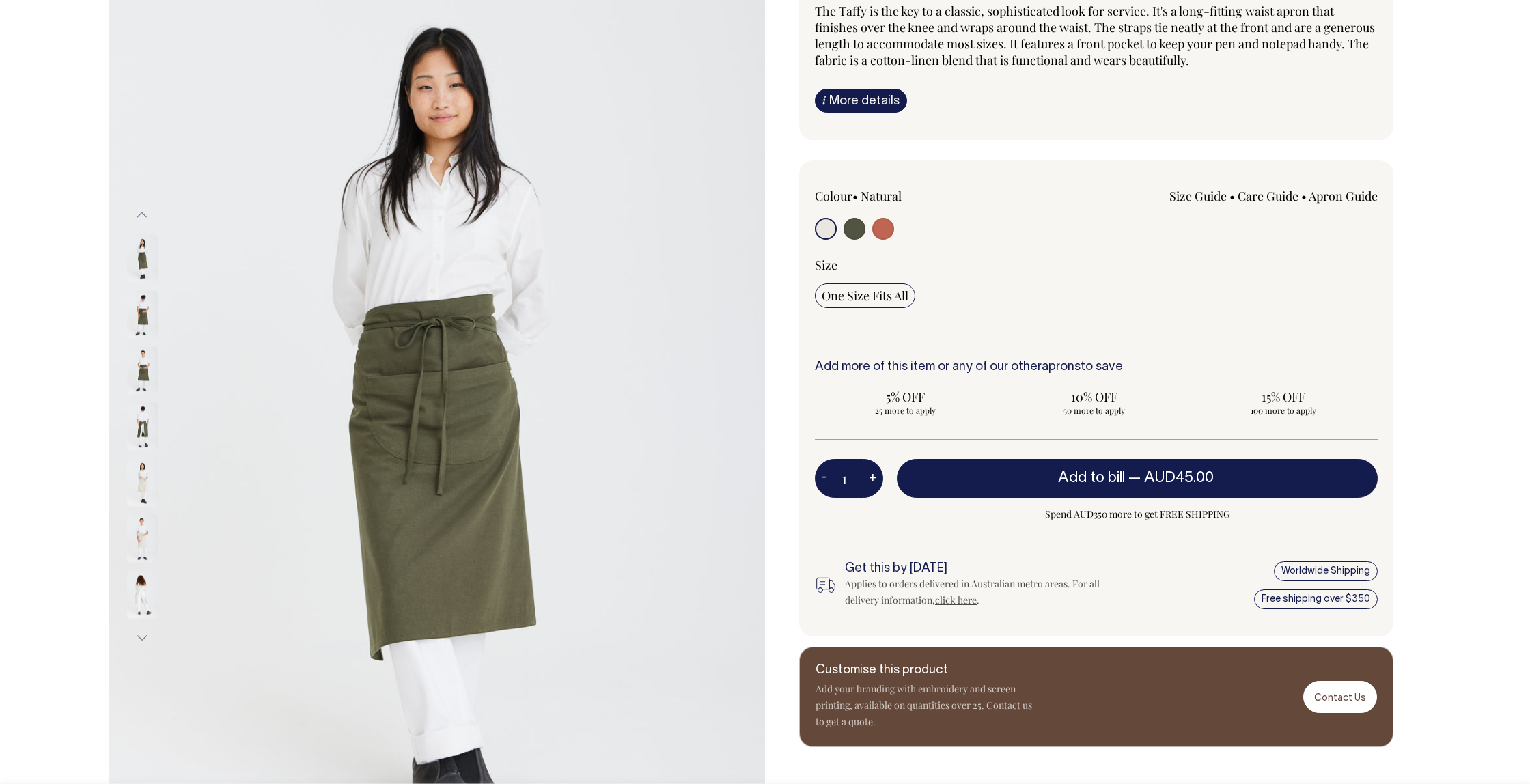
click at [144, 481] on img at bounding box center [142, 482] width 31 height 48
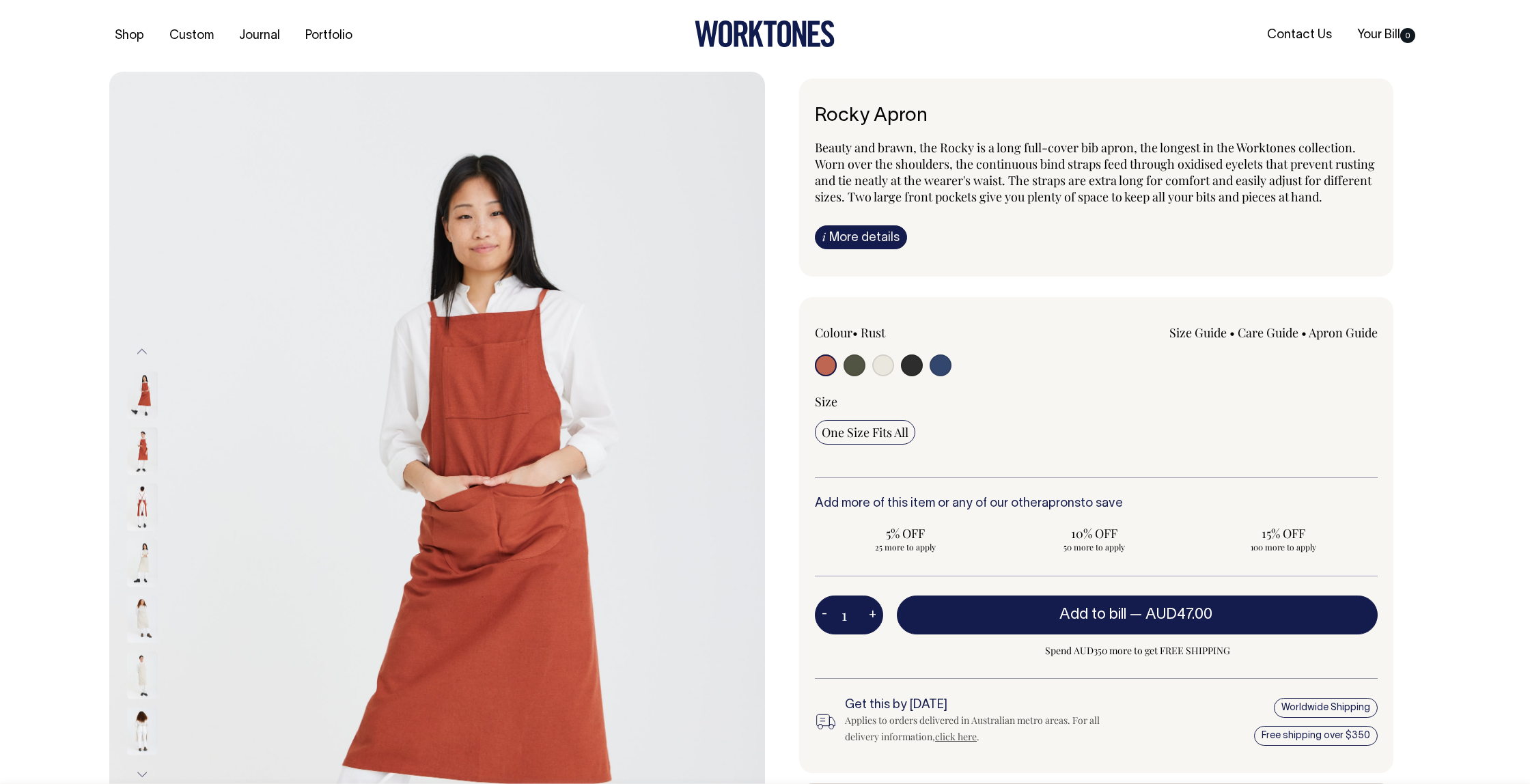
click at [885, 376] on input "radio" at bounding box center [883, 365] width 22 height 22
radio input "true"
select select "Natural"
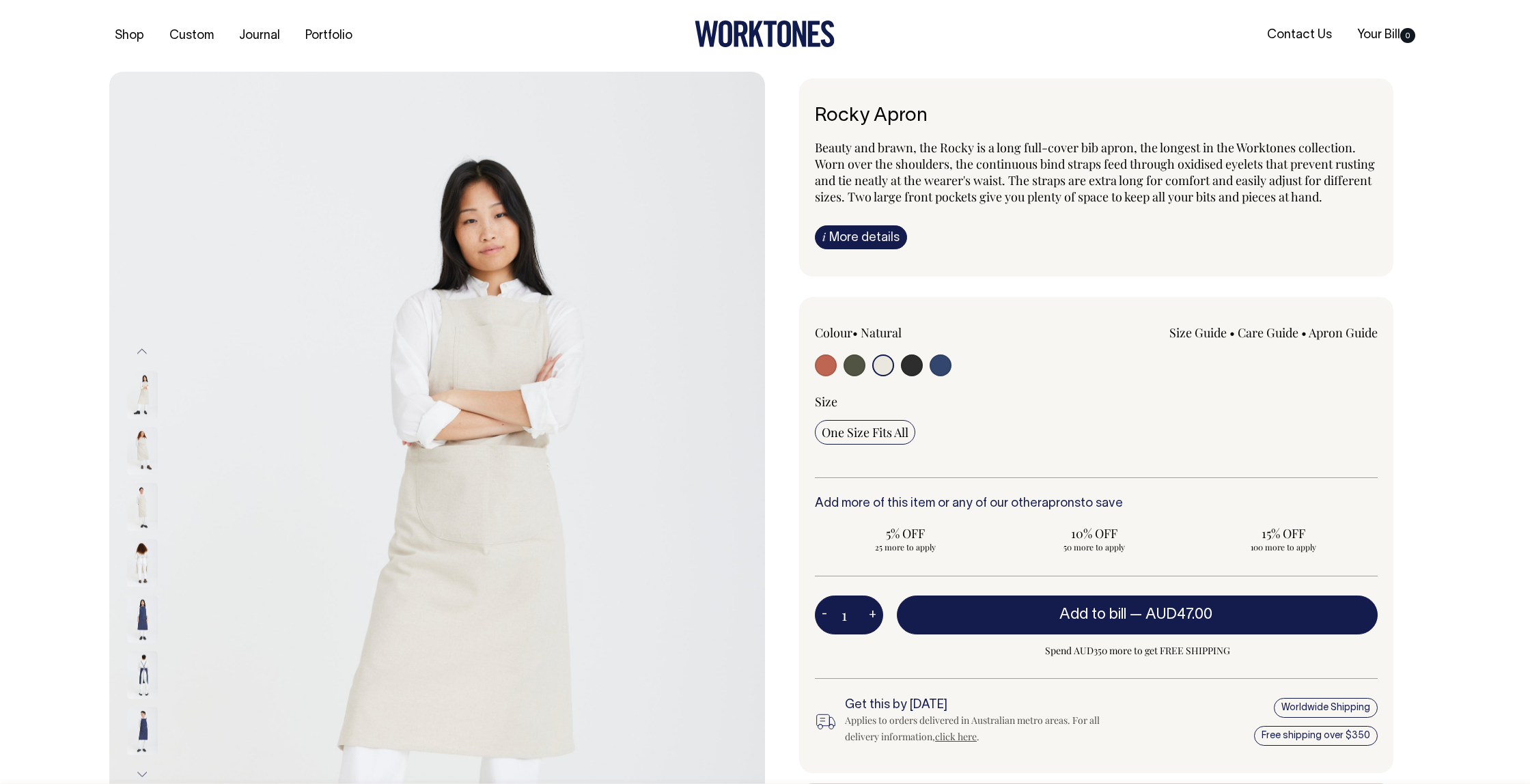
click at [912, 376] on input "radio" at bounding box center [912, 365] width 22 height 22
radio input "true"
select select "Charcoal"
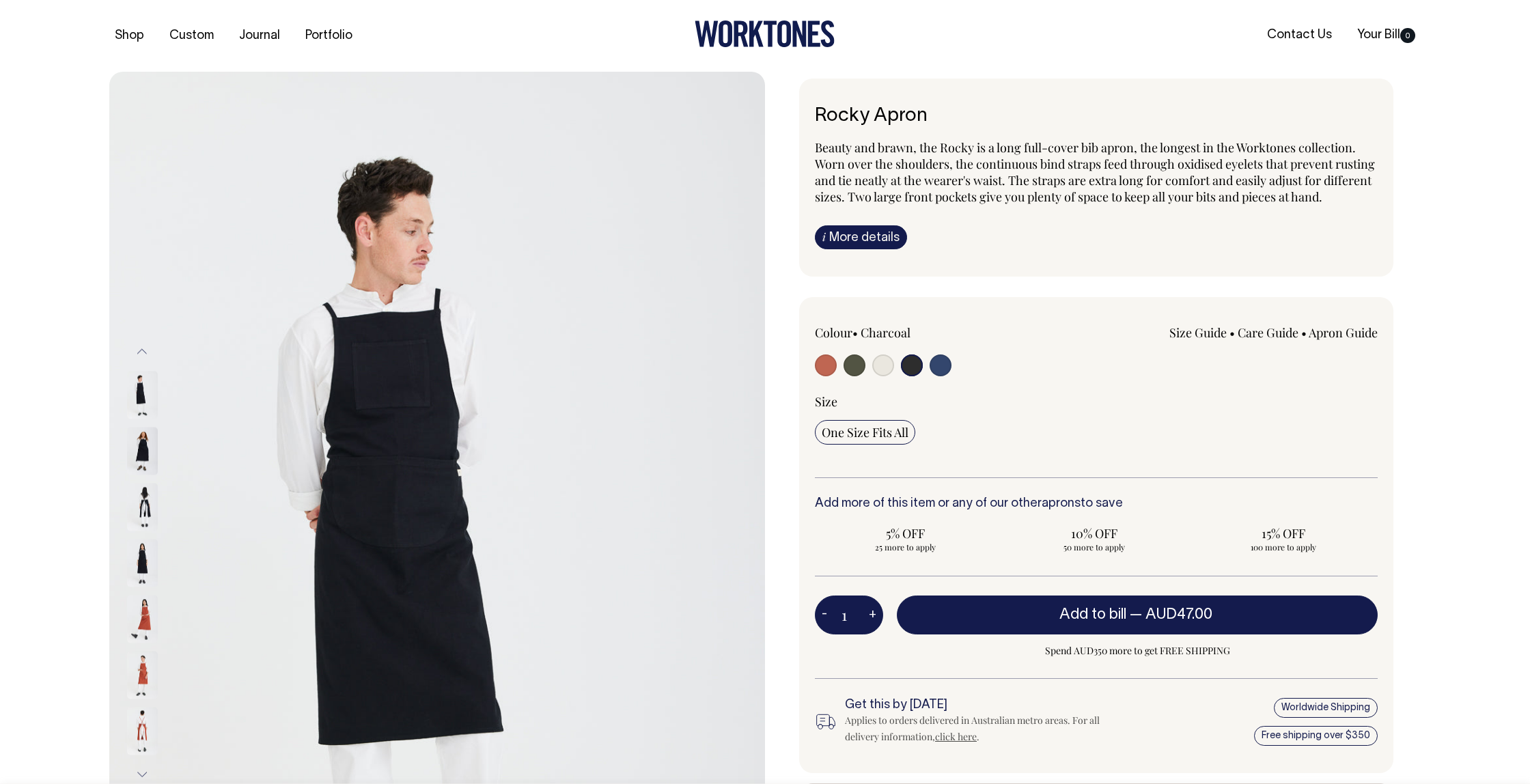
click at [944, 370] on div "Colour • Charcoal" at bounding box center [927, 352] width 225 height 55
click at [939, 376] on input "radio" at bounding box center [940, 365] width 22 height 22
radio input "true"
select select "Indigo"
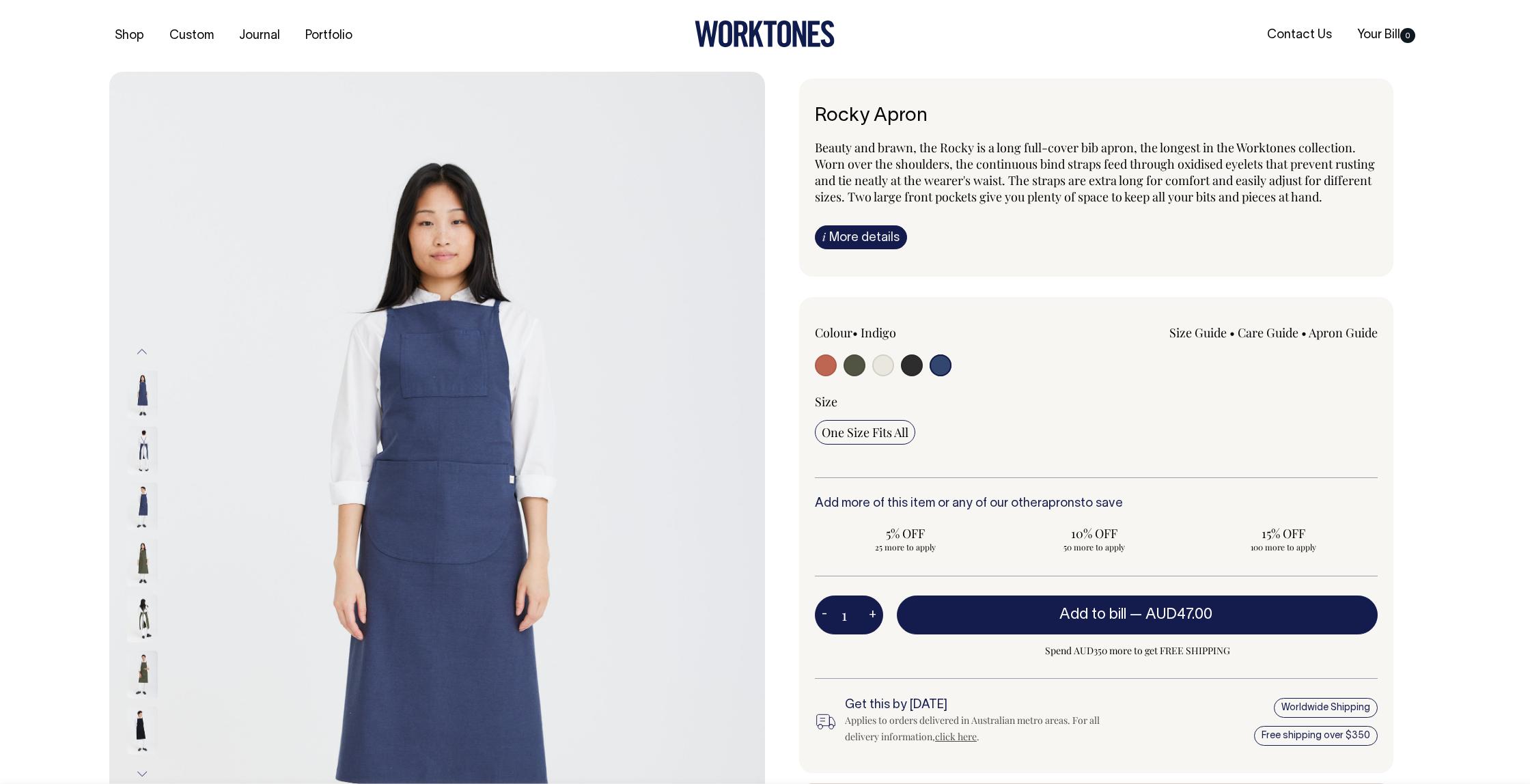
click at [876, 376] on input "radio" at bounding box center [883, 365] width 22 height 22
radio input "true"
select select "Natural"
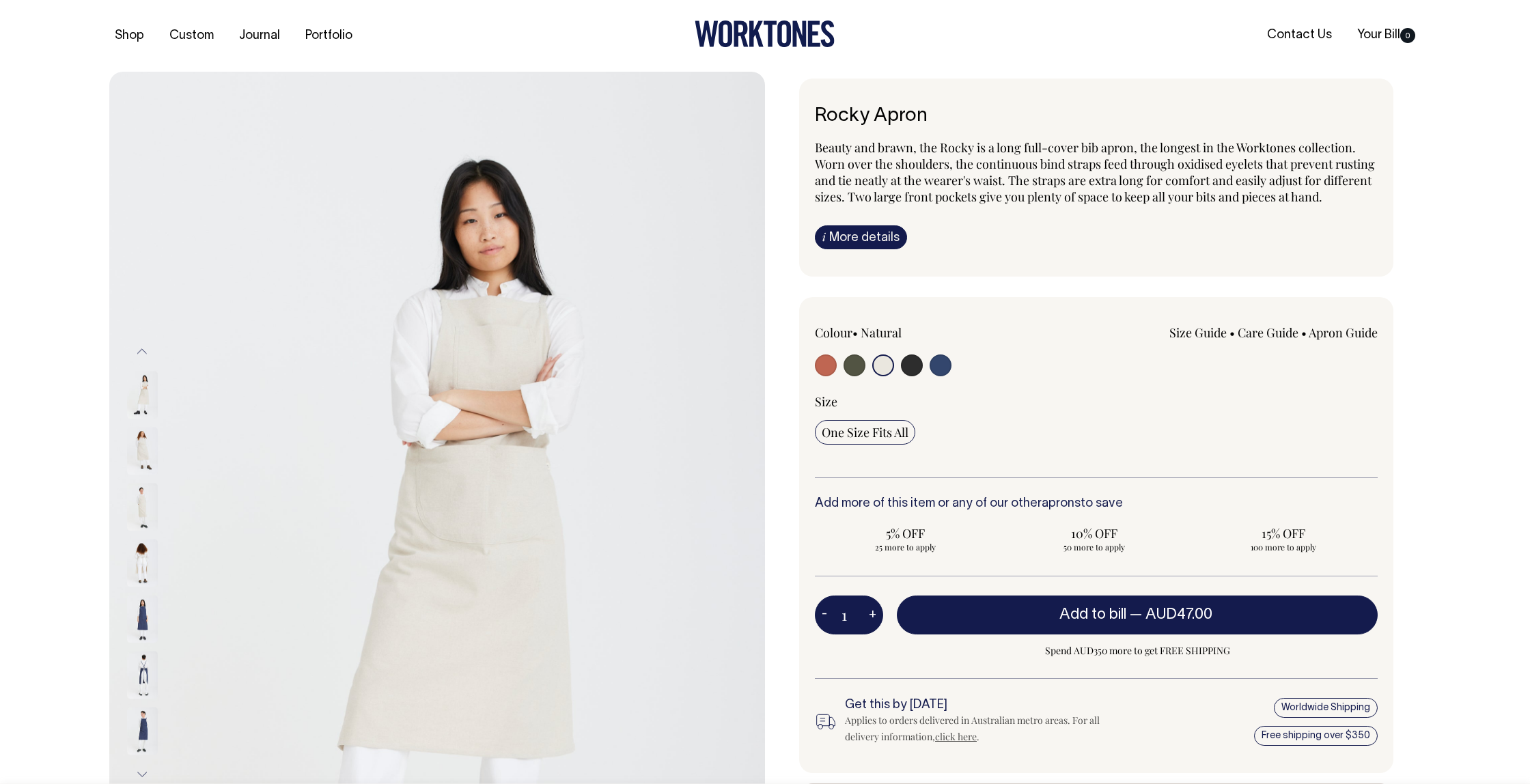
click at [859, 376] on input "radio" at bounding box center [854, 365] width 22 height 22
radio input "true"
select select "Olive"
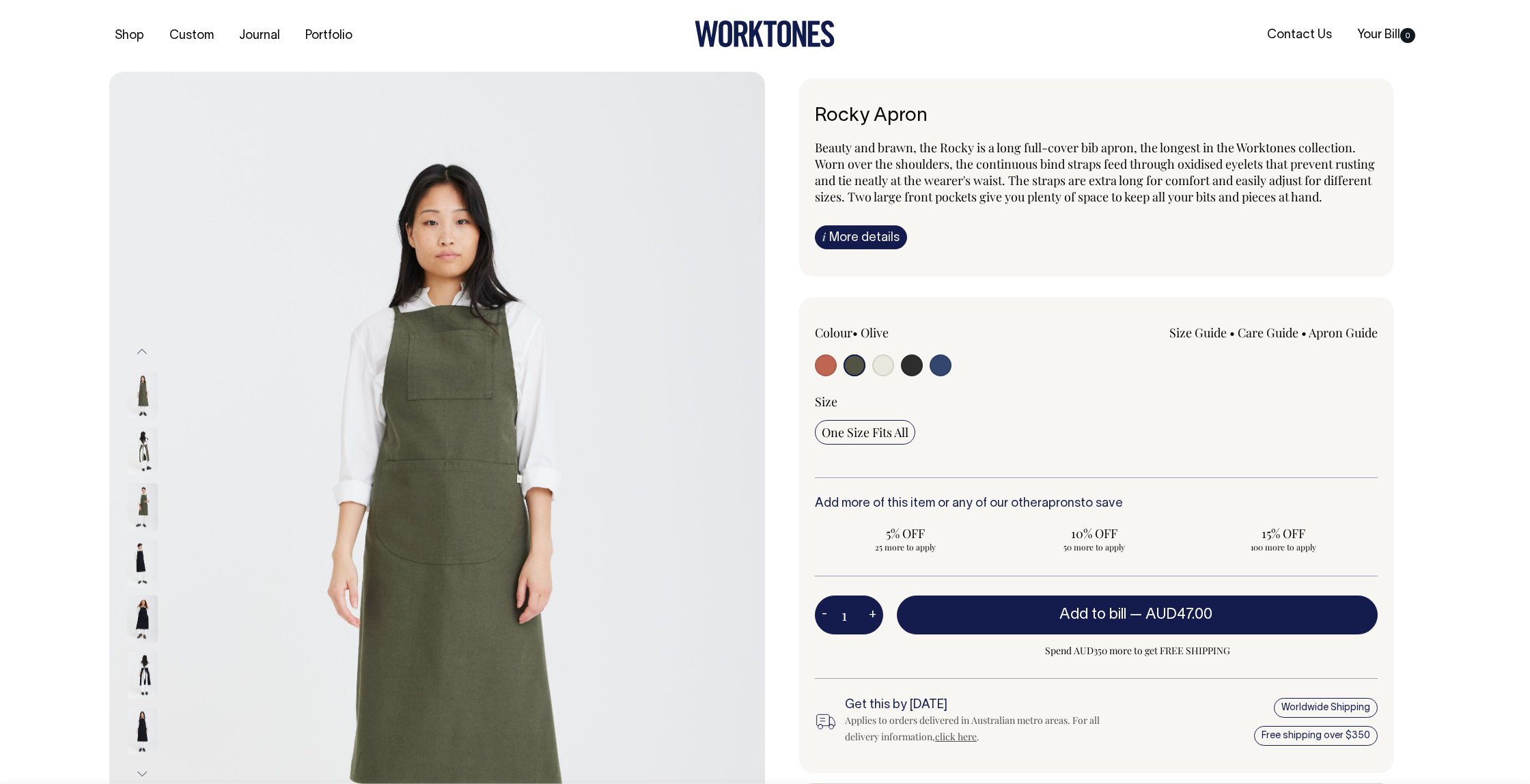
click at [828, 376] on input "radio" at bounding box center [825, 365] width 22 height 22
radio input "true"
select select "Rust"
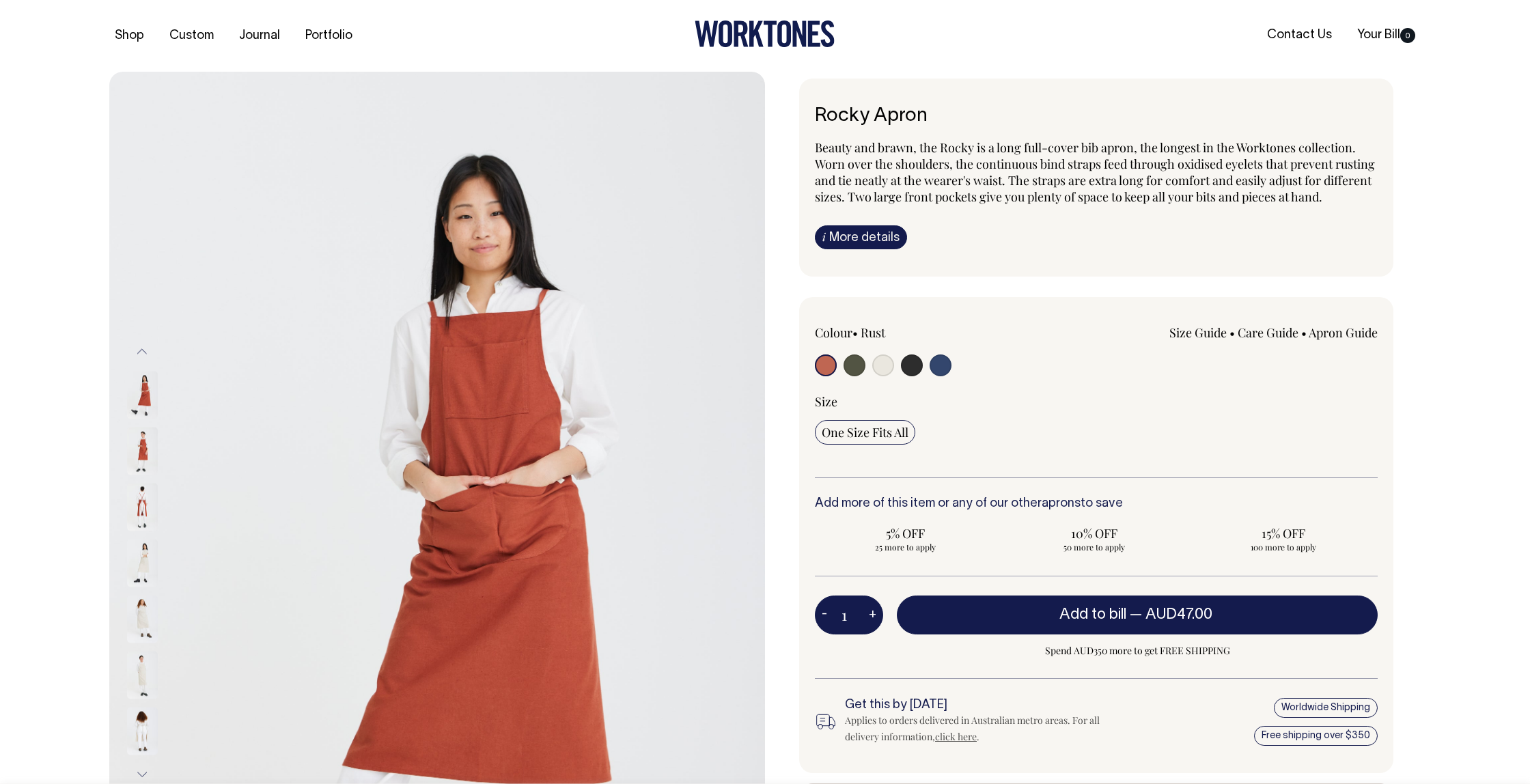
click at [884, 376] on input "radio" at bounding box center [883, 365] width 22 height 22
radio input "true"
select select "Natural"
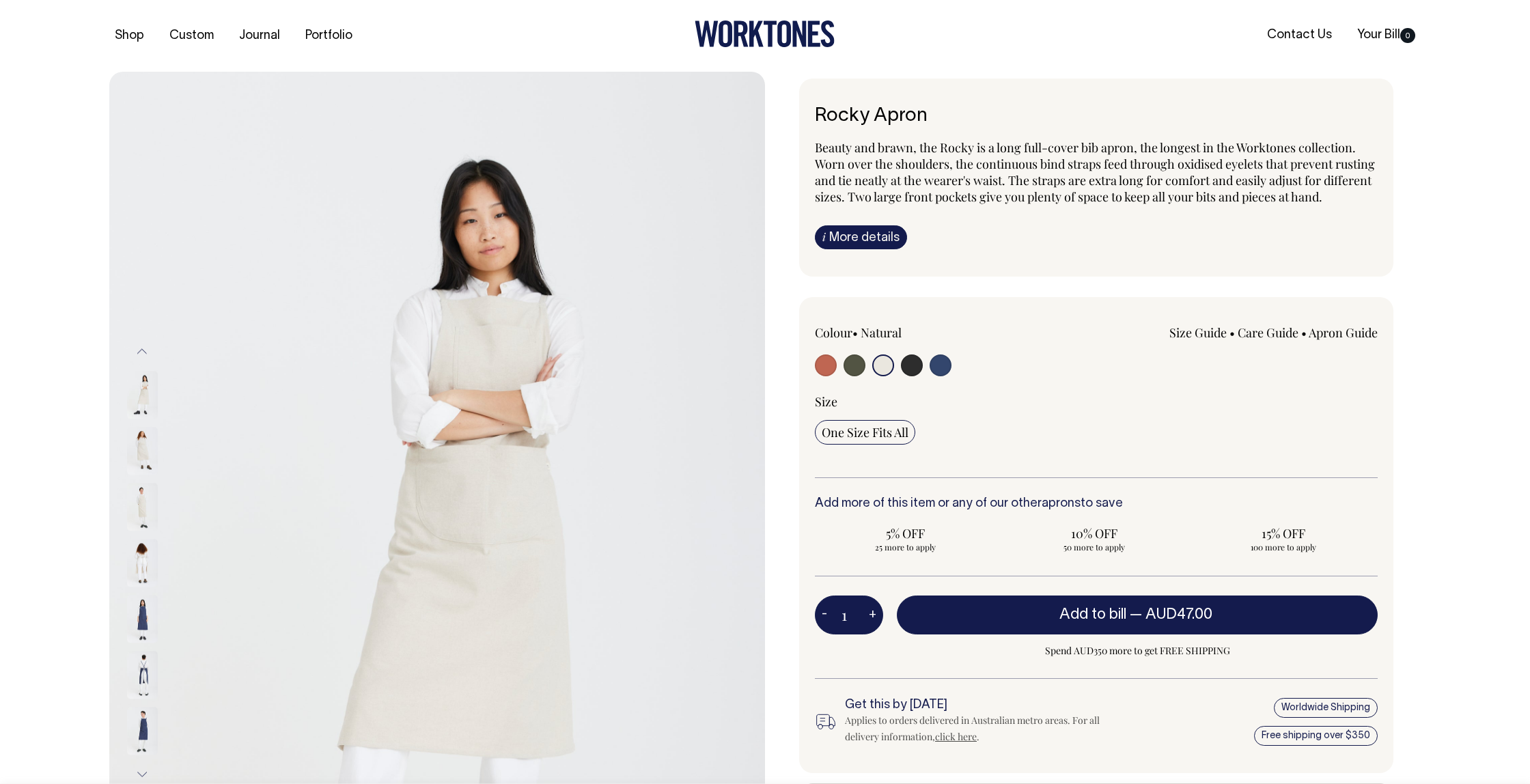
click at [141, 563] on img at bounding box center [142, 562] width 31 height 48
click at [146, 653] on img at bounding box center [142, 675] width 31 height 48
click at [144, 658] on img at bounding box center [142, 675] width 31 height 48
click at [140, 664] on img at bounding box center [142, 675] width 31 height 48
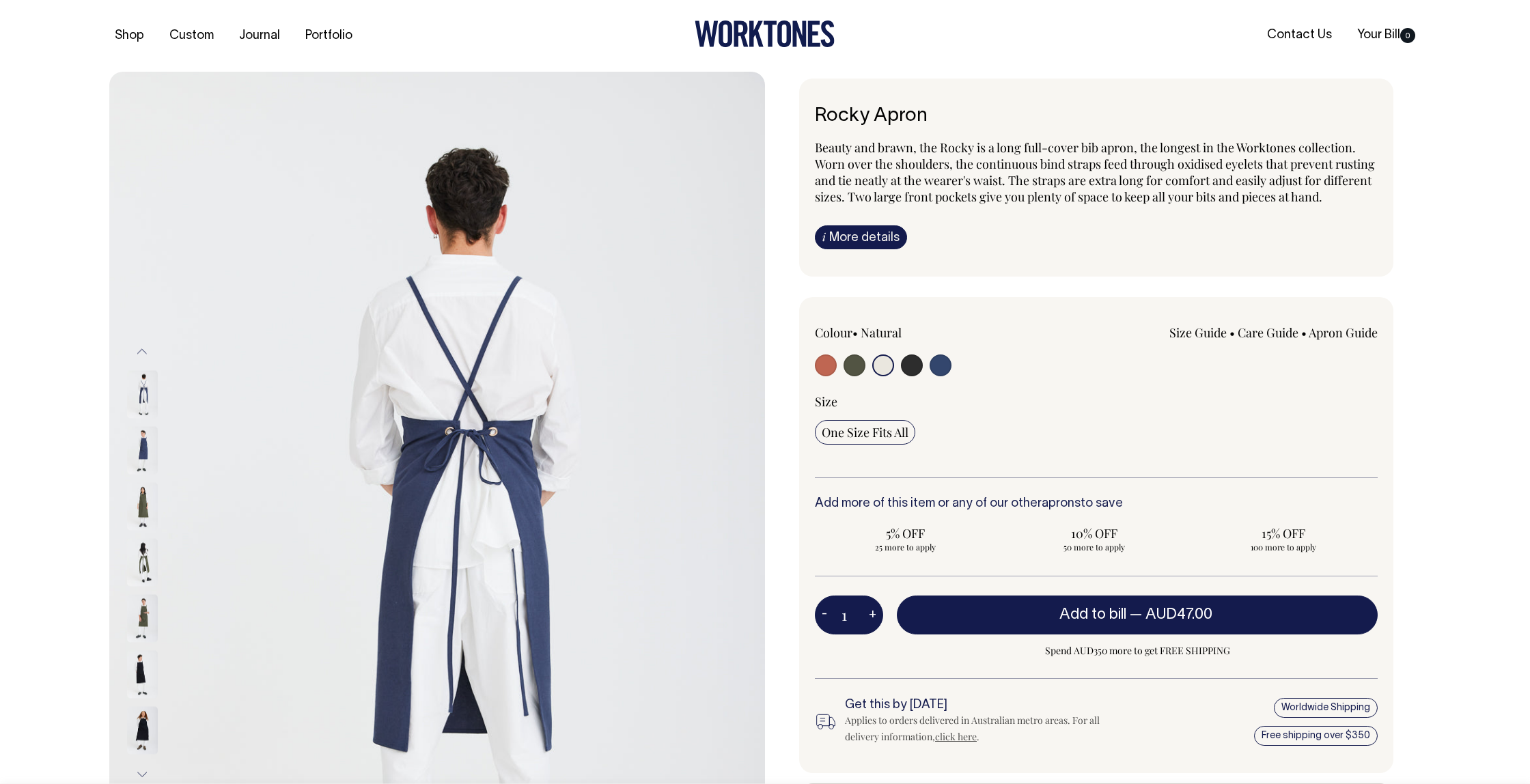
click at [143, 662] on img at bounding box center [142, 674] width 31 height 48
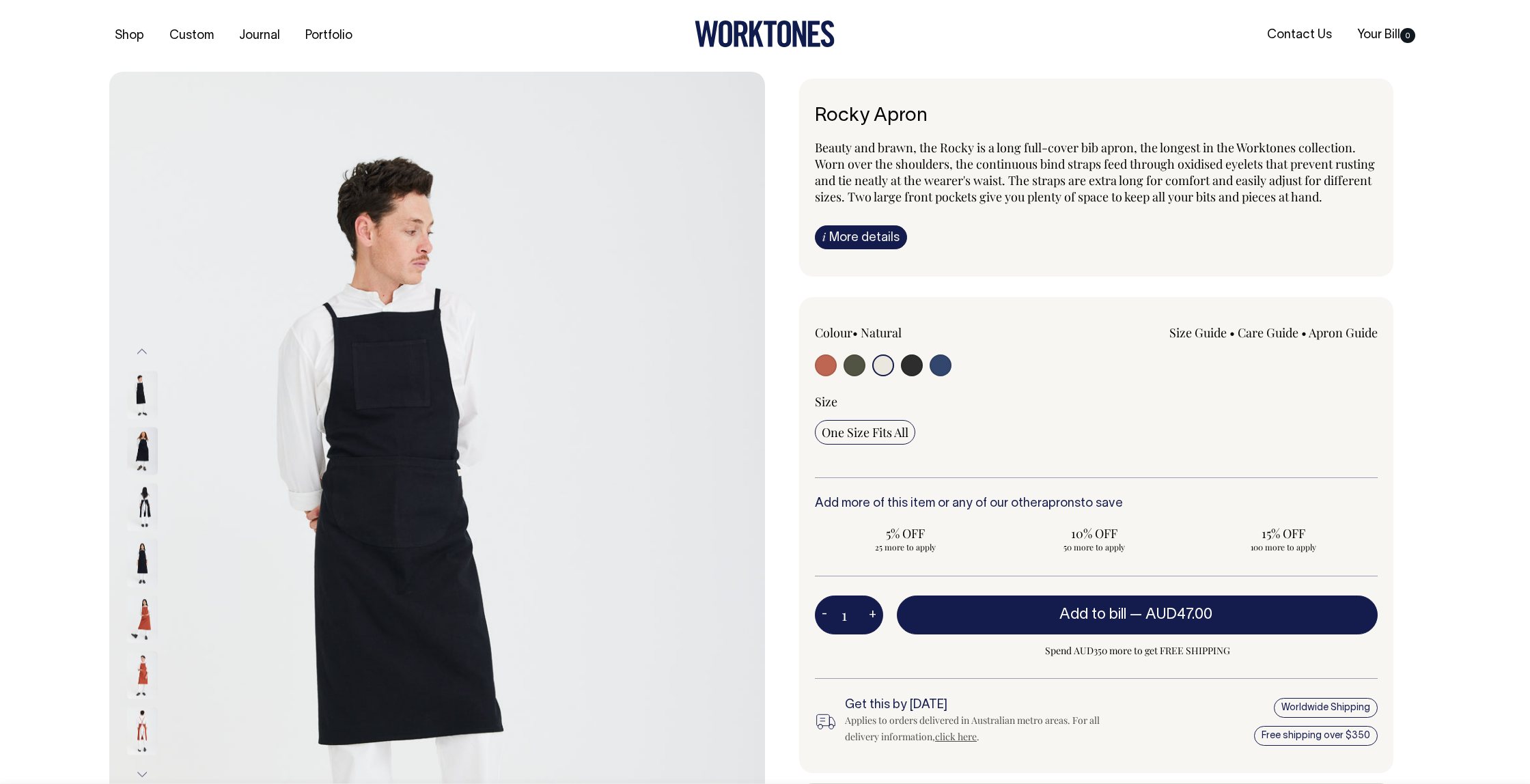
click at [148, 717] on img at bounding box center [142, 731] width 31 height 48
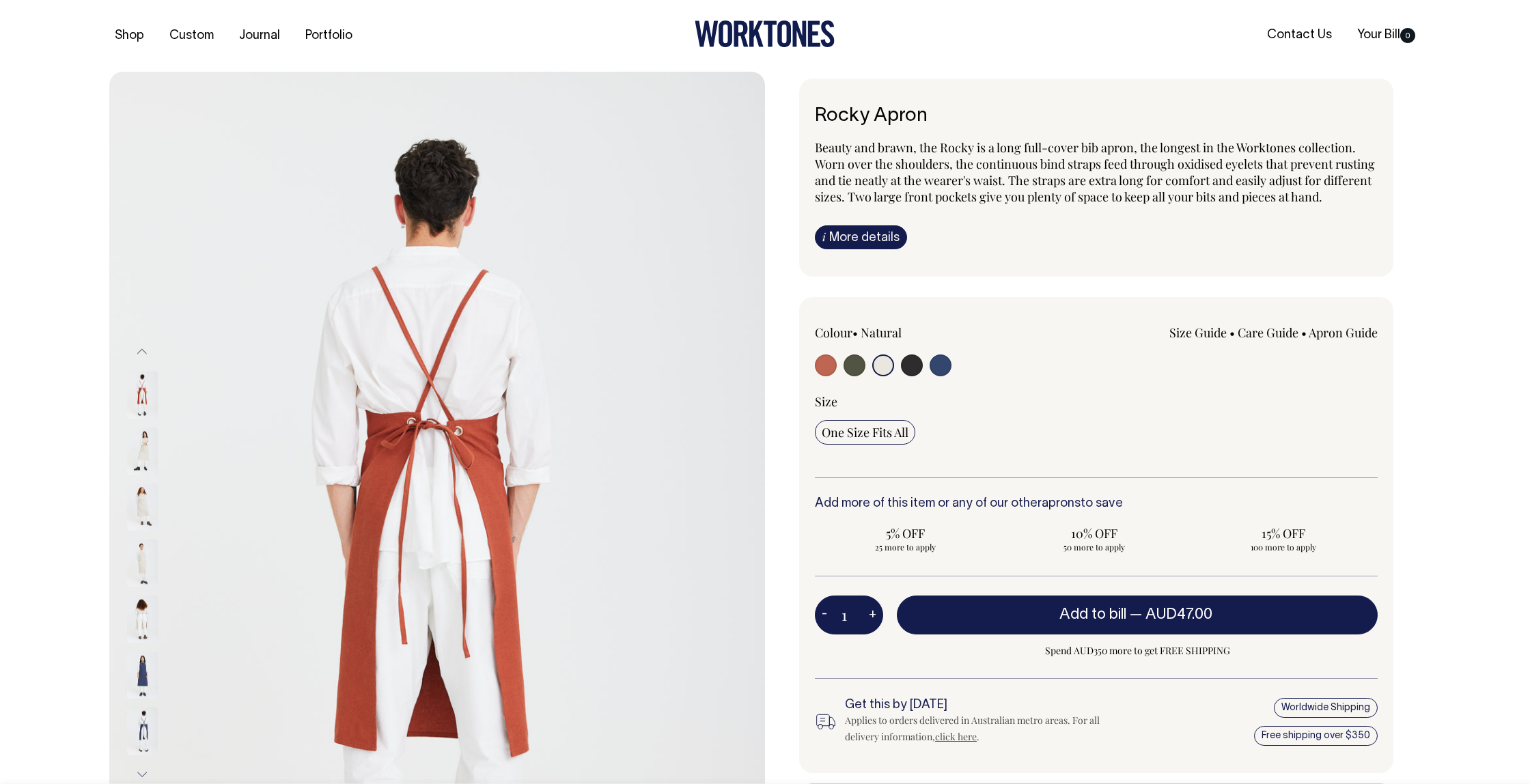
click at [144, 665] on img at bounding box center [142, 675] width 31 height 48
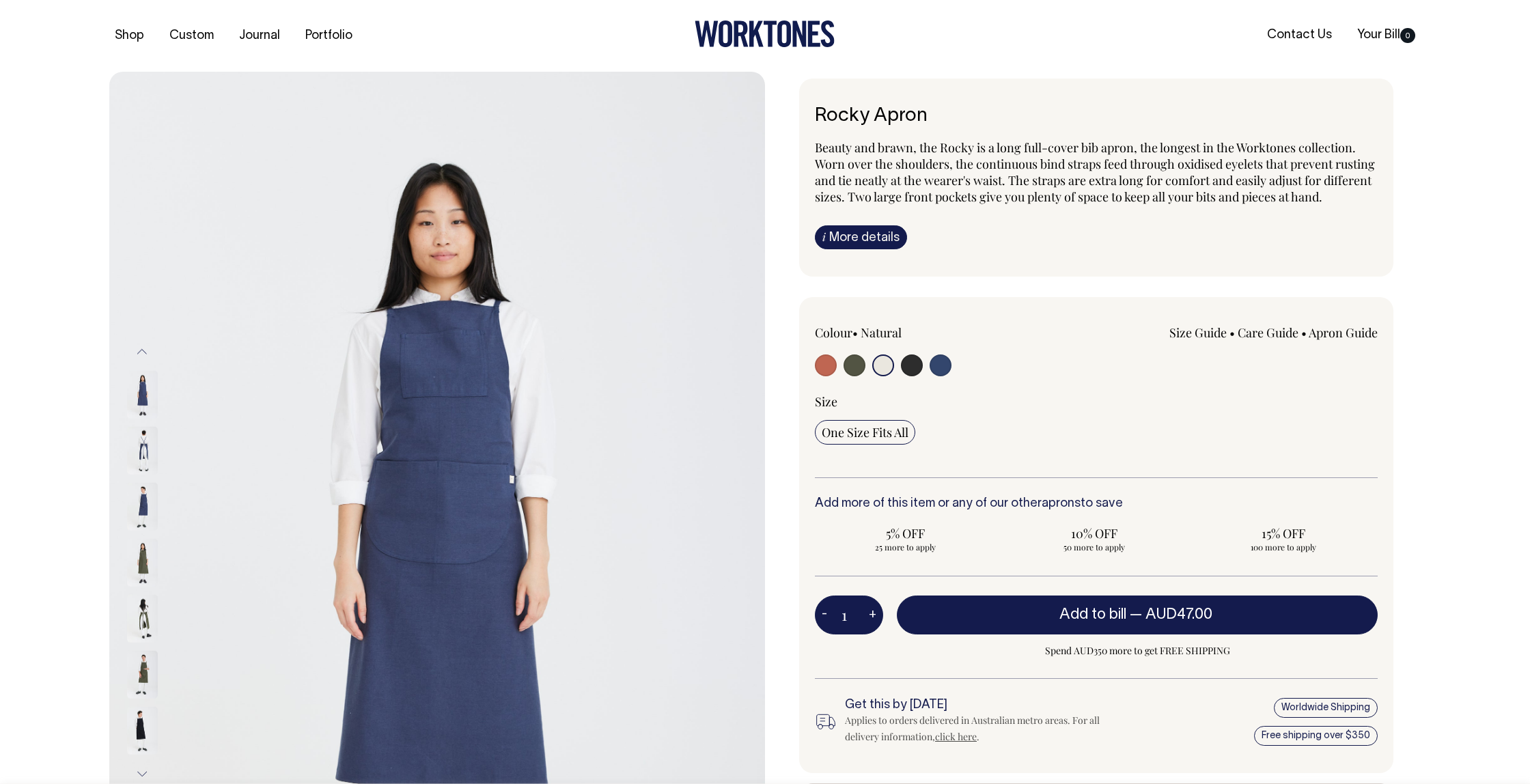
click at [145, 556] on img at bounding box center [142, 562] width 31 height 48
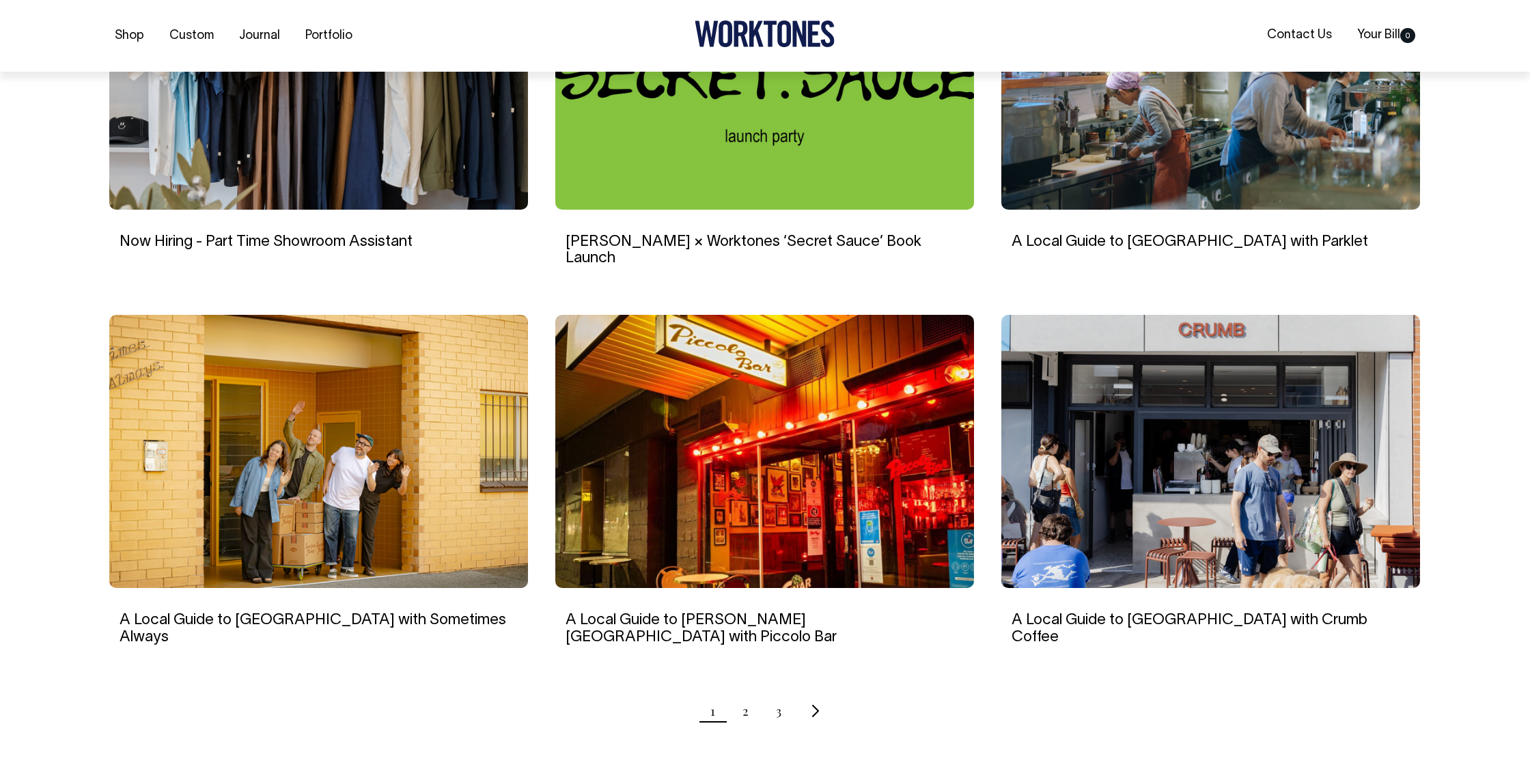
scroll to position [1027, 0]
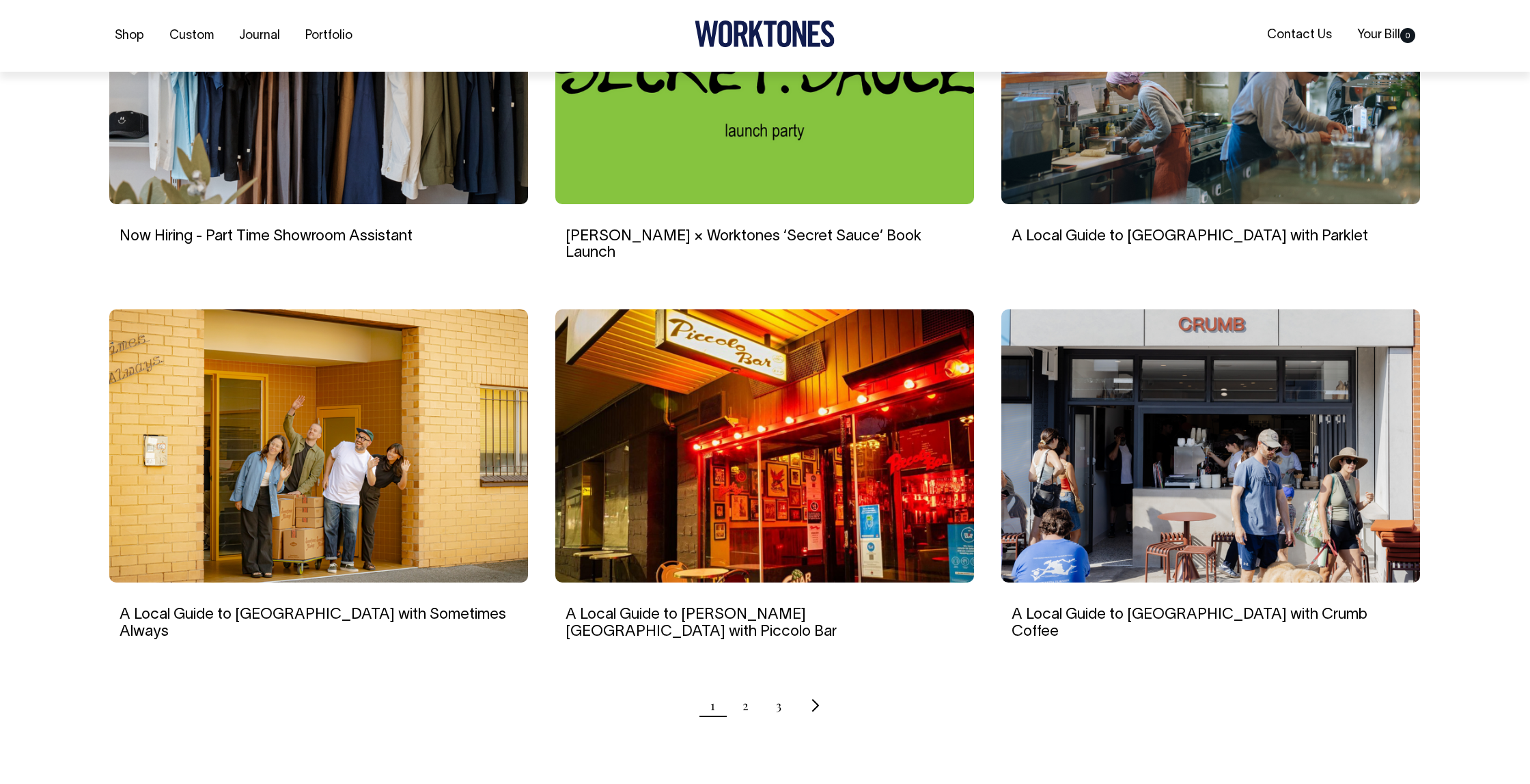
click at [1236, 416] on img at bounding box center [1211, 446] width 419 height 274
